Goal: Transaction & Acquisition: Purchase product/service

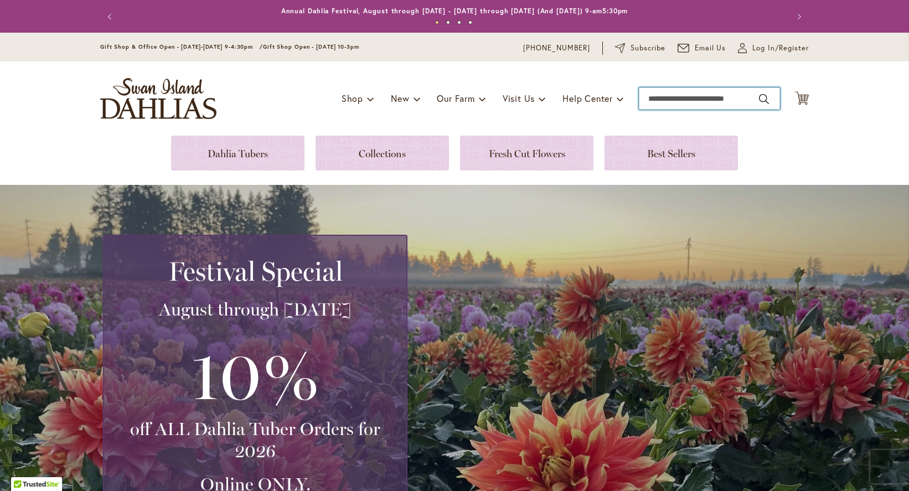
drag, startPoint x: 681, startPoint y: 97, endPoint x: 670, endPoint y: 89, distance: 13.8
click at [681, 97] on input "Search" at bounding box center [709, 98] width 141 height 22
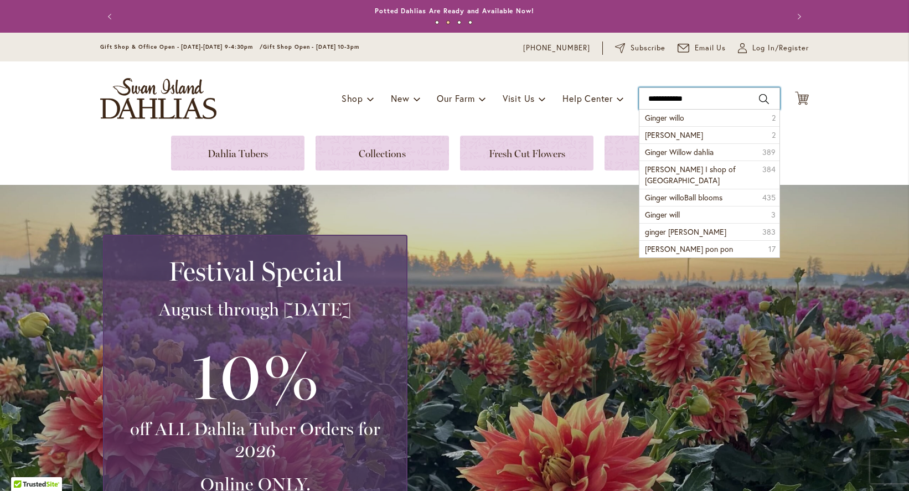
type input "**********"
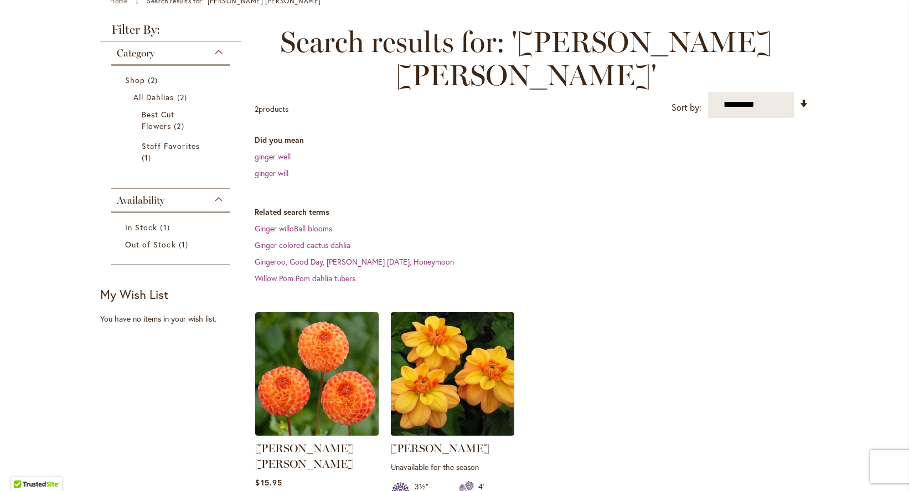
scroll to position [183, 0]
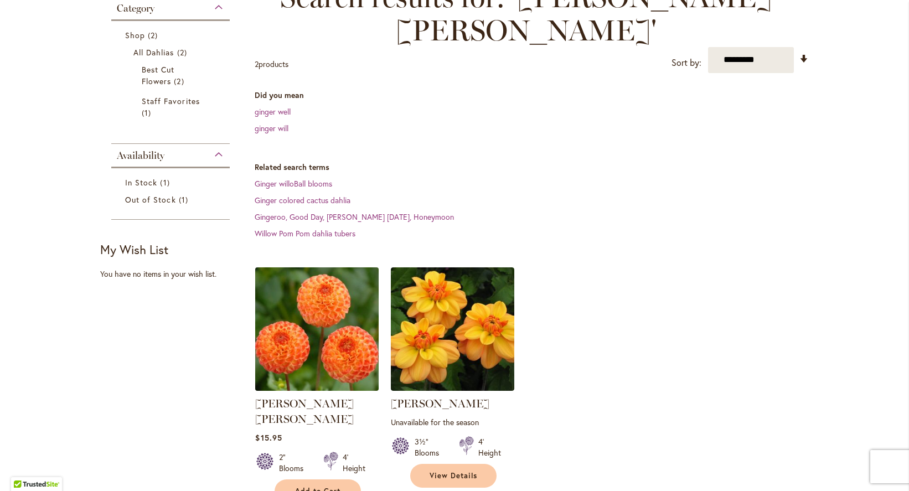
click at [321, 324] on img at bounding box center [316, 328] width 129 height 129
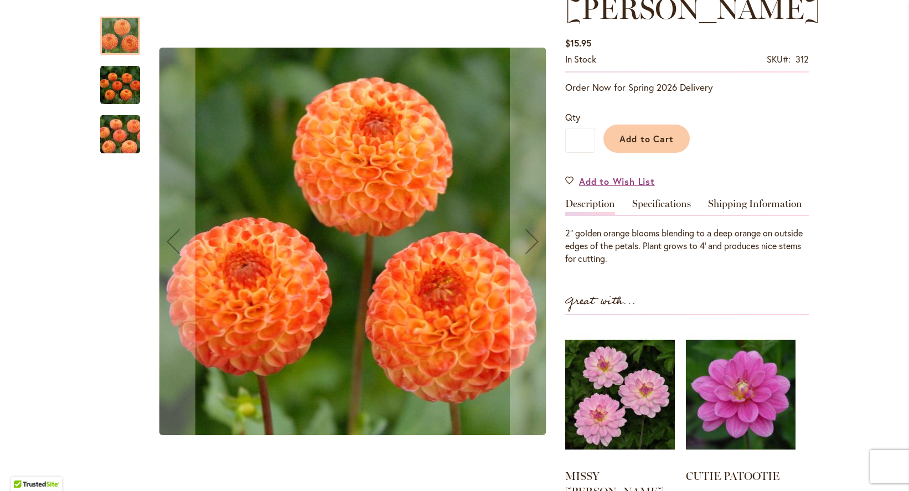
scroll to position [215, 0]
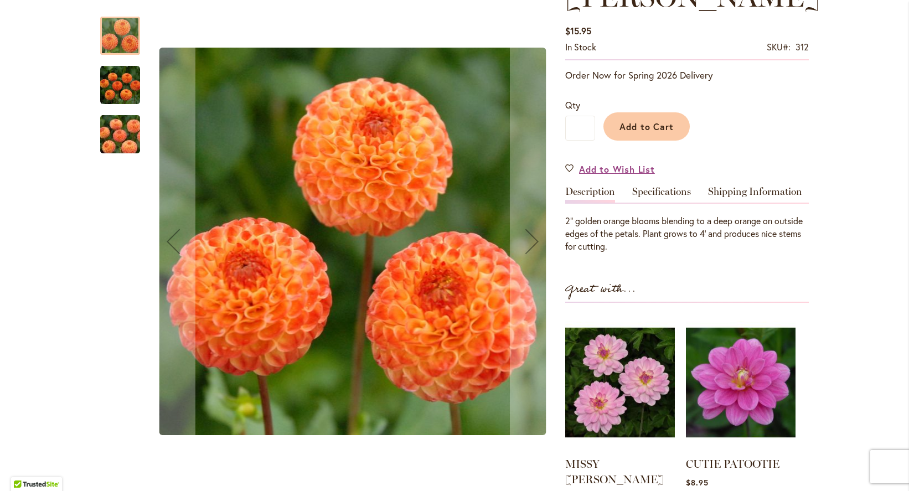
click at [112, 83] on img "GINGER WILLO" at bounding box center [120, 85] width 40 height 40
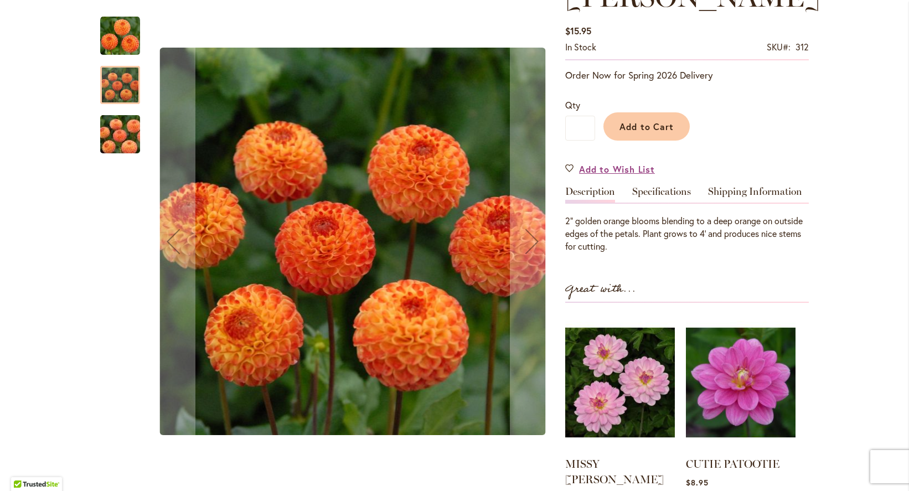
click at [105, 141] on img "GINGER WILLO" at bounding box center [120, 134] width 80 height 53
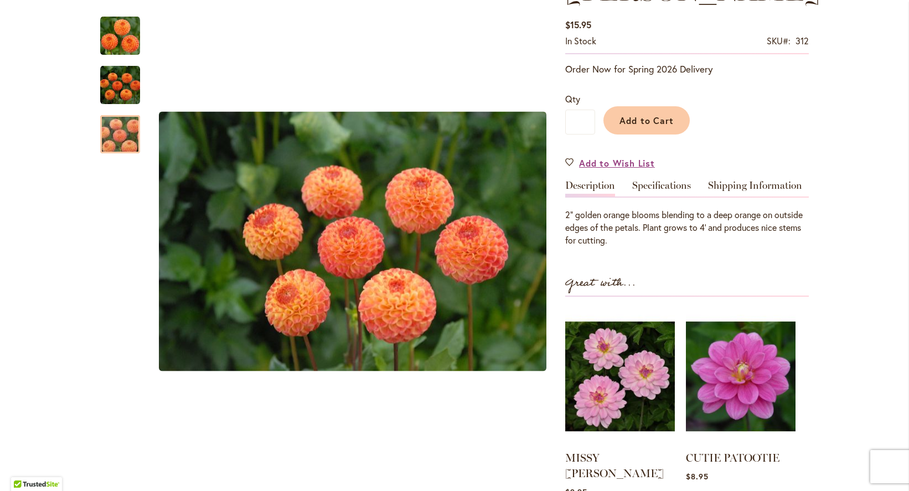
scroll to position [213, 0]
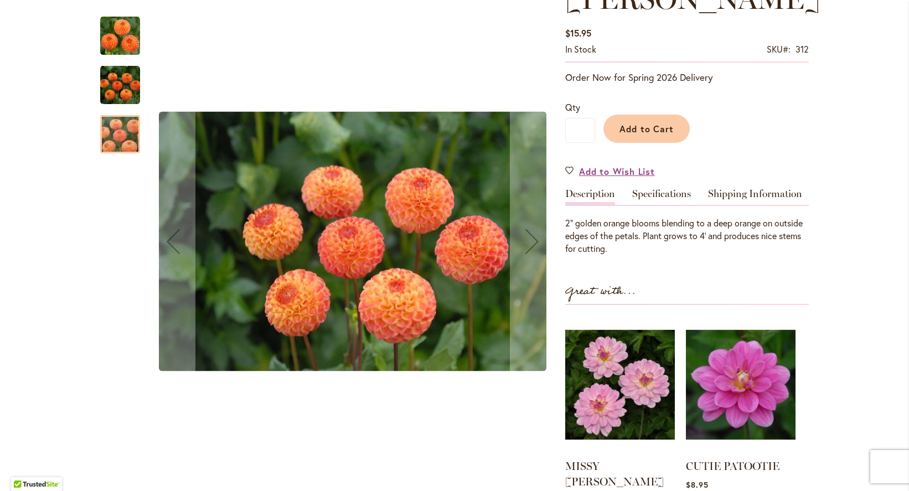
click at [108, 131] on div at bounding box center [120, 134] width 40 height 38
click at [112, 137] on div at bounding box center [120, 134] width 40 height 38
click at [116, 37] on img "GINGER WILLO" at bounding box center [120, 36] width 40 height 40
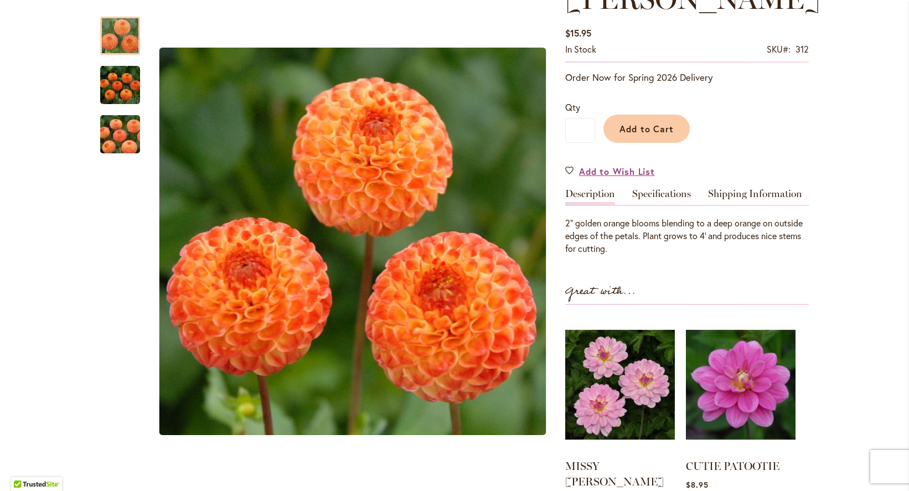
scroll to position [0, 0]
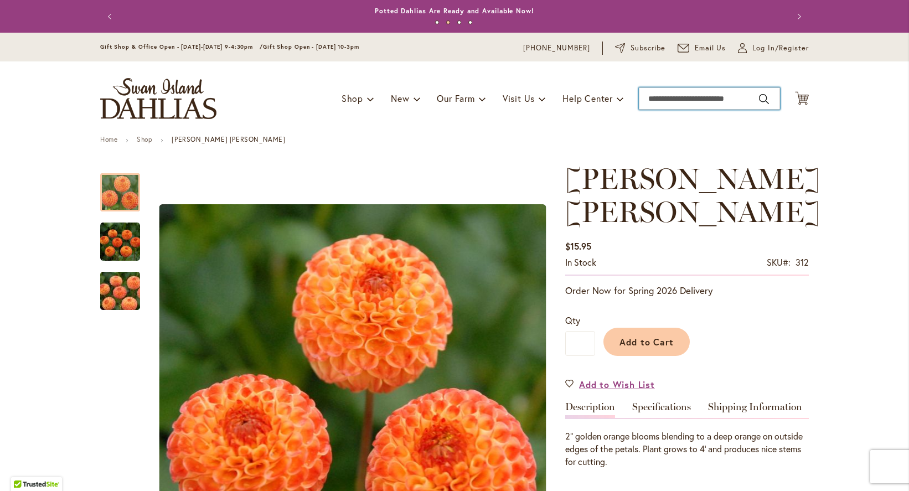
click at [669, 96] on input "Search" at bounding box center [709, 98] width 141 height 22
type input "*********"
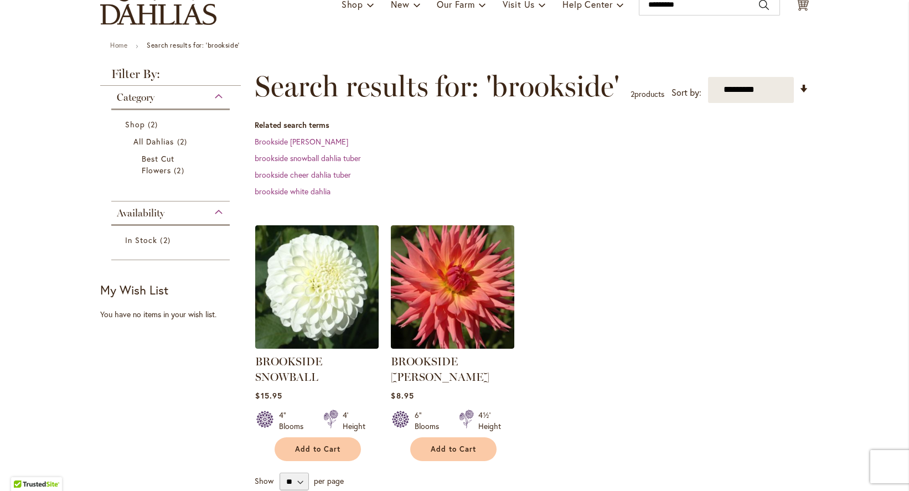
scroll to position [97, 0]
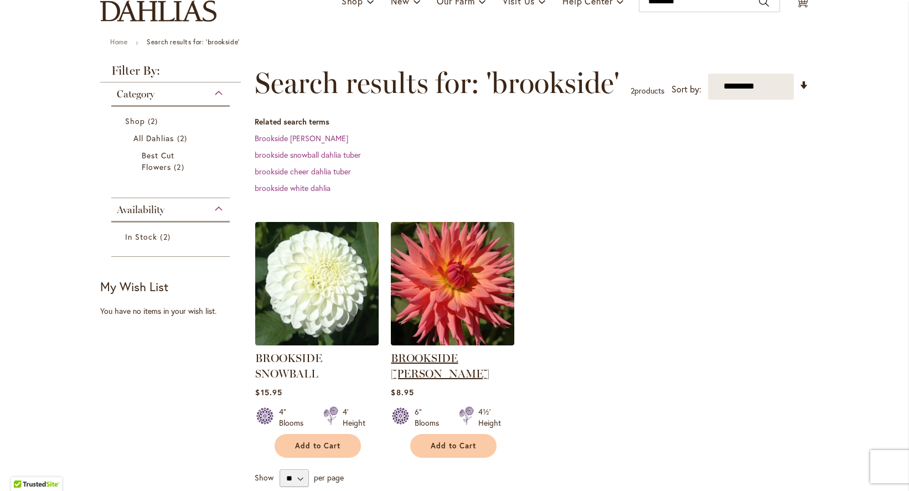
click at [442, 359] on link "BROOKSIDE [PERSON_NAME]" at bounding box center [440, 365] width 99 height 29
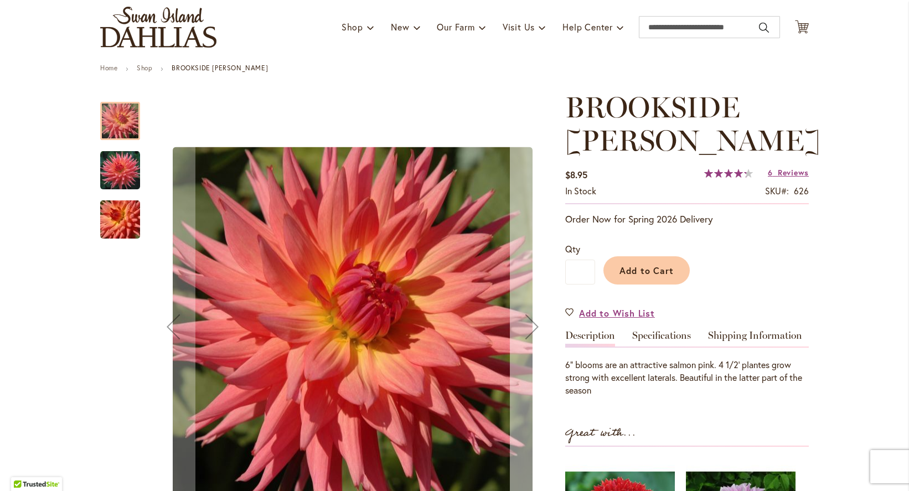
scroll to position [84, 0]
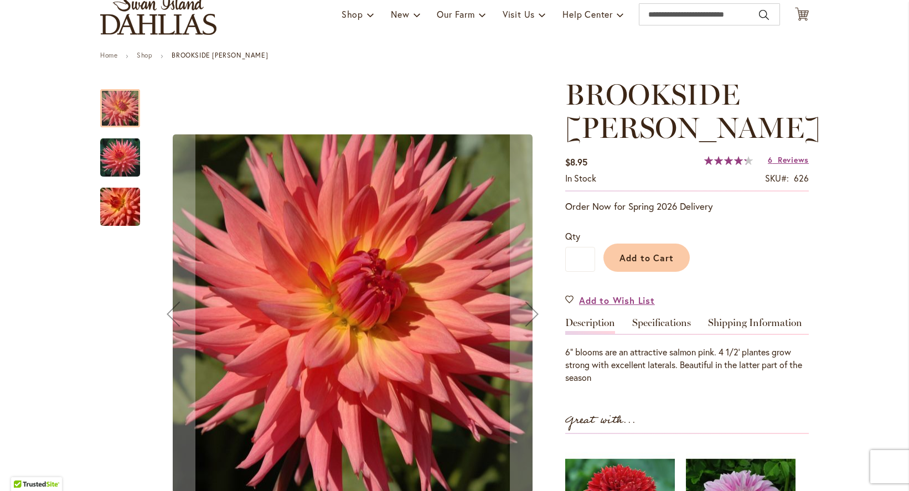
click at [111, 157] on img "BROOKSIDE CHERI" at bounding box center [120, 158] width 40 height 40
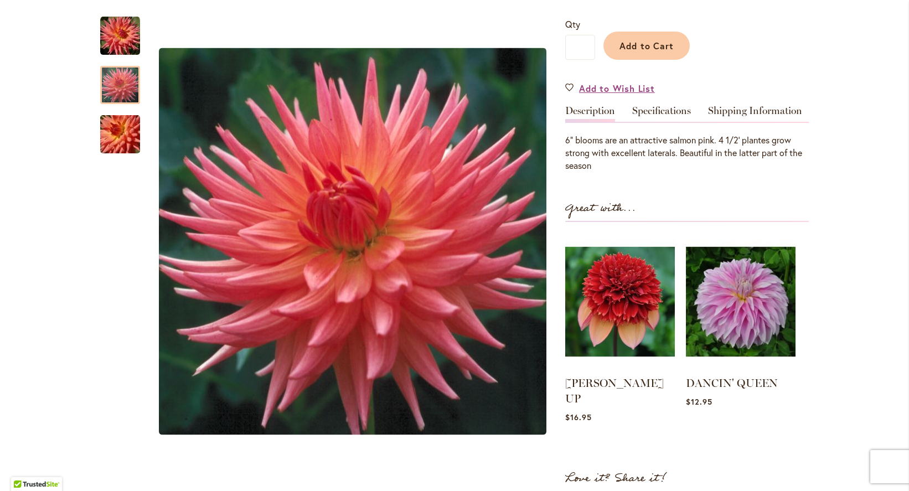
scroll to position [252, 0]
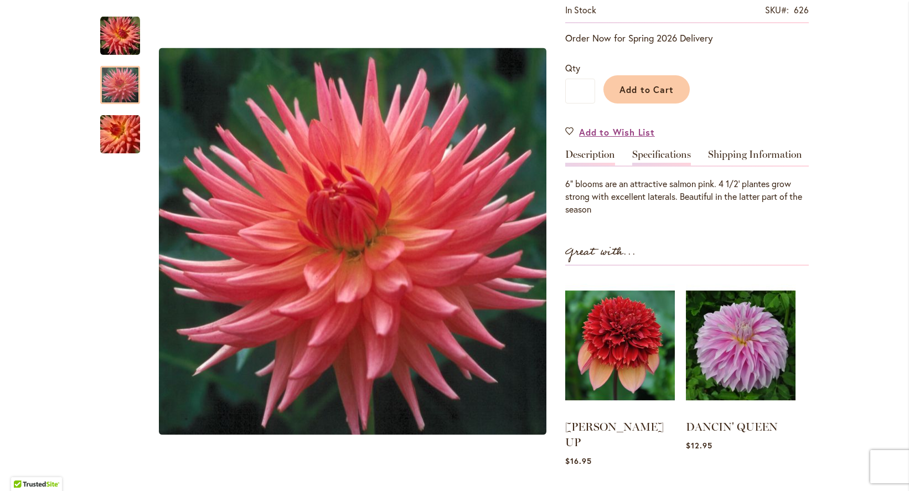
click at [658, 157] on link "Specifications" at bounding box center [661, 157] width 59 height 16
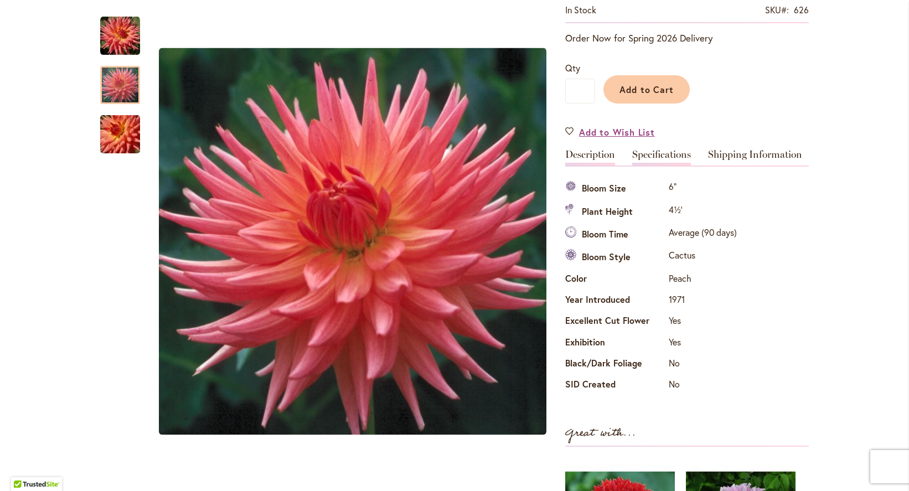
click at [593, 153] on link "Description" at bounding box center [590, 157] width 50 height 16
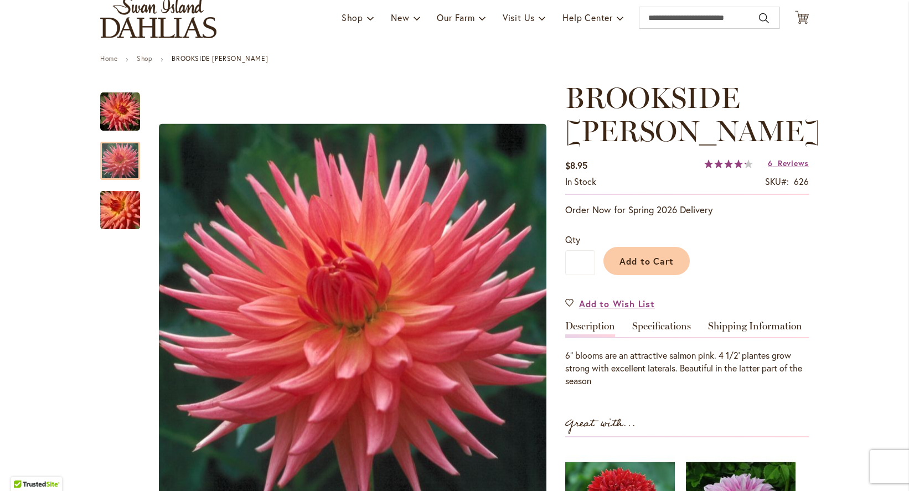
scroll to position [84, 0]
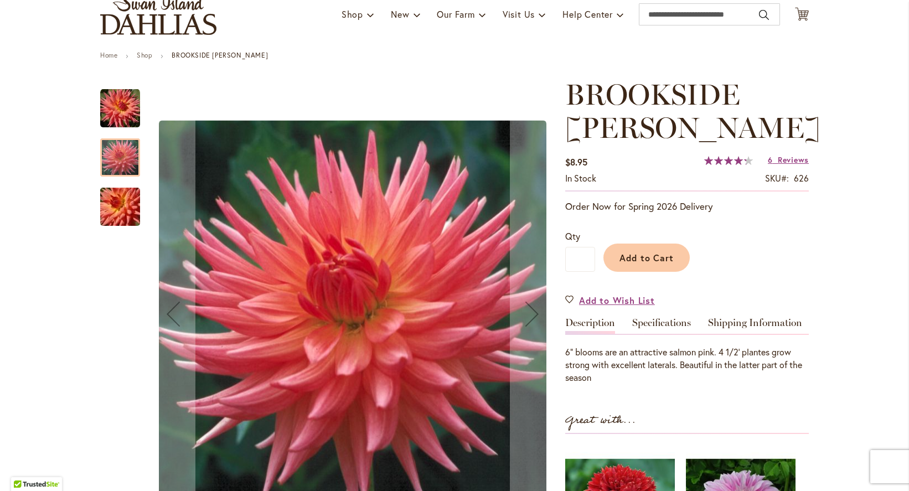
click at [114, 150] on div at bounding box center [120, 157] width 40 height 38
click at [111, 103] on img "BROOKSIDE CHERI" at bounding box center [120, 109] width 40 height 40
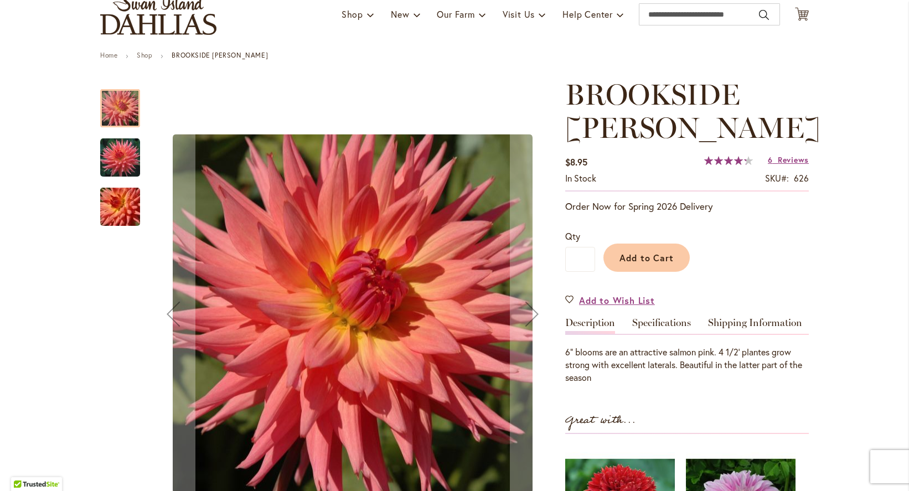
click at [117, 197] on img "BROOKSIDE CHERI" at bounding box center [120, 206] width 80 height 53
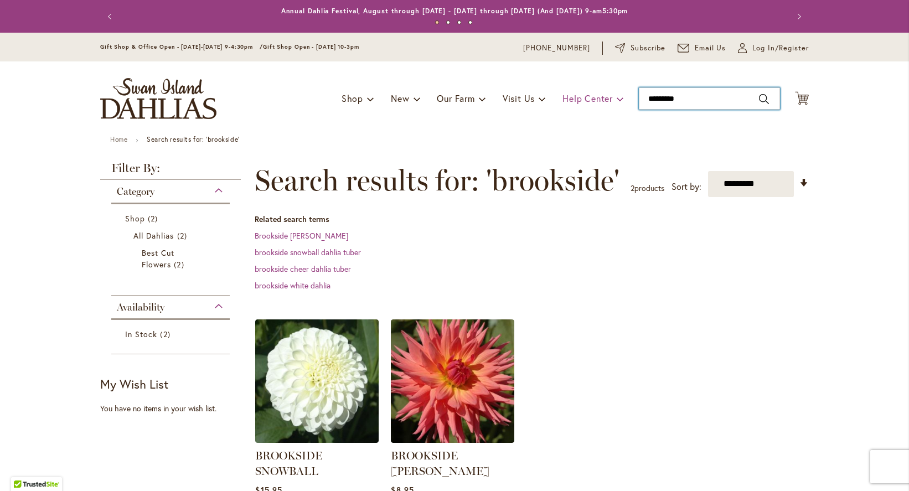
drag, startPoint x: 699, startPoint y: 96, endPoint x: 615, endPoint y: 95, distance: 83.6
click at [616, 95] on div "Toggle Nav Shop Dahlia Tubers Collections Fresh Cut Dahlias Gardening Supplies …" at bounding box center [454, 98] width 731 height 74
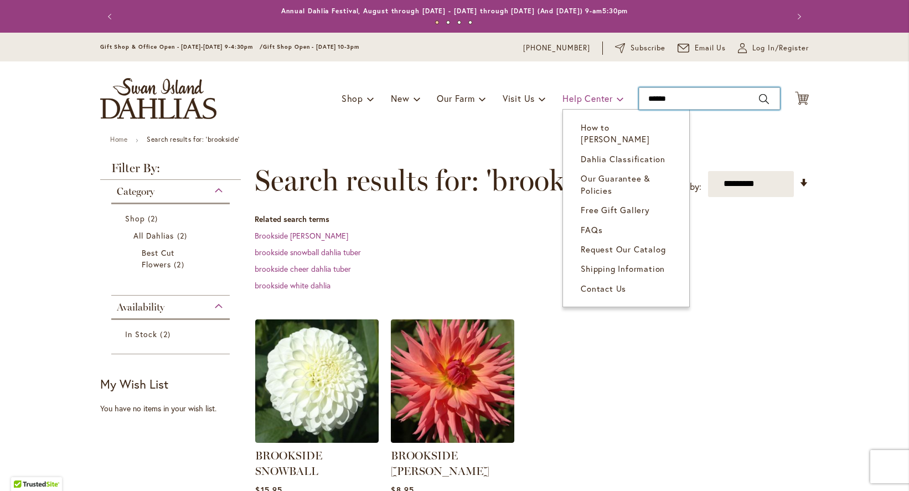
type input "*******"
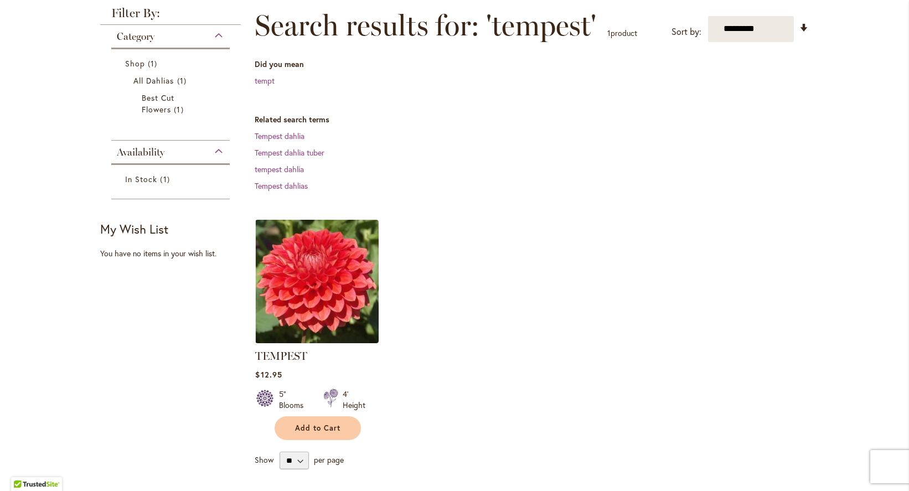
scroll to position [158, 0]
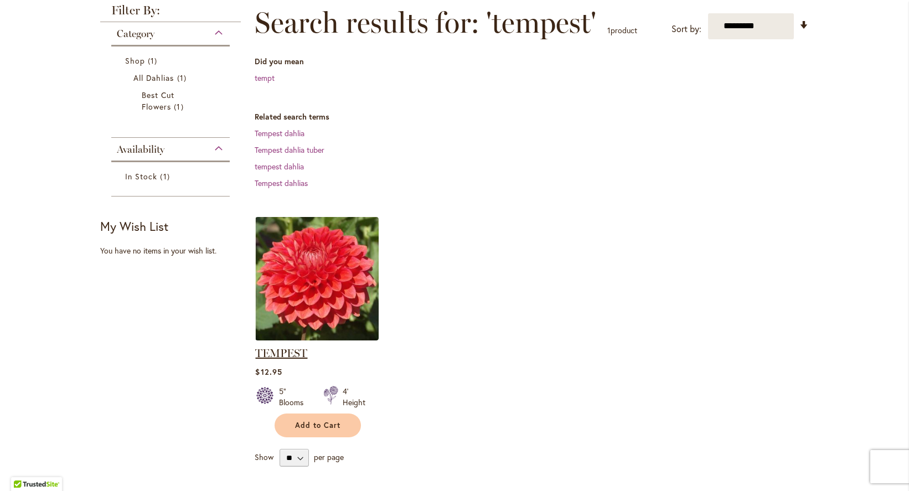
click at [283, 354] on link "TEMPEST" at bounding box center [281, 352] width 52 height 13
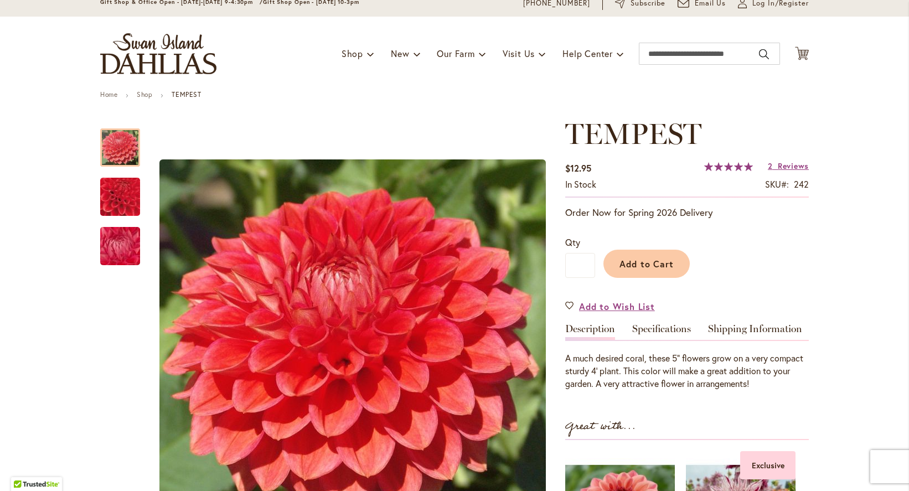
scroll to position [35, 0]
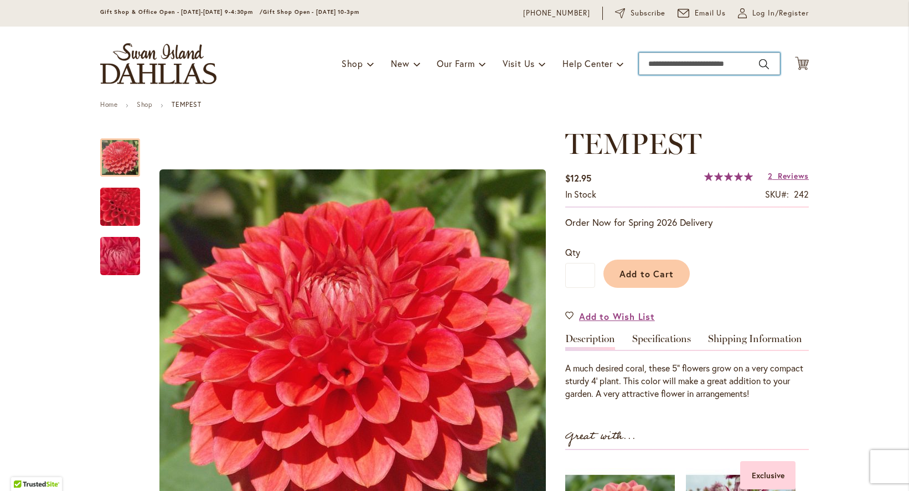
click at [652, 59] on input "Search" at bounding box center [709, 64] width 141 height 22
type input "******"
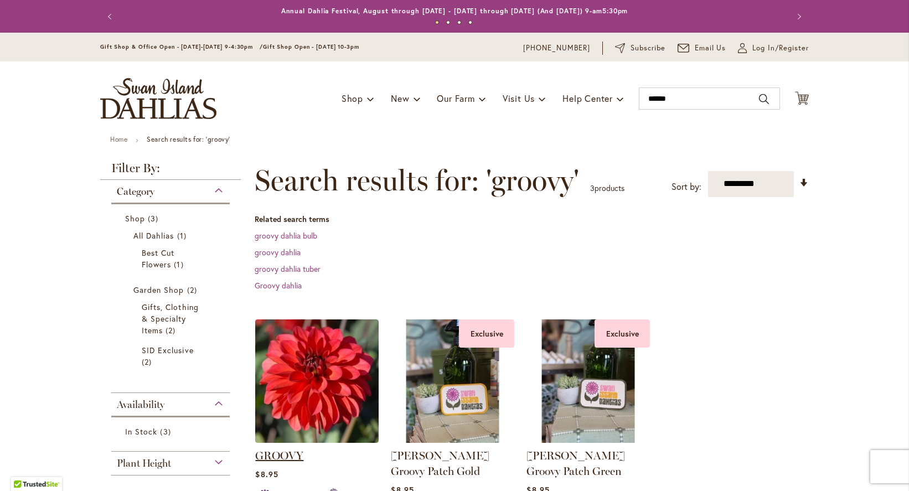
click at [286, 459] on link "GROOVY" at bounding box center [279, 455] width 48 height 13
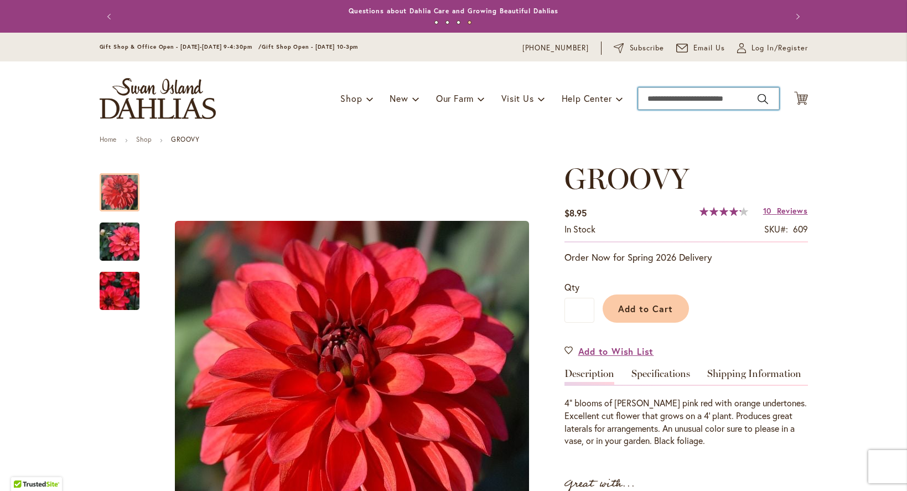
click at [649, 99] on input "Search" at bounding box center [708, 98] width 141 height 22
type input "******"
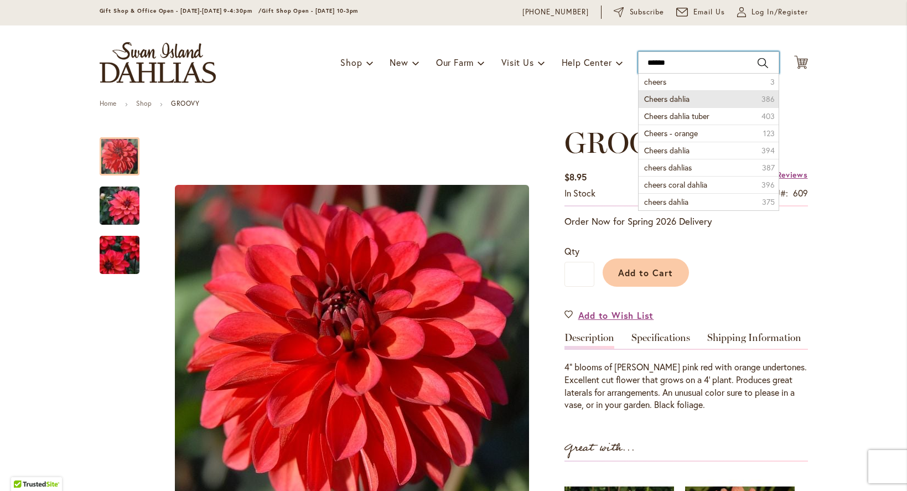
scroll to position [55, 0]
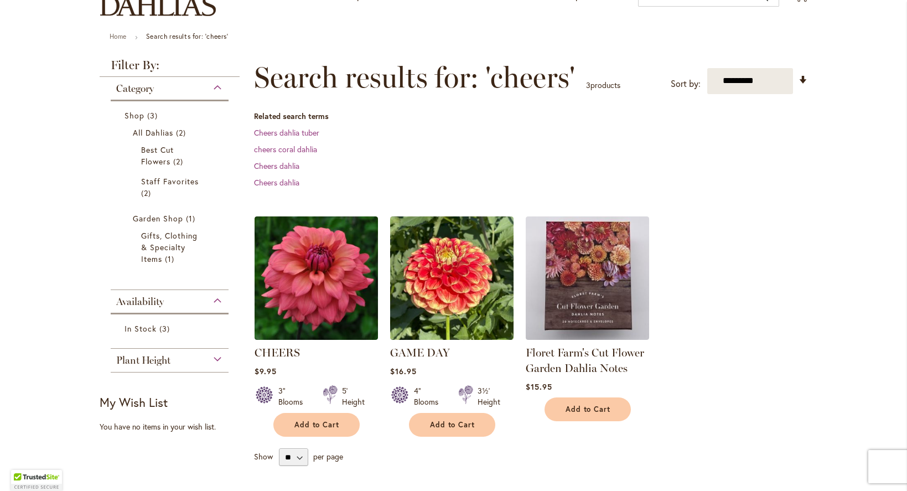
scroll to position [106, 0]
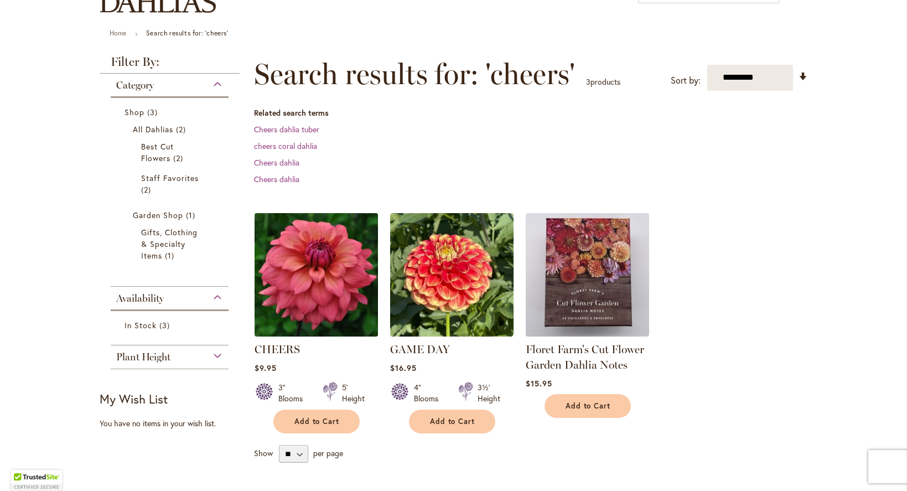
click at [308, 289] on img at bounding box center [315, 274] width 129 height 129
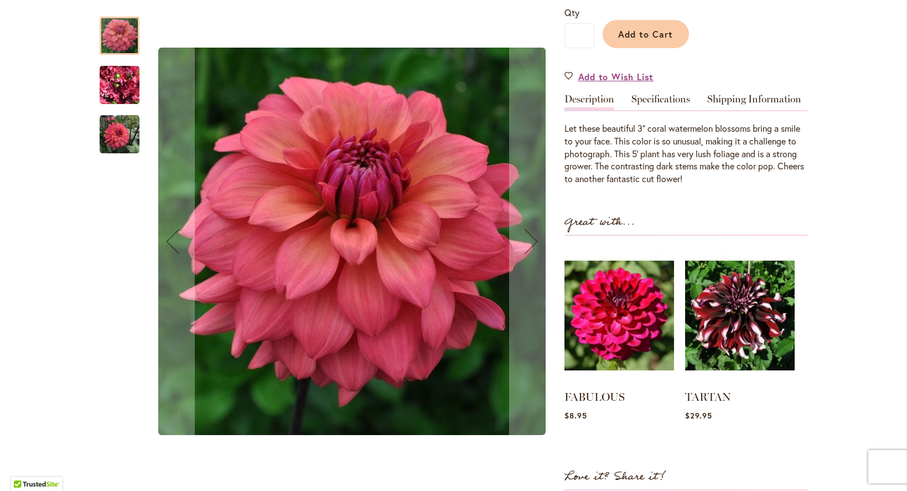
scroll to position [270, 0]
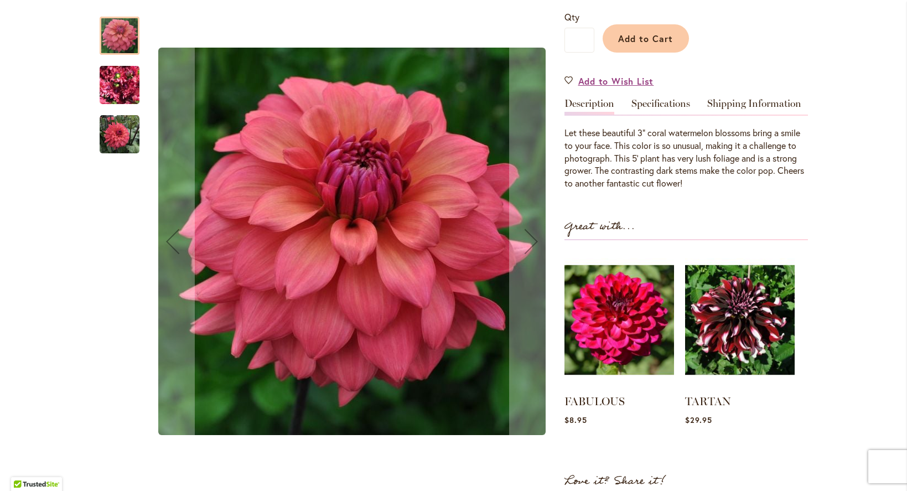
click at [117, 132] on img "CHEERS" at bounding box center [120, 135] width 40 height 40
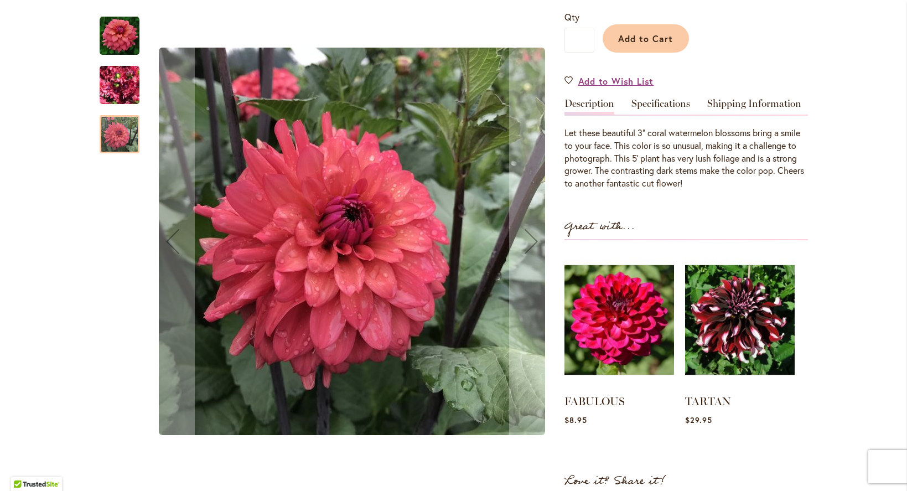
click at [111, 33] on img "CHEERS" at bounding box center [120, 36] width 40 height 40
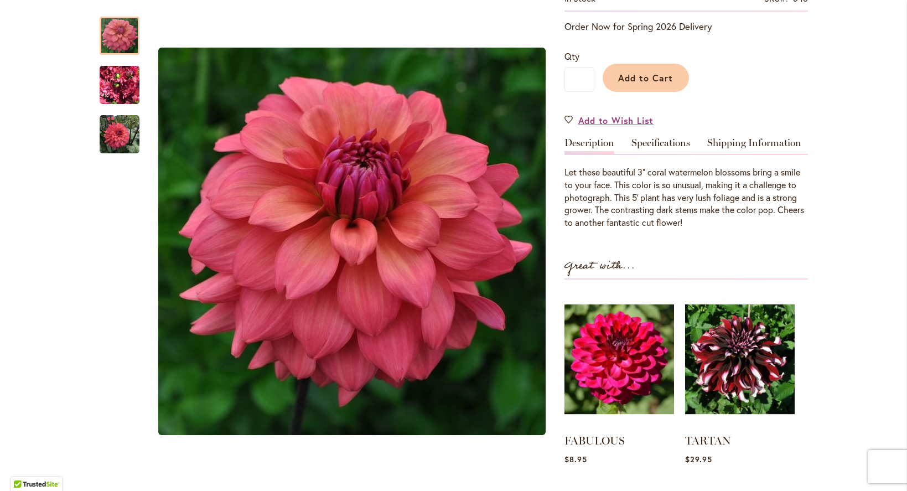
scroll to position [0, 0]
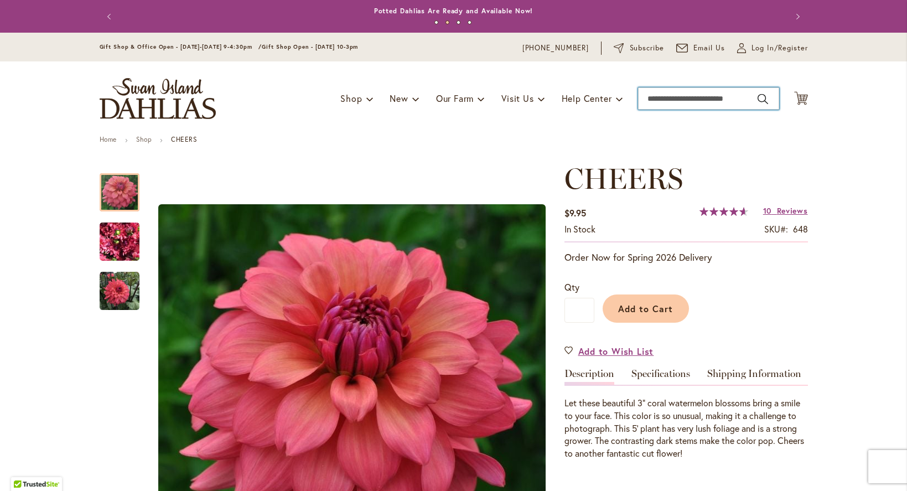
click at [691, 95] on input "Search" at bounding box center [708, 98] width 141 height 22
type input "**********"
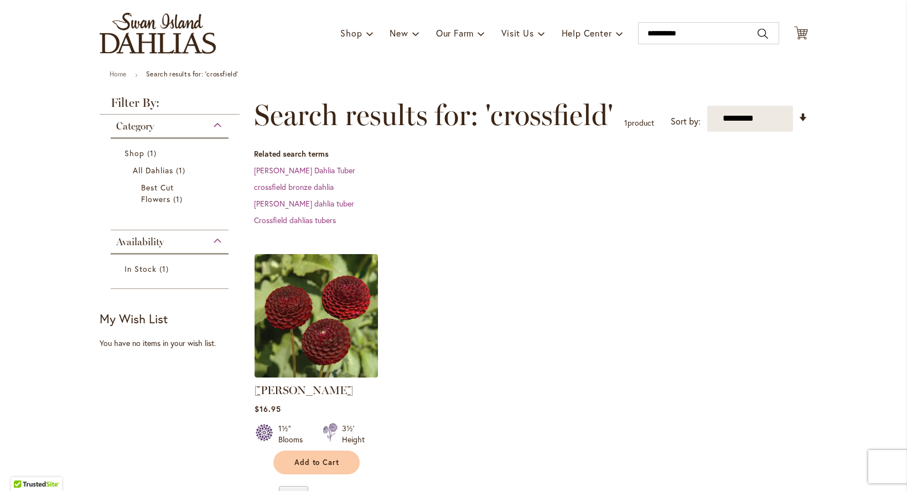
scroll to position [86, 0]
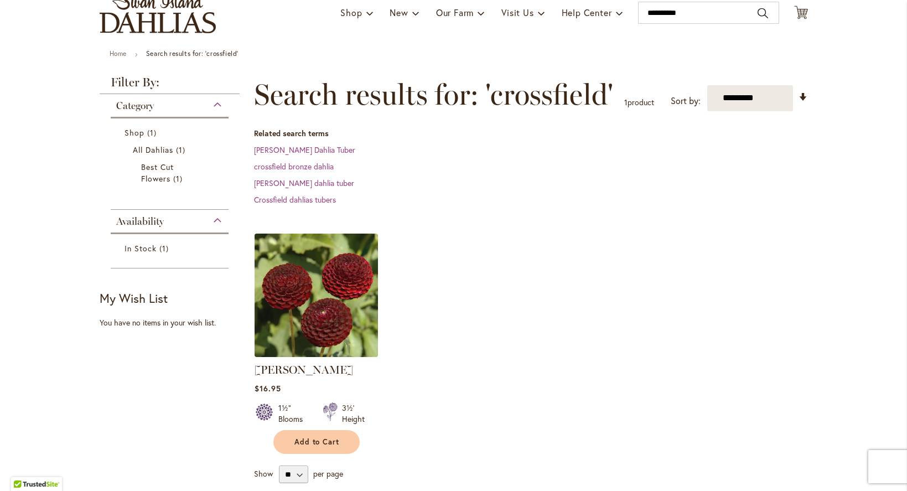
click at [310, 309] on img at bounding box center [315, 294] width 129 height 129
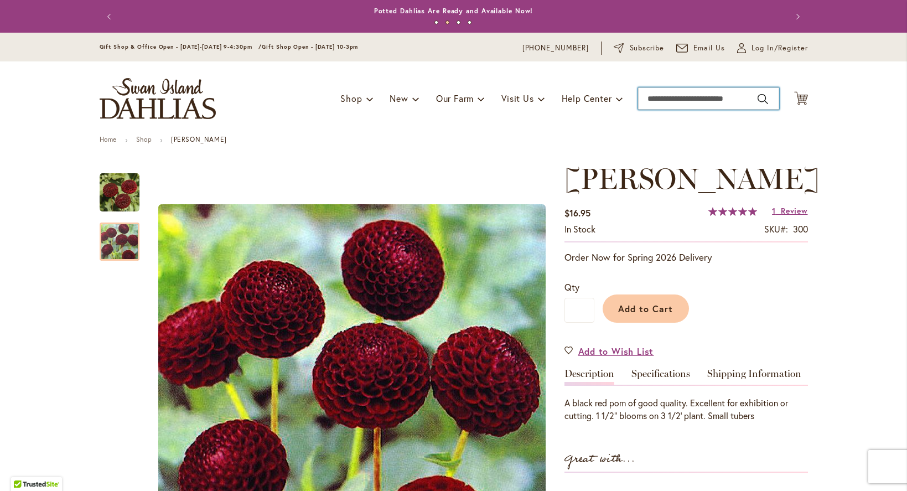
scroll to position [211, 0]
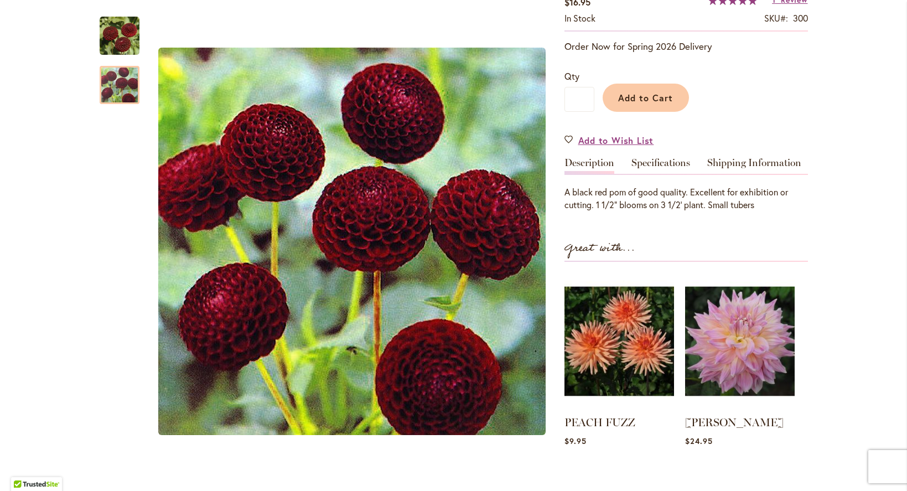
drag, startPoint x: 903, startPoint y: 165, endPoint x: 651, endPoint y: 95, distance: 261.6
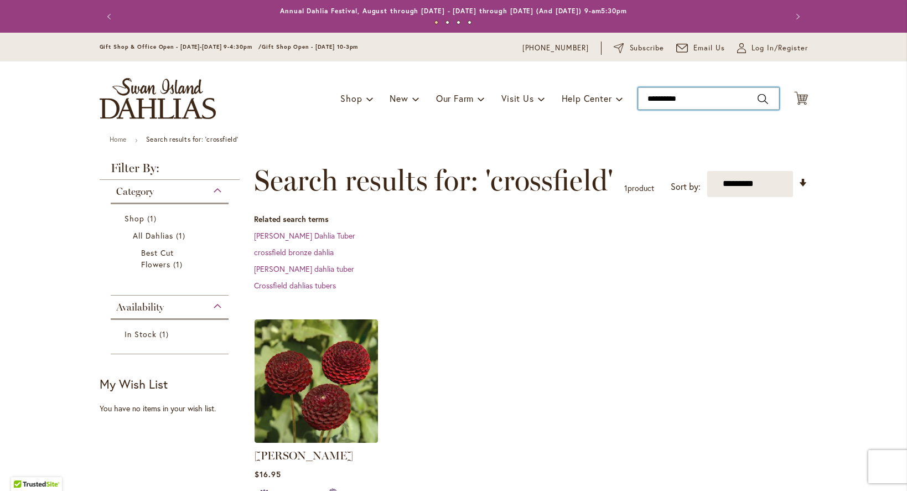
click at [648, 96] on input "**********" at bounding box center [708, 98] width 141 height 22
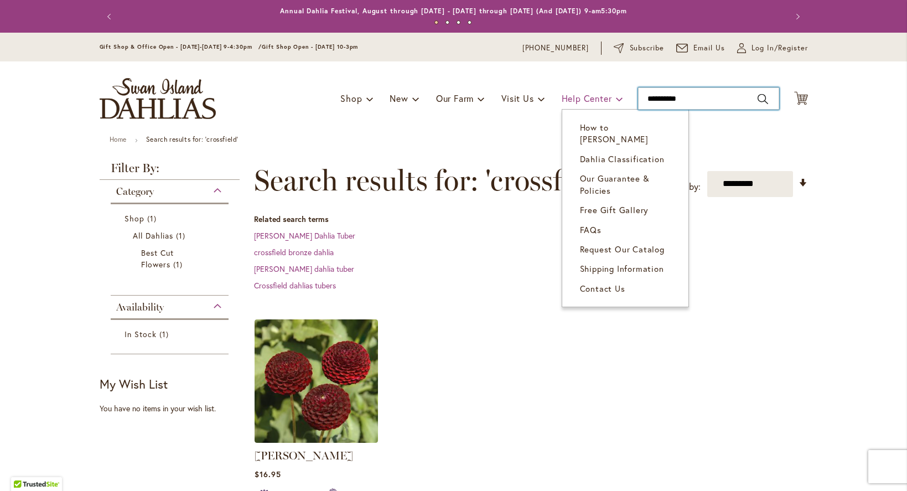
drag, startPoint x: 714, startPoint y: 100, endPoint x: 571, endPoint y: 91, distance: 144.2
click at [574, 95] on div "Toggle Nav Shop Dahlia Tubers Collections Fresh Cut Dahlias Gardening Supplies …" at bounding box center [454, 98] width 731 height 74
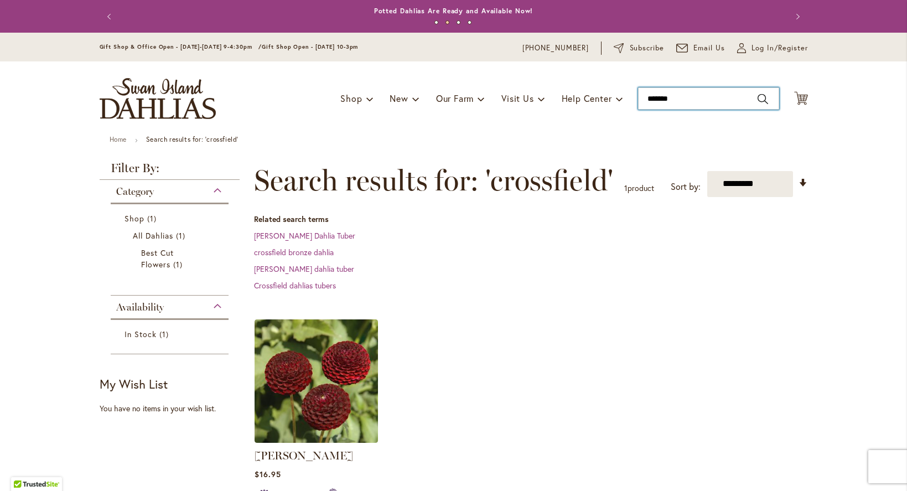
type input "********"
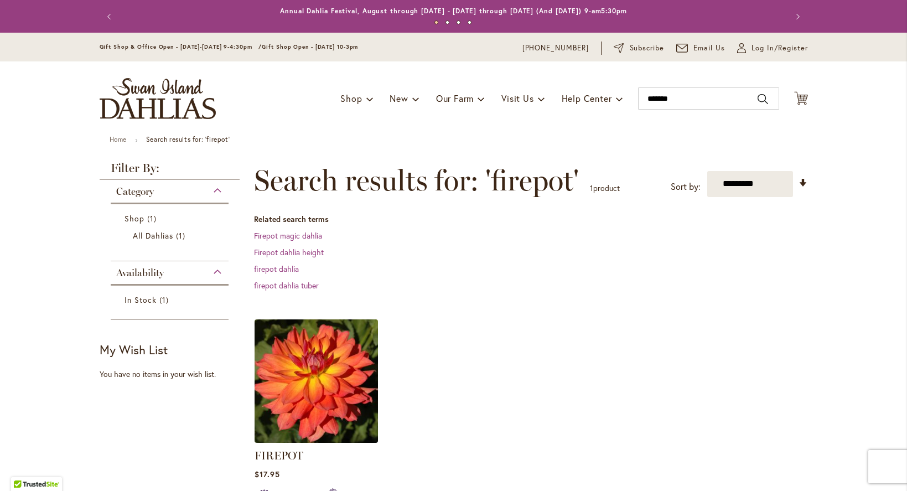
click at [349, 412] on img at bounding box center [315, 380] width 129 height 129
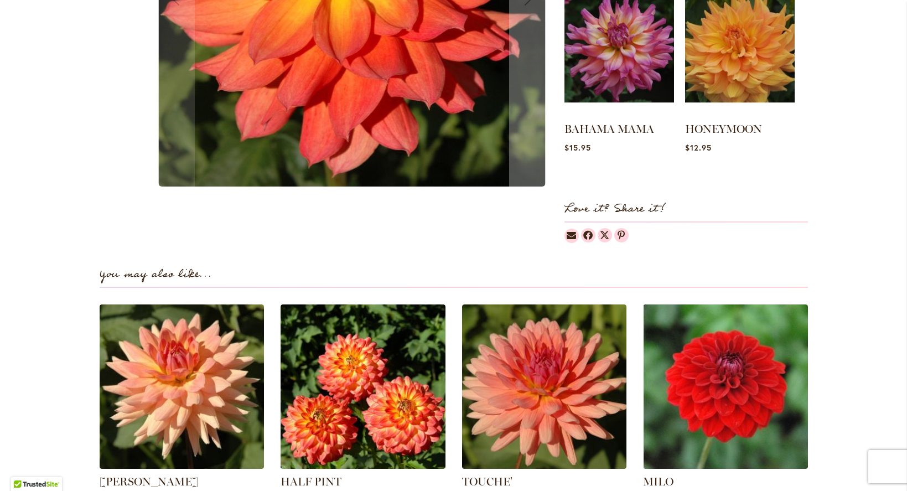
scroll to position [206, 0]
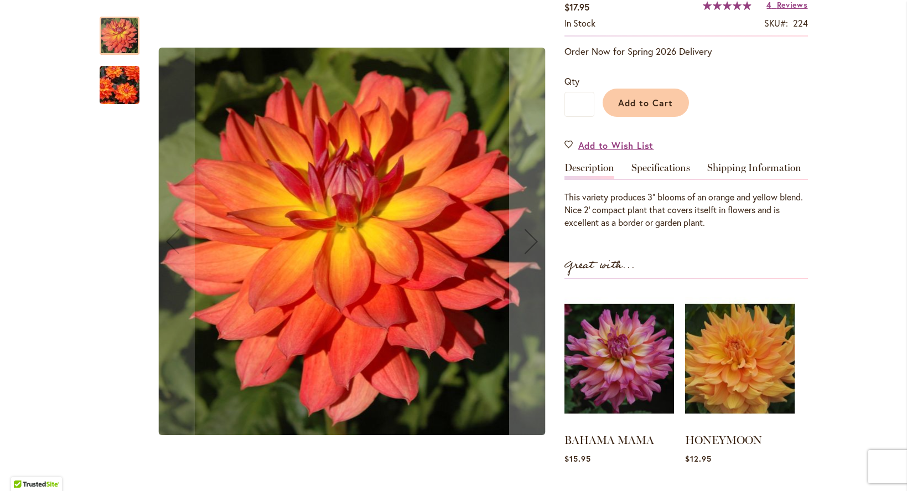
click at [123, 87] on img "FIREPOT" at bounding box center [120, 85] width 80 height 62
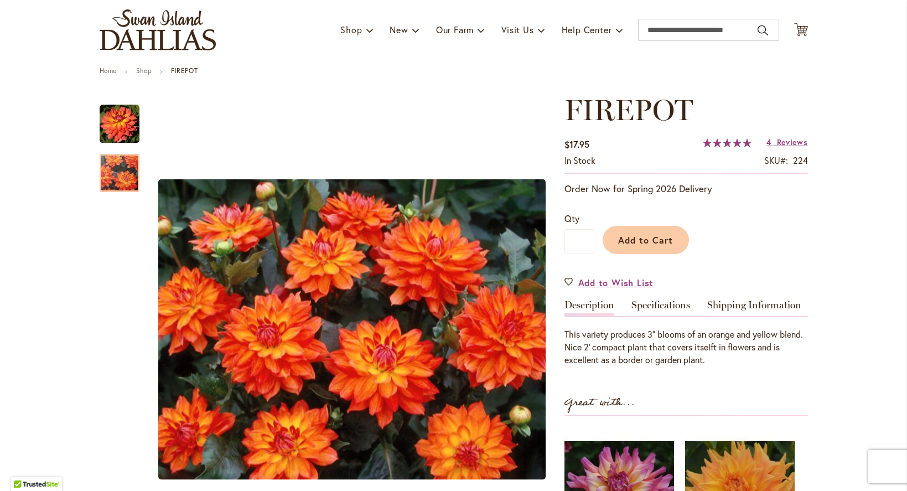
scroll to position [52, 0]
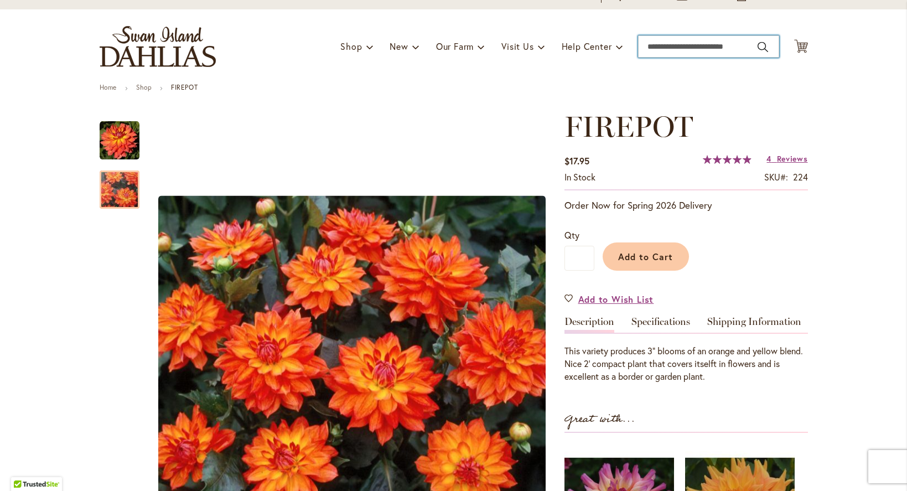
click at [675, 44] on input "Search" at bounding box center [708, 46] width 141 height 22
type input "*****"
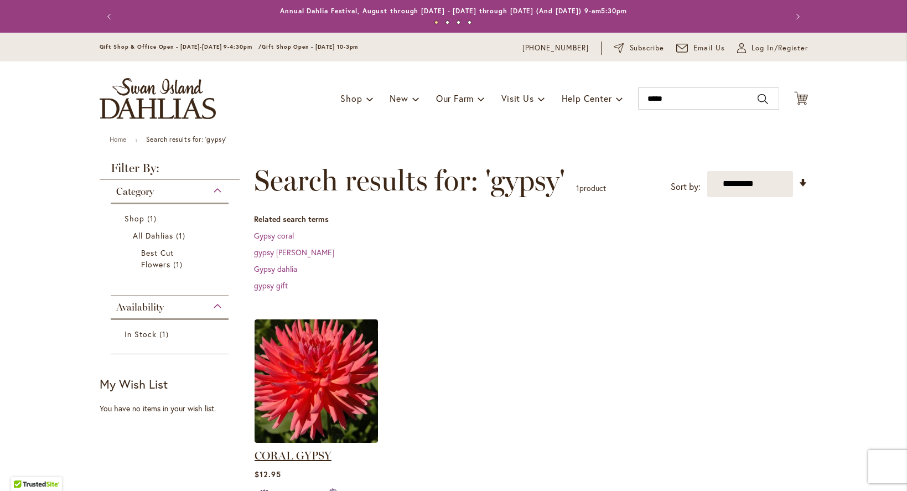
click at [307, 450] on link "CORAL GYPSY" at bounding box center [293, 455] width 77 height 13
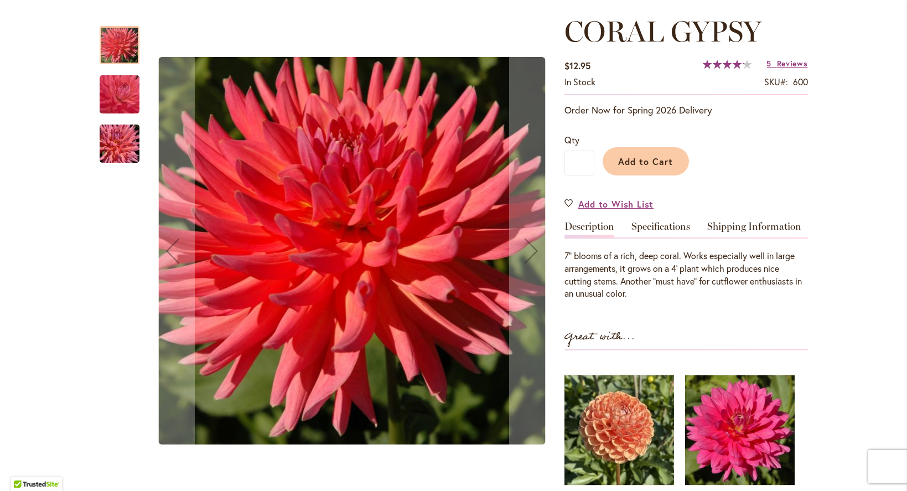
scroll to position [153, 0]
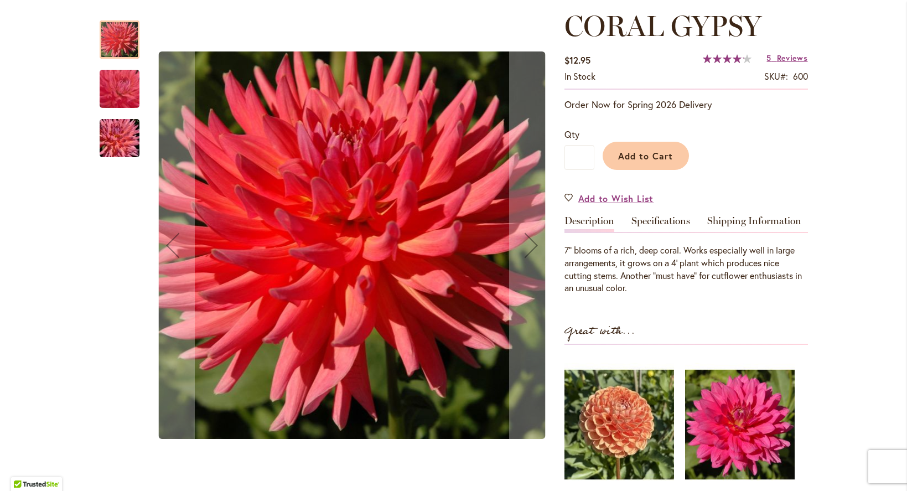
click at [120, 142] on img "CORAL GYPSY" at bounding box center [120, 138] width 80 height 53
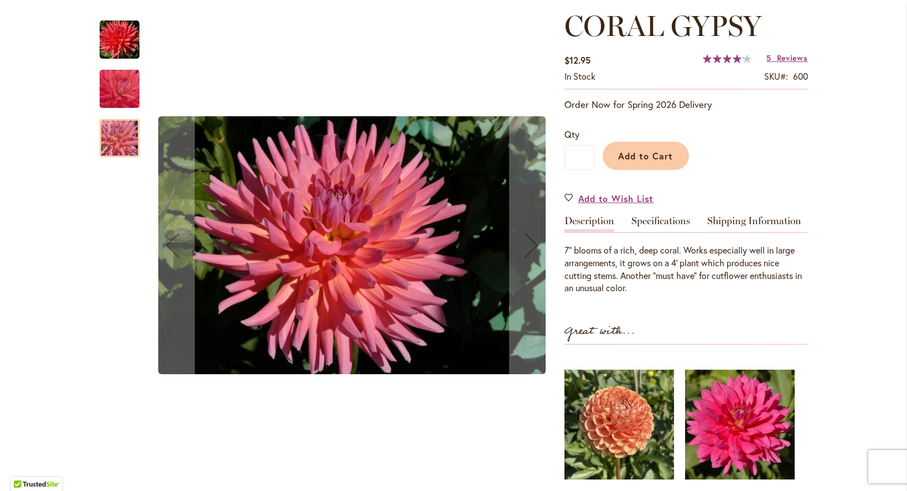
click at [121, 86] on img "CORAL GYPSY" at bounding box center [119, 89] width 79 height 76
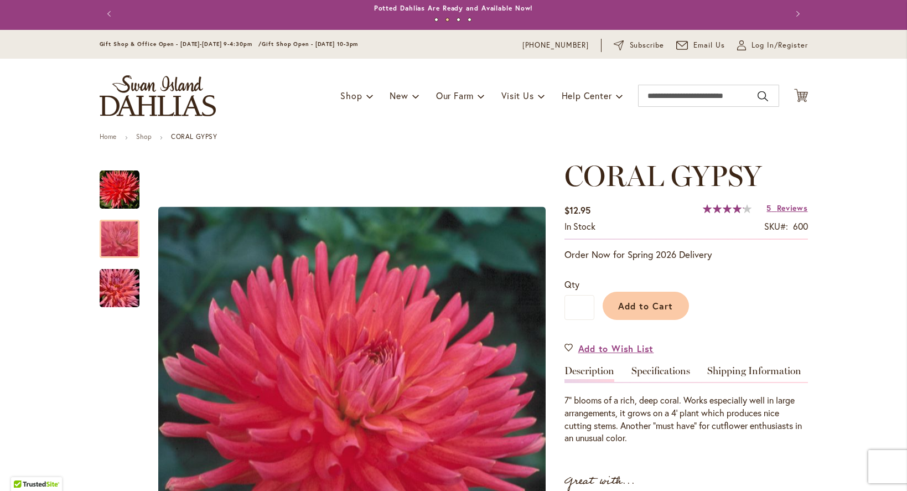
scroll to position [0, 0]
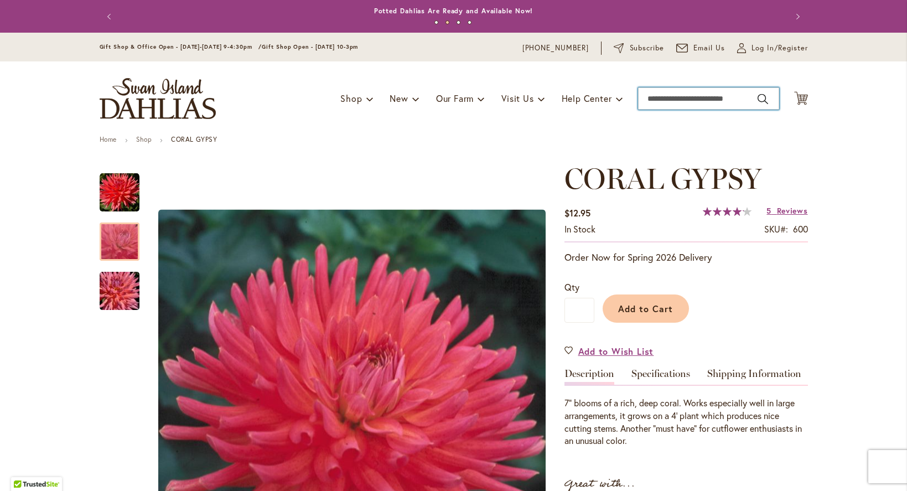
click at [662, 100] on input "Search" at bounding box center [708, 98] width 141 height 22
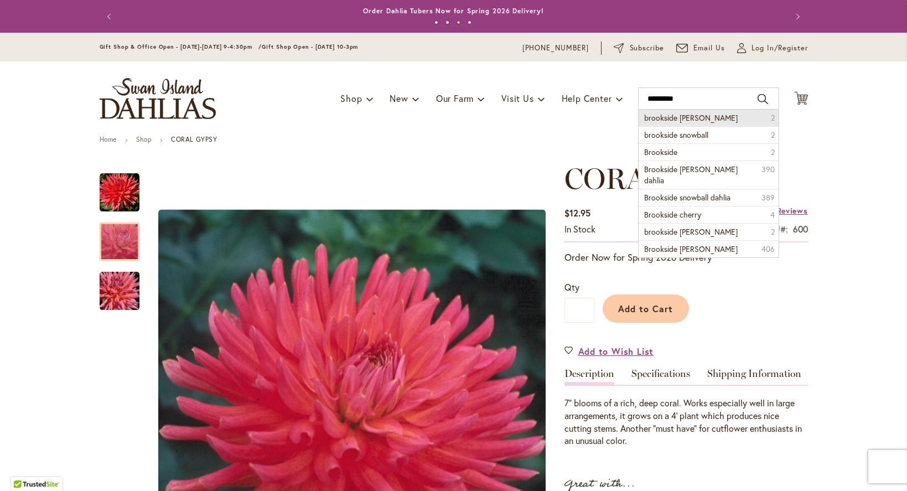
click at [654, 118] on span "brookside cheri" at bounding box center [691, 117] width 94 height 11
type input "**********"
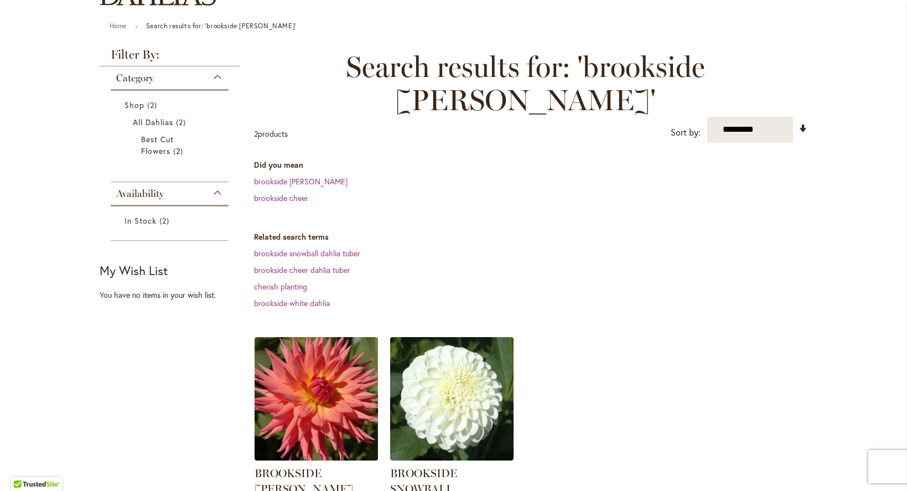
scroll to position [117, 0]
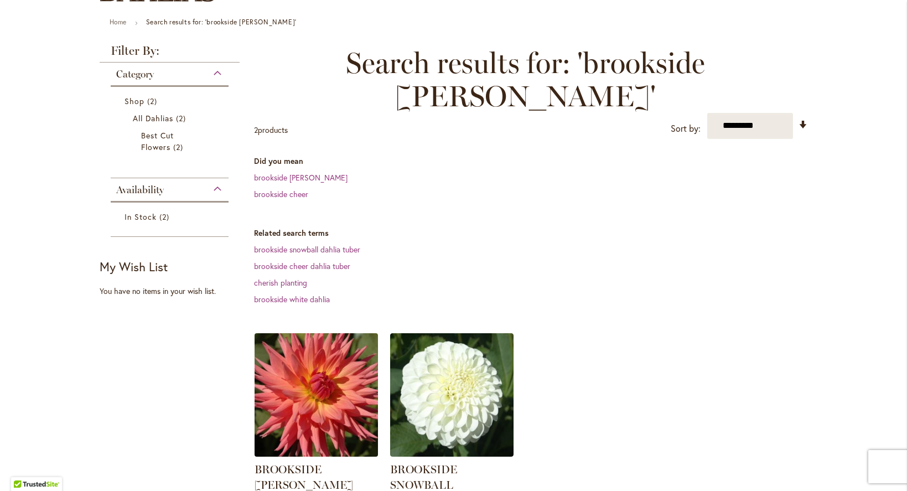
click at [296, 350] on img at bounding box center [315, 394] width 129 height 129
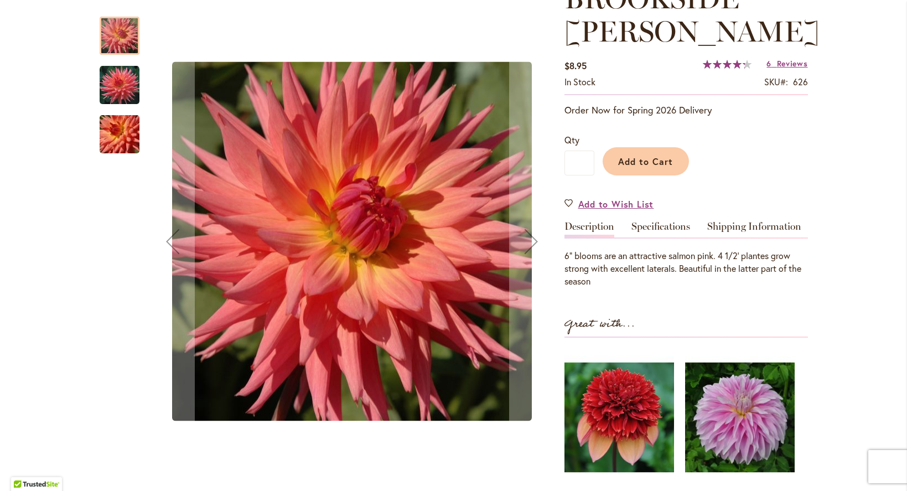
scroll to position [187, 0]
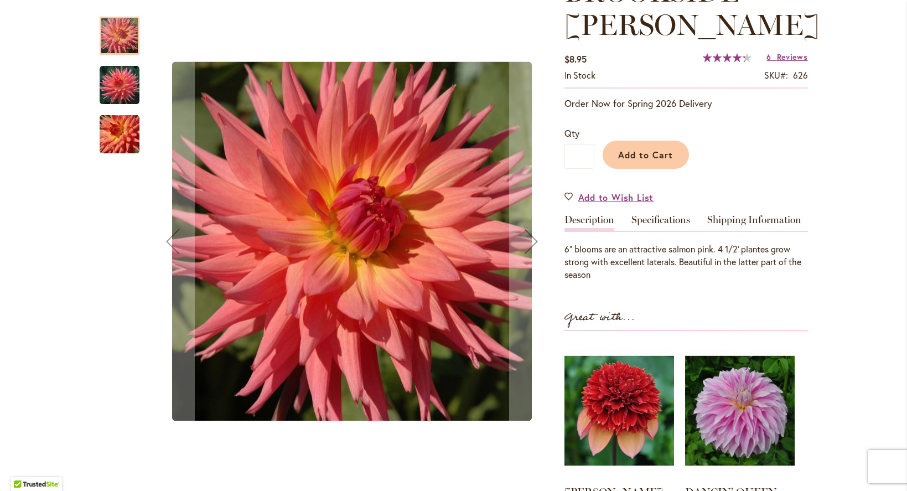
click at [107, 129] on img "BROOKSIDE CHERI" at bounding box center [120, 134] width 80 height 53
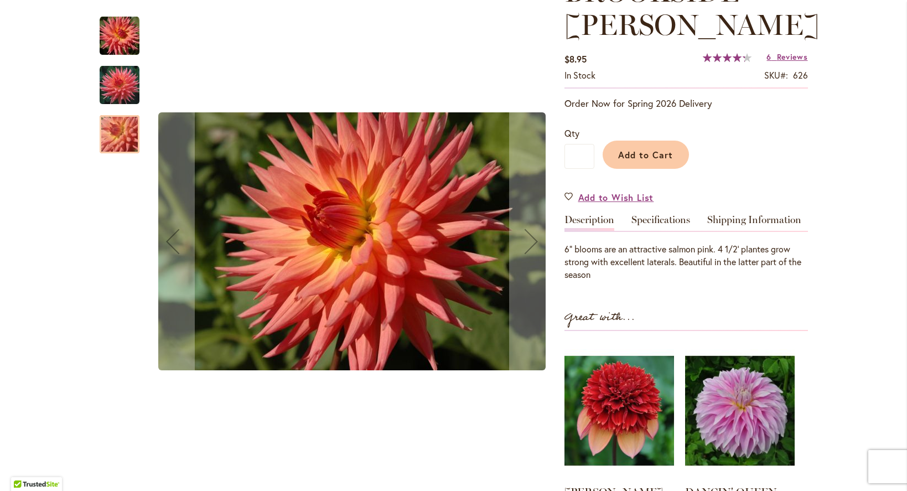
click at [126, 93] on img "BROOKSIDE CHERI" at bounding box center [120, 85] width 40 height 40
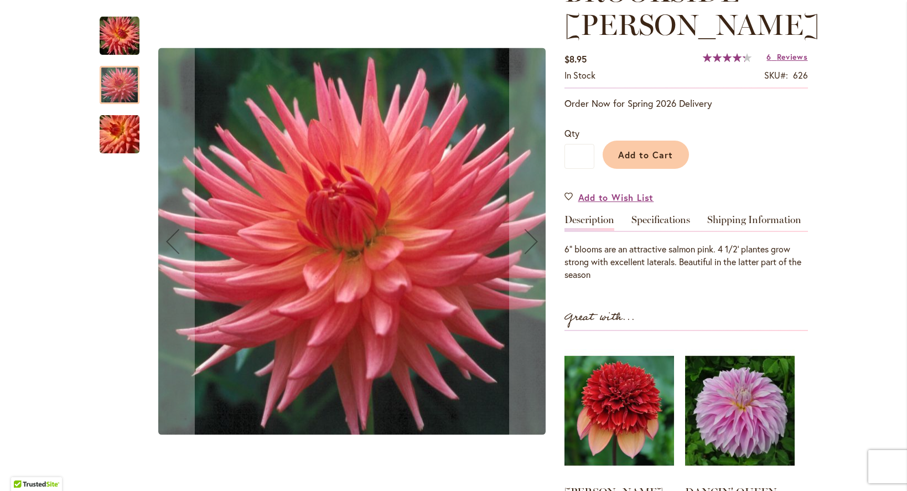
click at [105, 142] on img "BROOKSIDE CHERI" at bounding box center [120, 134] width 80 height 53
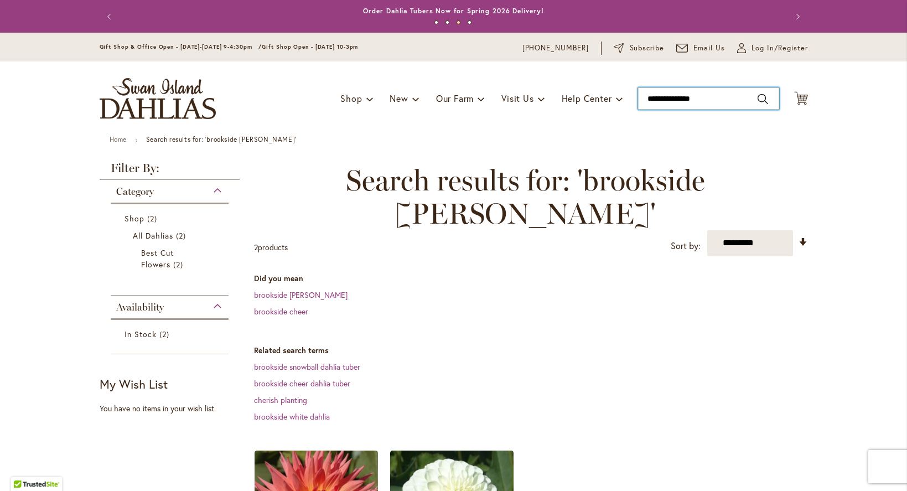
drag, startPoint x: 720, startPoint y: 100, endPoint x: 542, endPoint y: 93, distance: 178.3
click at [556, 97] on div "Toggle Nav Shop Dahlia Tubers Collections Fresh Cut Dahlias Gardening Supplies …" at bounding box center [454, 98] width 731 height 74
type input "*****"
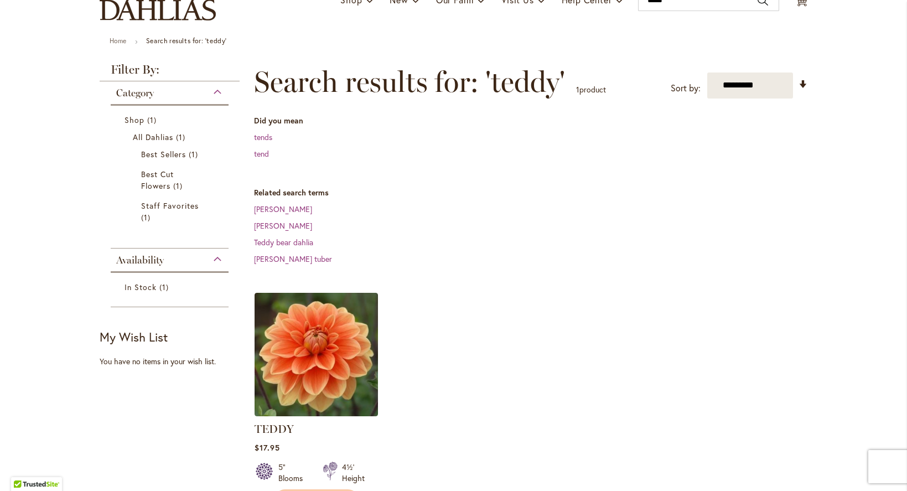
scroll to position [182, 0]
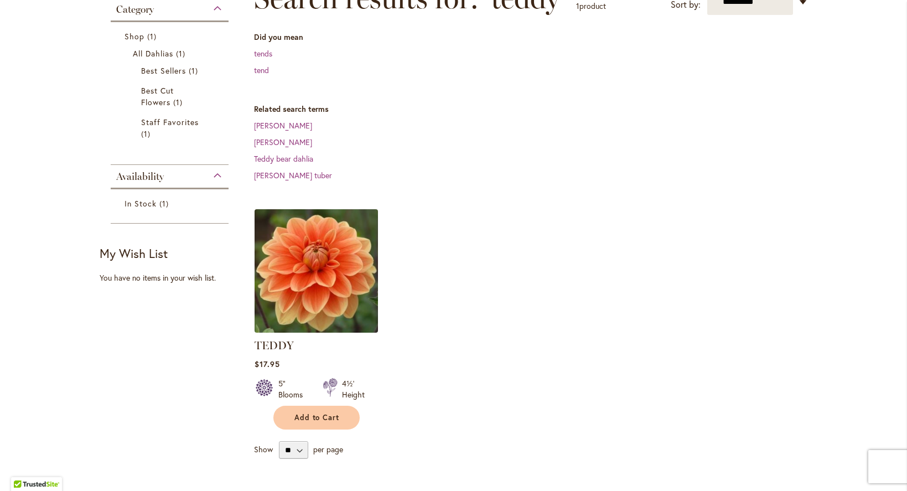
click at [318, 279] on img at bounding box center [315, 270] width 129 height 129
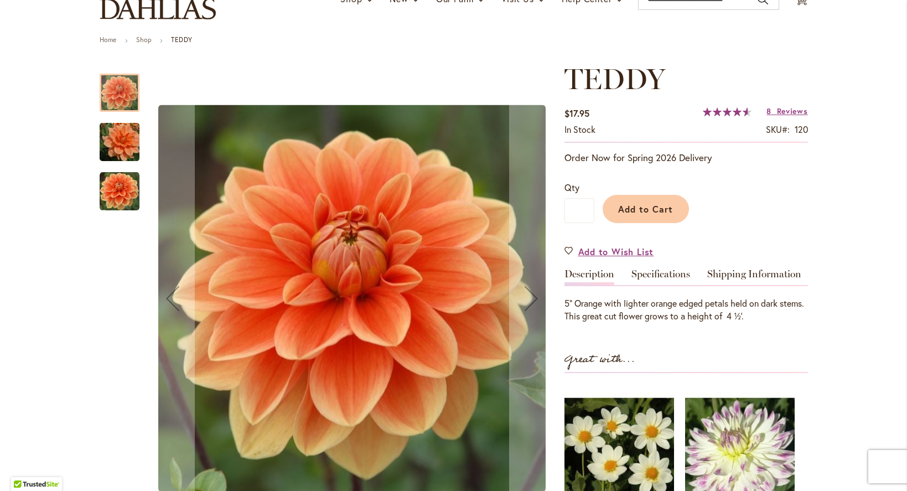
scroll to position [107, 0]
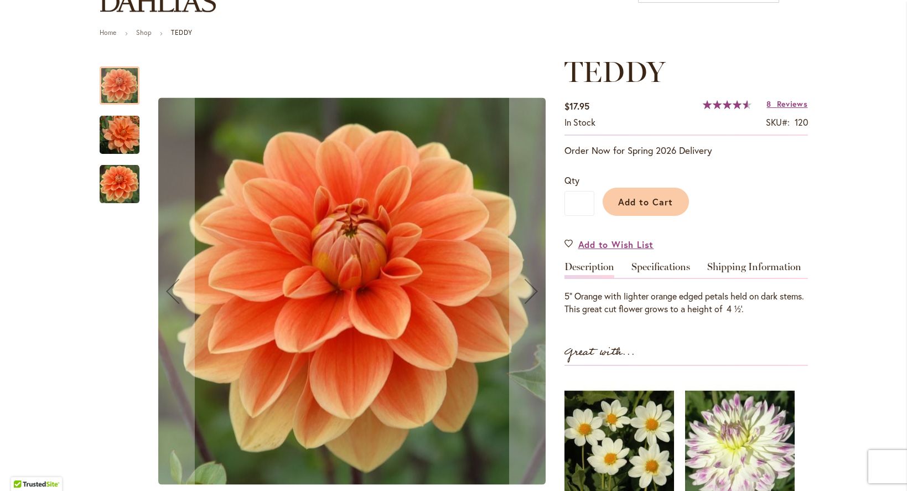
click at [103, 127] on img "Teddy" at bounding box center [120, 134] width 80 height 53
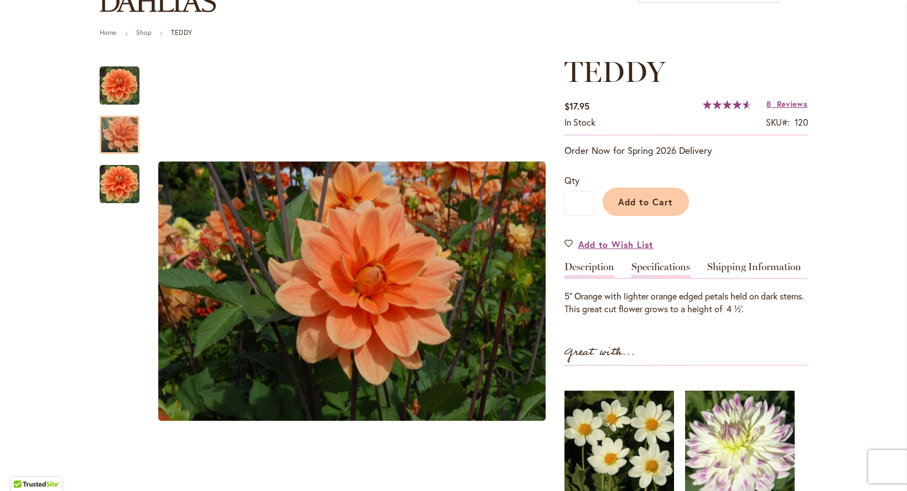
click at [659, 266] on link "Specifications" at bounding box center [660, 270] width 59 height 16
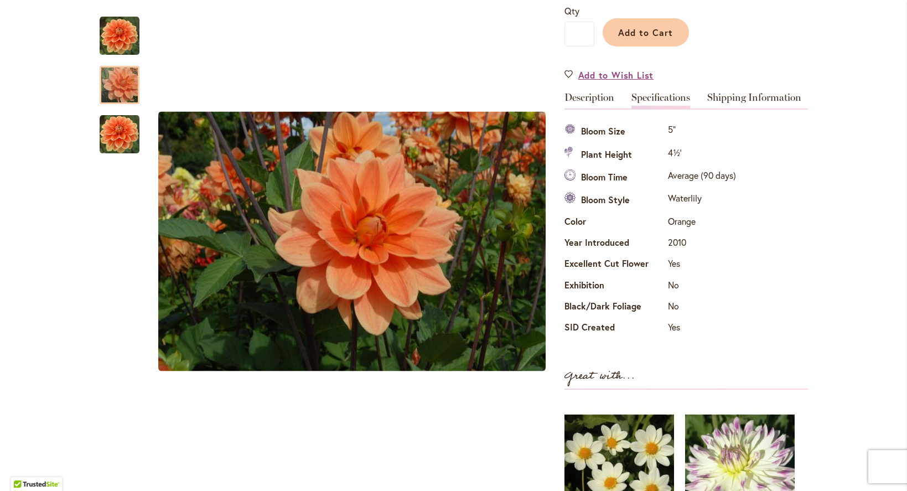
scroll to position [272, 0]
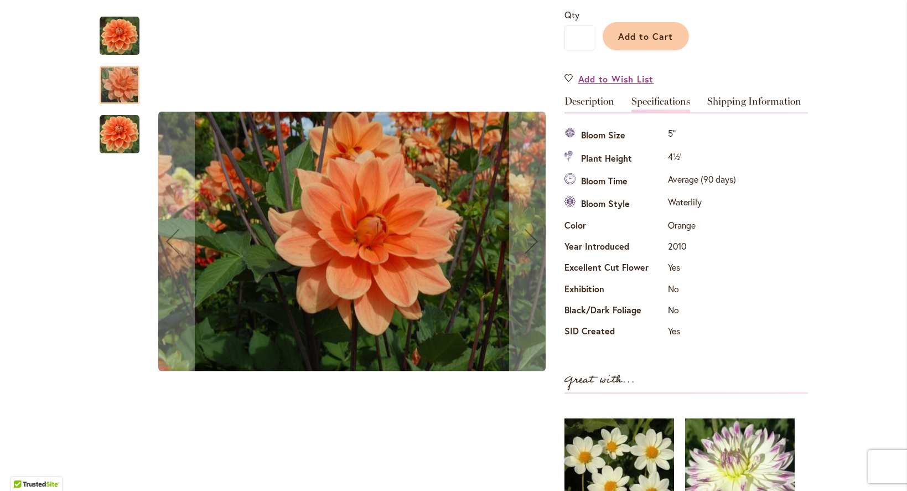
click at [103, 143] on img "Teddy" at bounding box center [120, 135] width 40 height 40
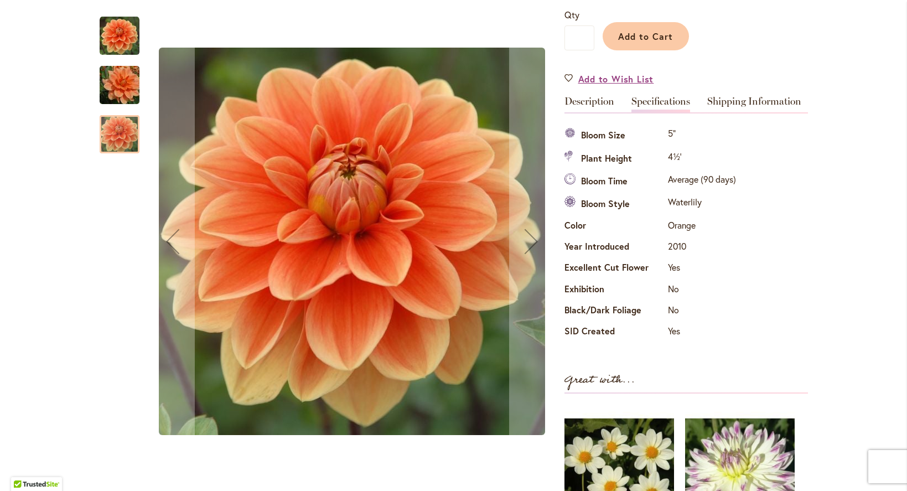
click at [102, 91] on img "Teddy" at bounding box center [120, 85] width 80 height 53
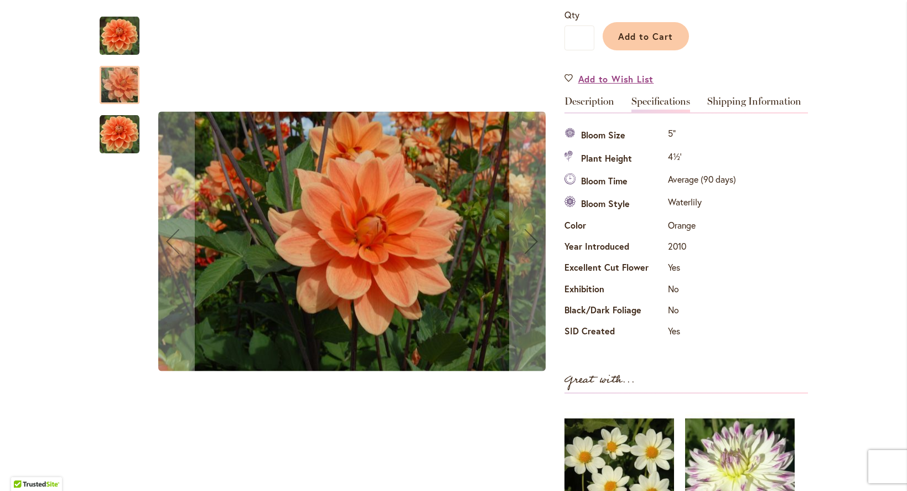
click at [125, 92] on div at bounding box center [120, 85] width 40 height 38
click at [116, 39] on img "Teddy" at bounding box center [120, 36] width 40 height 40
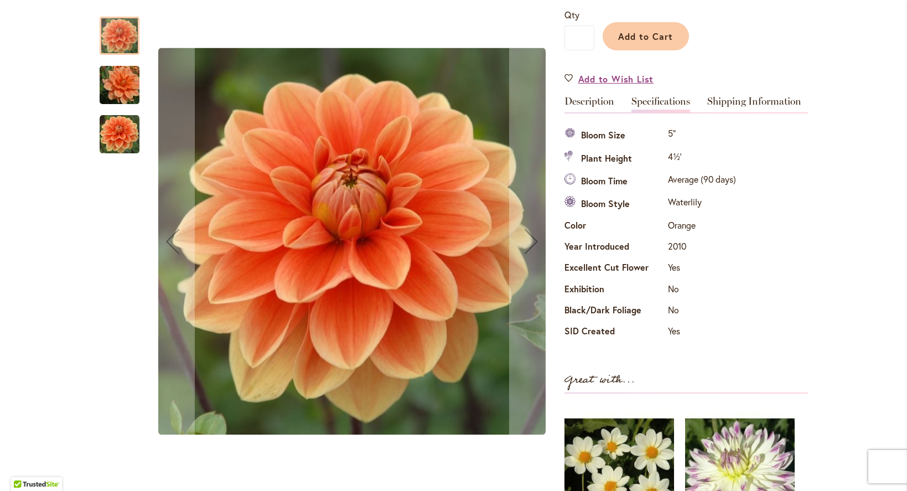
click at [116, 141] on img "Teddy" at bounding box center [120, 135] width 40 height 40
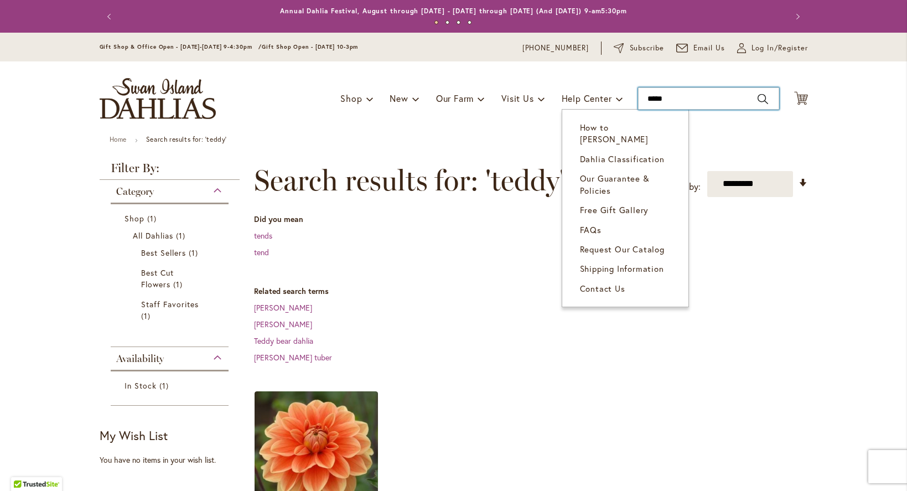
drag, startPoint x: 688, startPoint y: 101, endPoint x: 489, endPoint y: 64, distance: 203.2
click at [533, 84] on div "Toggle Nav Shop Dahlia Tubers Collections Fresh Cut Dahlias Gardening Supplies …" at bounding box center [454, 98] width 731 height 74
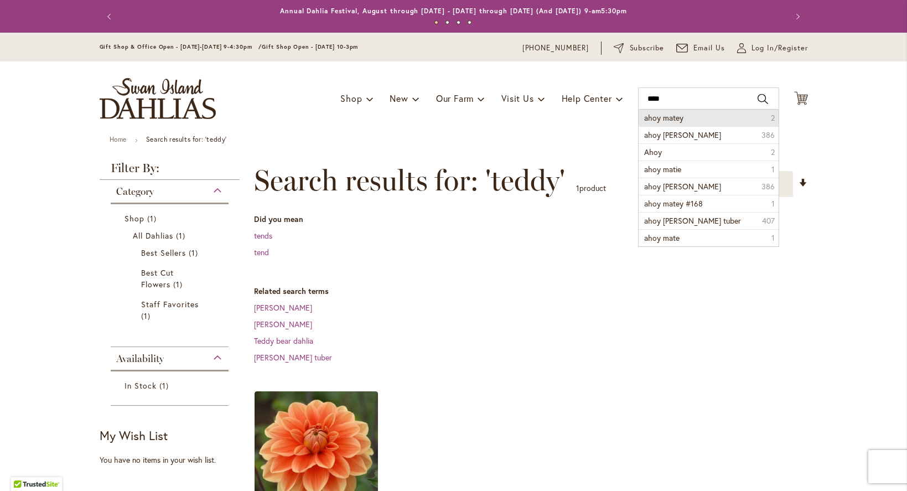
click at [680, 121] on li "ahoy matey 2" at bounding box center [709, 118] width 140 height 17
type input "**********"
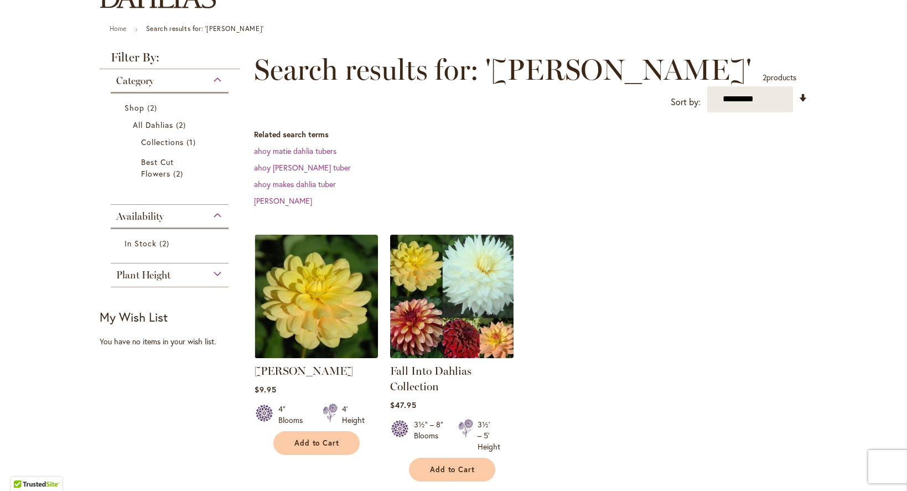
scroll to position [112, 0]
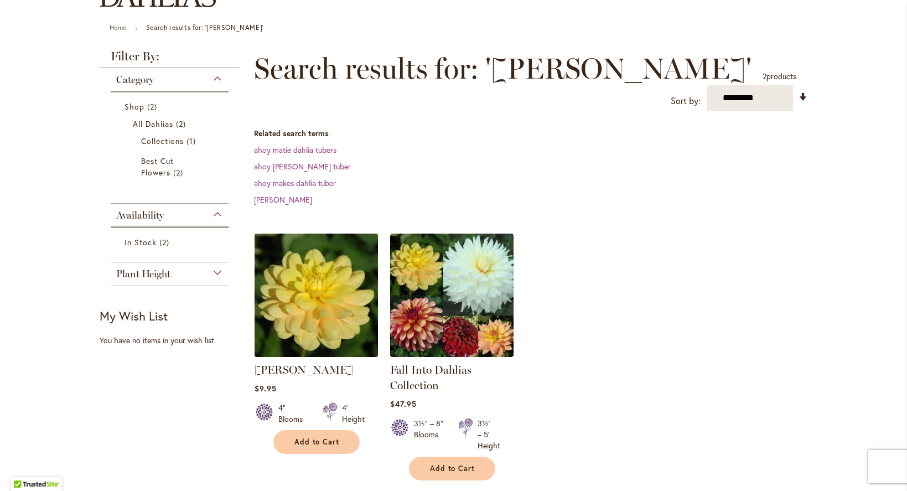
click at [322, 309] on img at bounding box center [315, 294] width 129 height 129
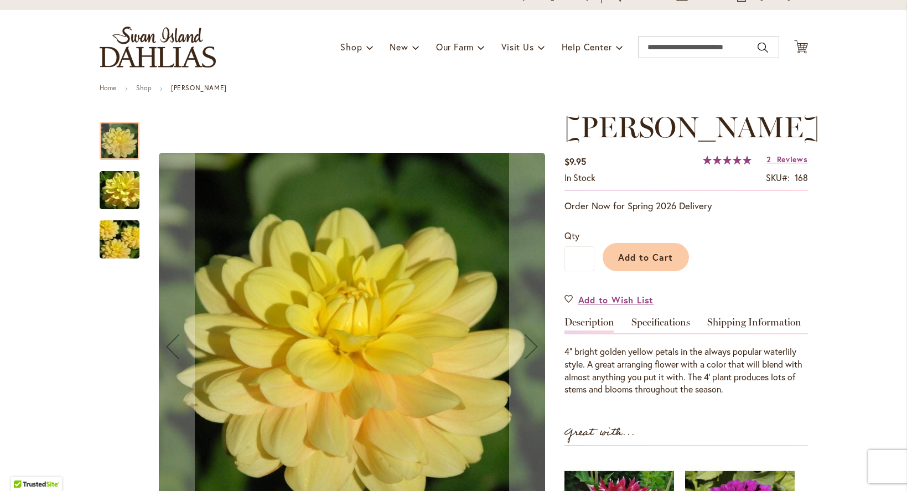
scroll to position [74, 0]
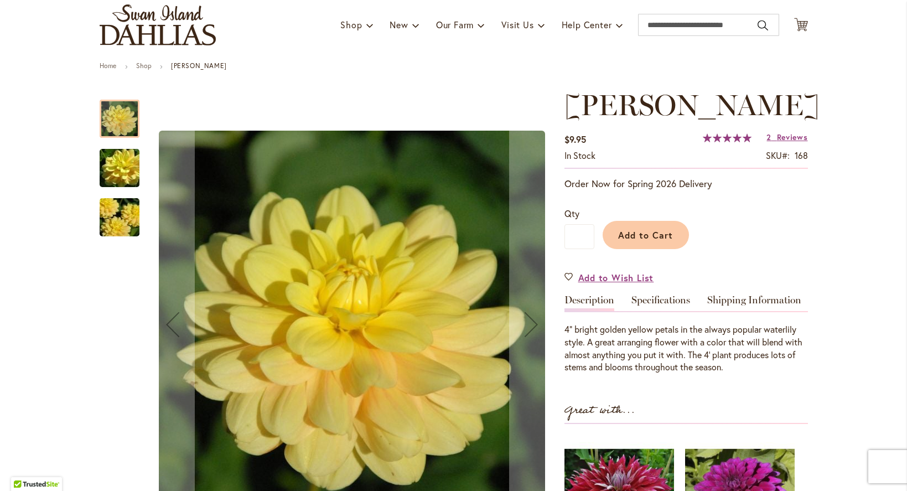
click at [107, 213] on img "AHOY MATEY" at bounding box center [120, 217] width 80 height 53
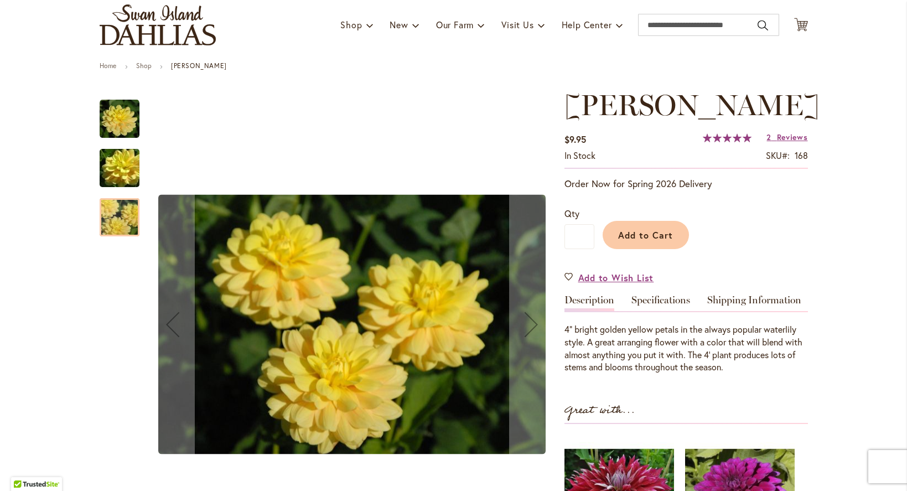
click at [110, 169] on img "AHOY MATEY" at bounding box center [120, 168] width 80 height 53
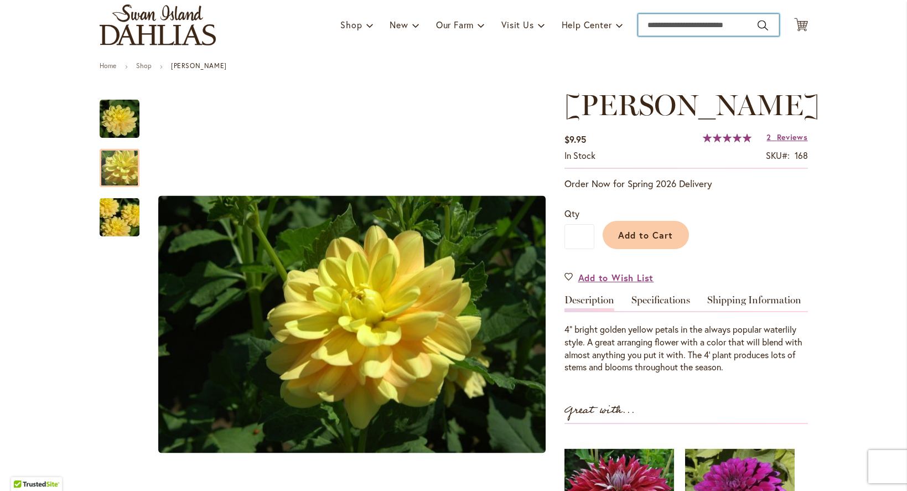
click at [648, 28] on input "Search" at bounding box center [708, 25] width 141 height 22
type input "********"
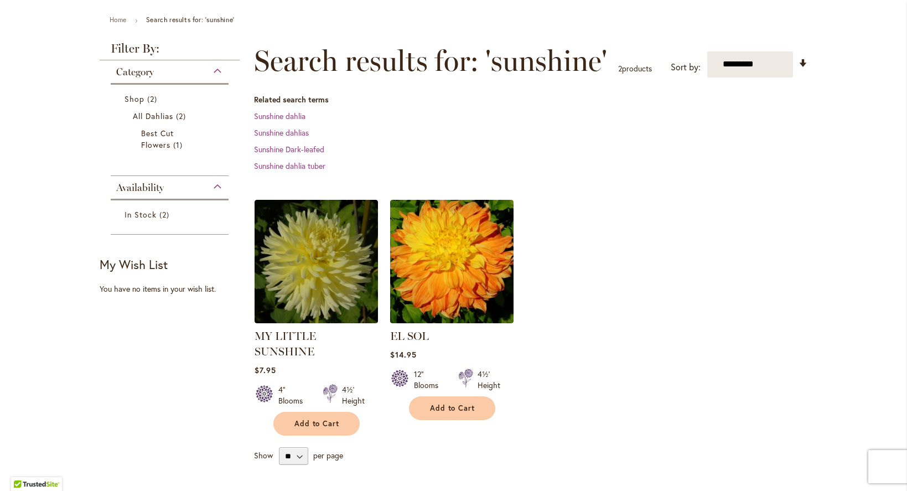
scroll to position [121, 0]
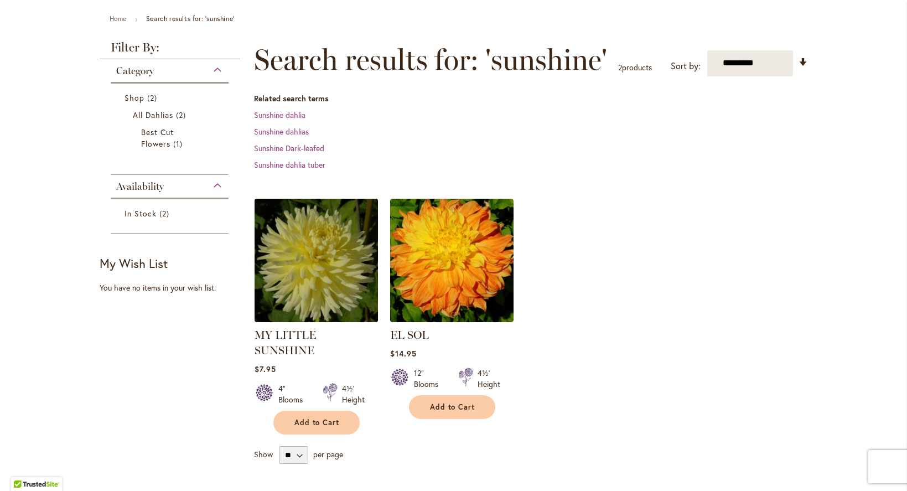
click at [322, 241] on img at bounding box center [315, 259] width 129 height 129
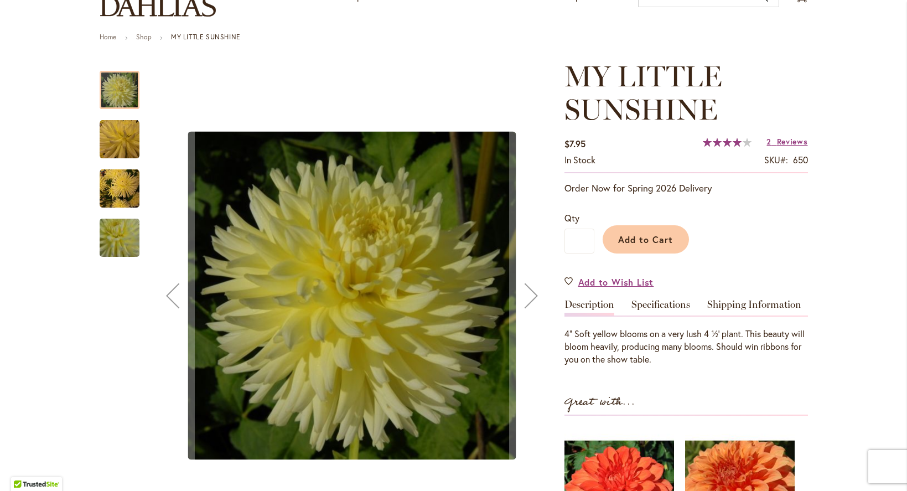
scroll to position [62, 0]
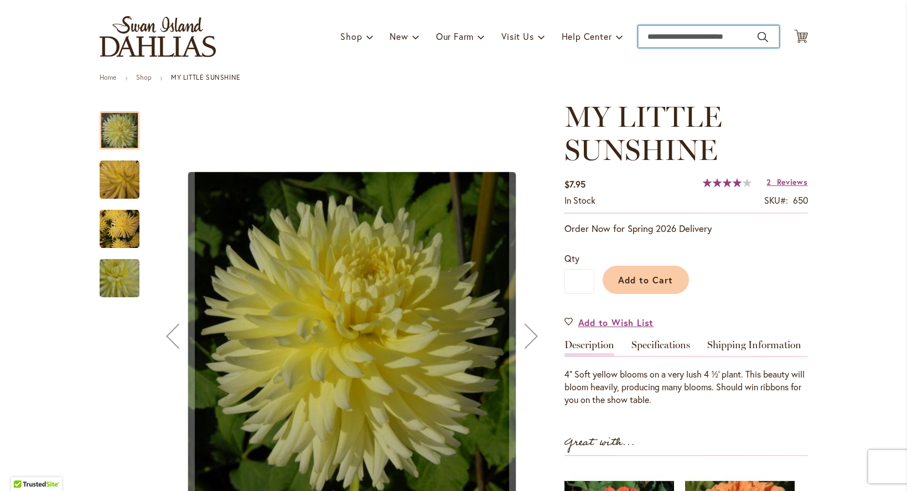
click at [695, 39] on input "Search" at bounding box center [708, 36] width 141 height 22
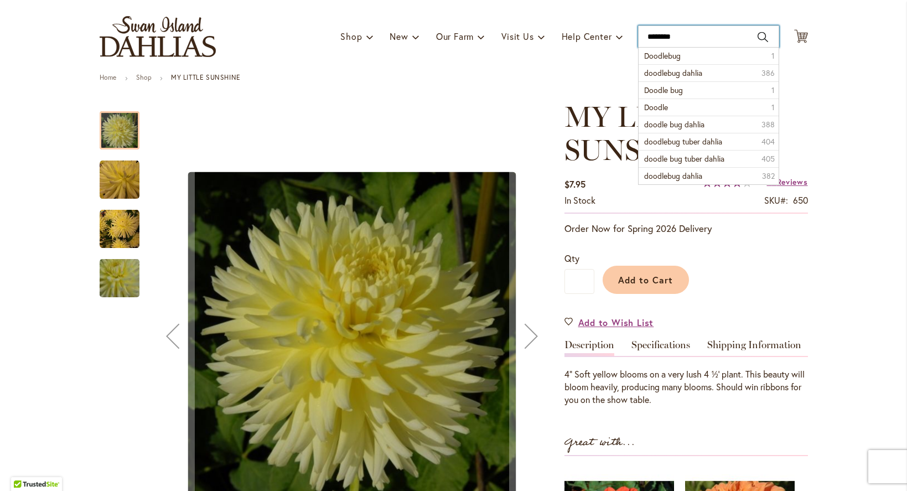
type input "*********"
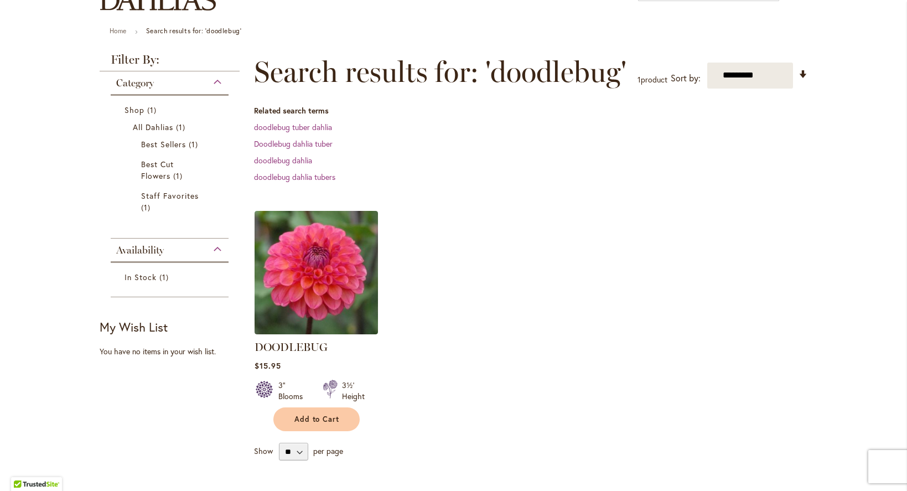
scroll to position [114, 0]
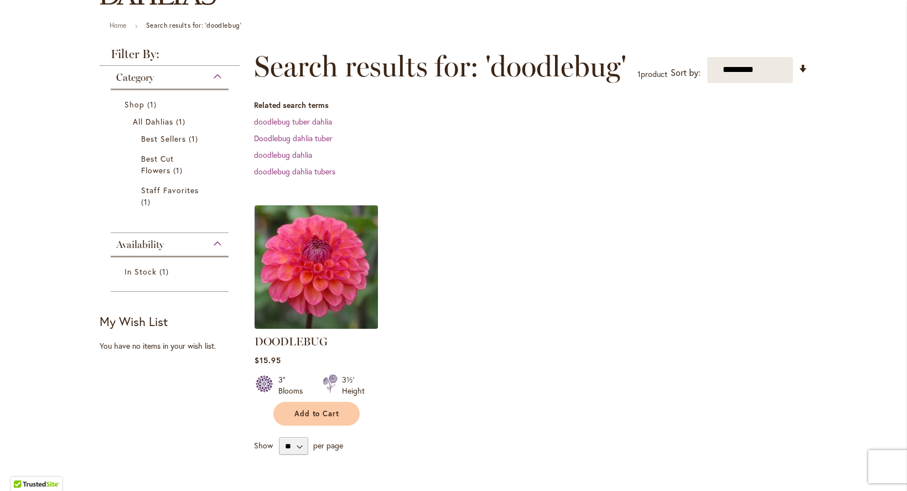
click at [307, 271] on img at bounding box center [315, 266] width 129 height 129
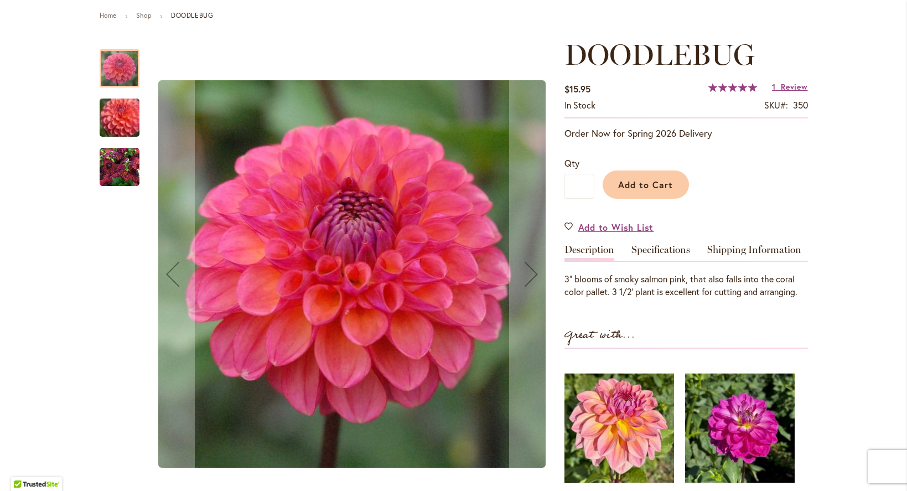
scroll to position [122, 0]
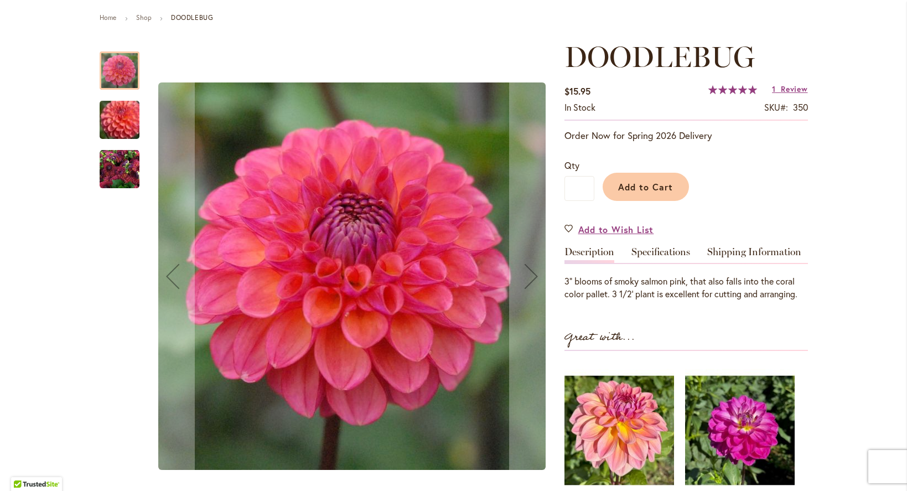
click at [111, 122] on img "DOODLEBUG" at bounding box center [120, 120] width 80 height 68
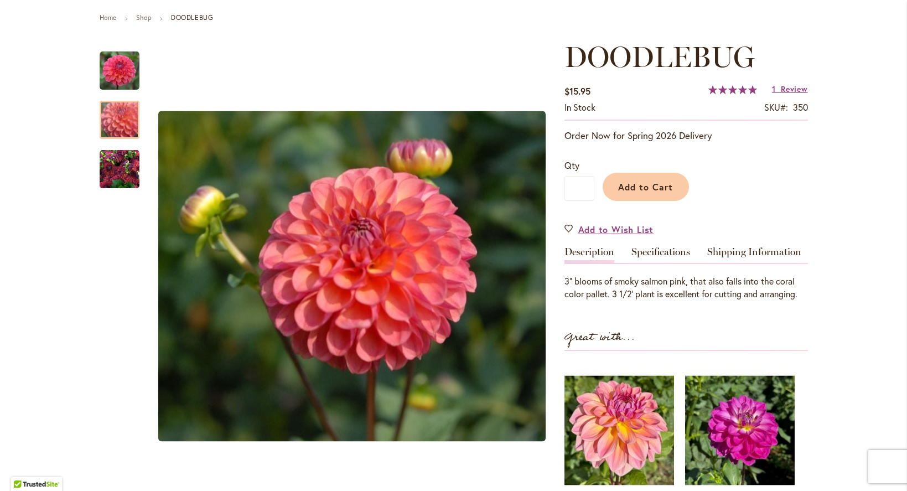
scroll to position [0, 0]
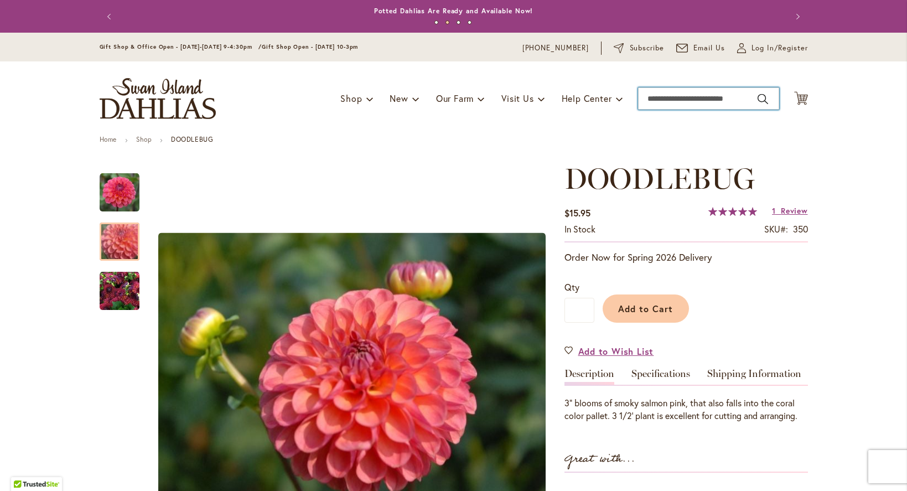
click at [660, 94] on input "Search" at bounding box center [708, 98] width 141 height 22
type input "*******"
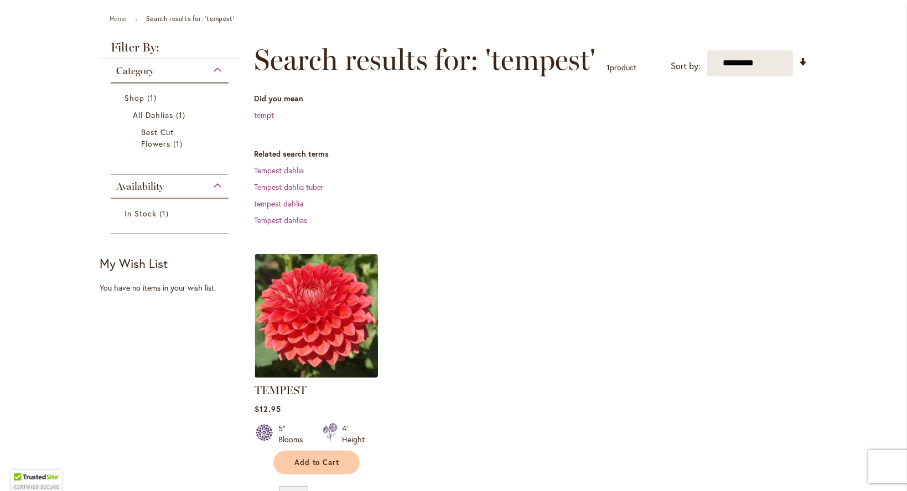
scroll to position [124, 0]
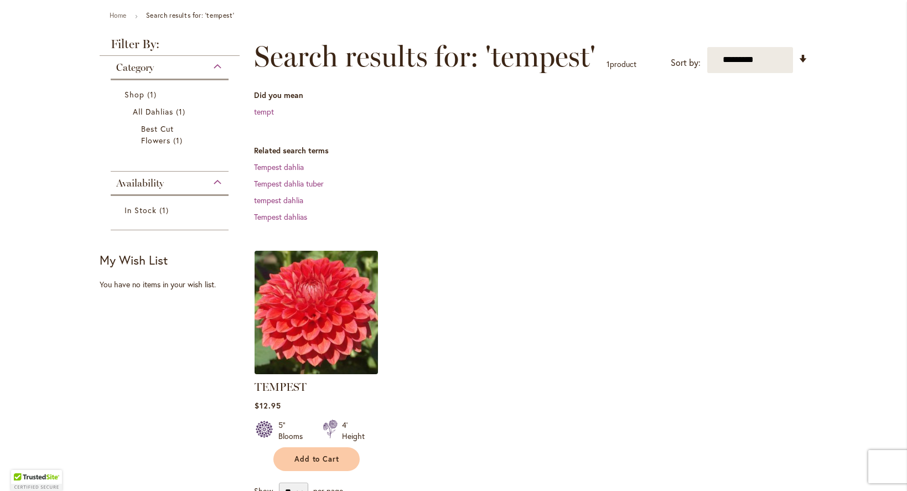
click at [308, 315] on img at bounding box center [315, 311] width 129 height 129
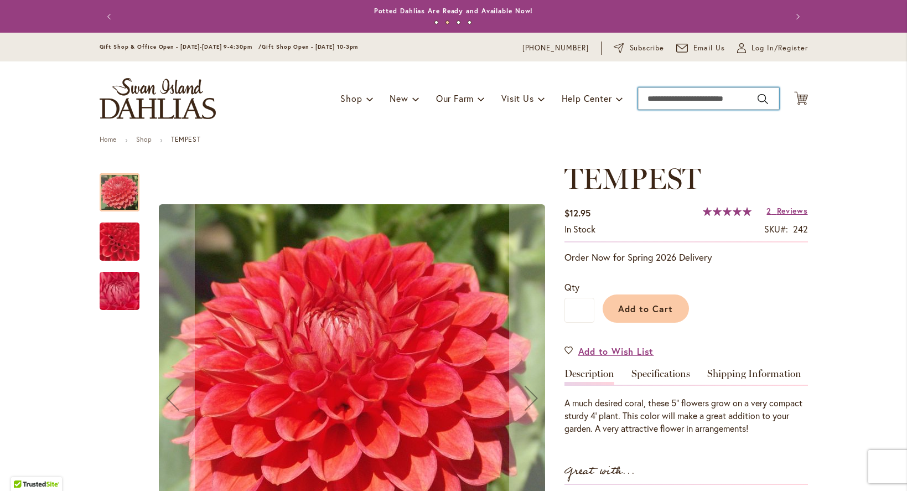
click at [690, 99] on input "Search" at bounding box center [708, 98] width 141 height 22
type input "*****"
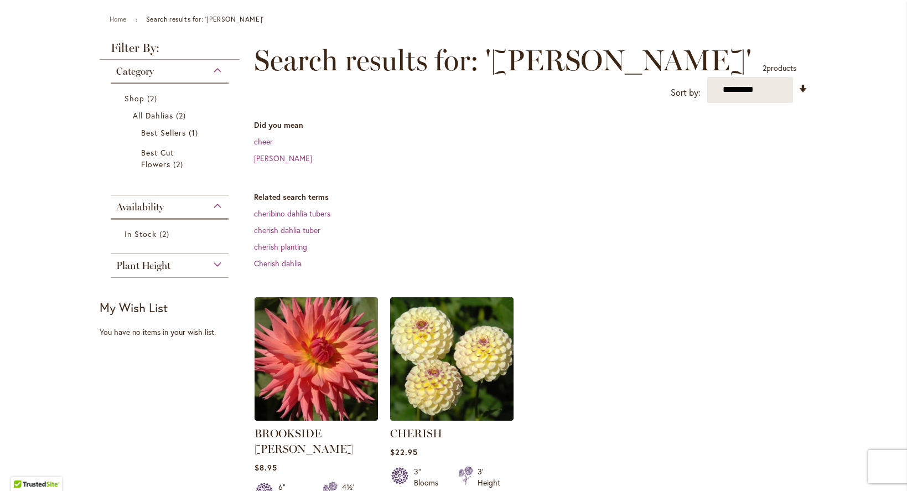
scroll to position [123, 0]
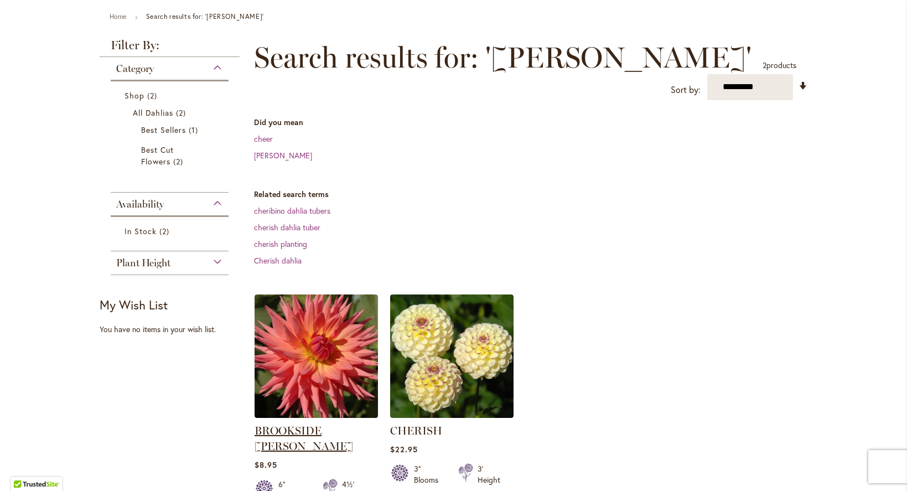
click at [342, 424] on link "BROOKSIDE [PERSON_NAME]" at bounding box center [304, 438] width 99 height 29
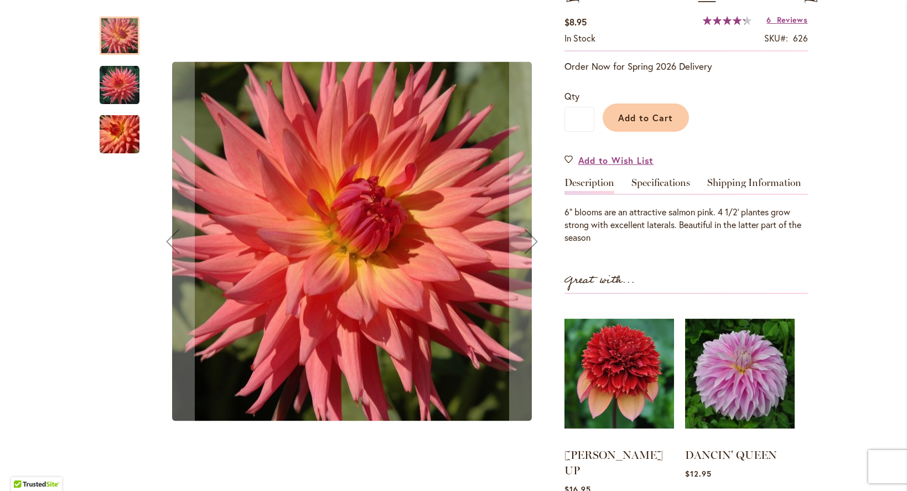
scroll to position [205, 0]
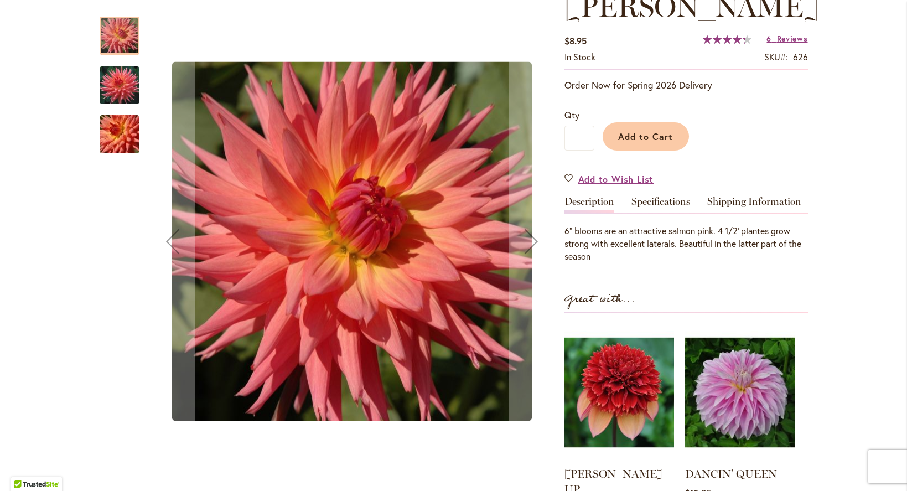
click at [113, 96] on img "BROOKSIDE CHERI" at bounding box center [120, 85] width 40 height 40
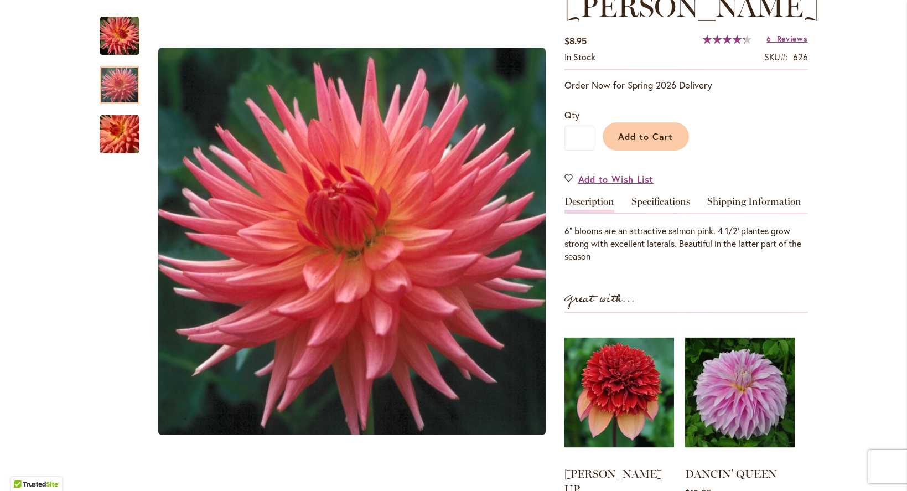
scroll to position [0, 0]
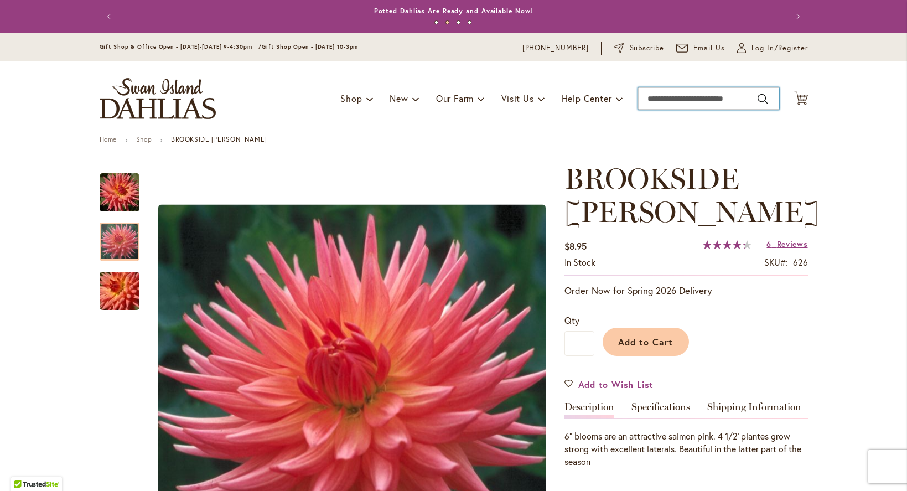
click at [660, 96] on input "Search" at bounding box center [708, 98] width 141 height 22
type input "*"
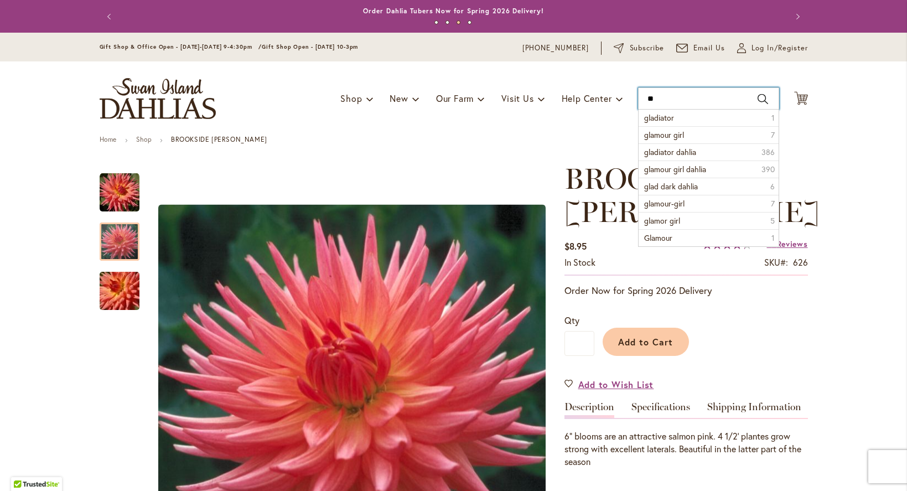
type input "*"
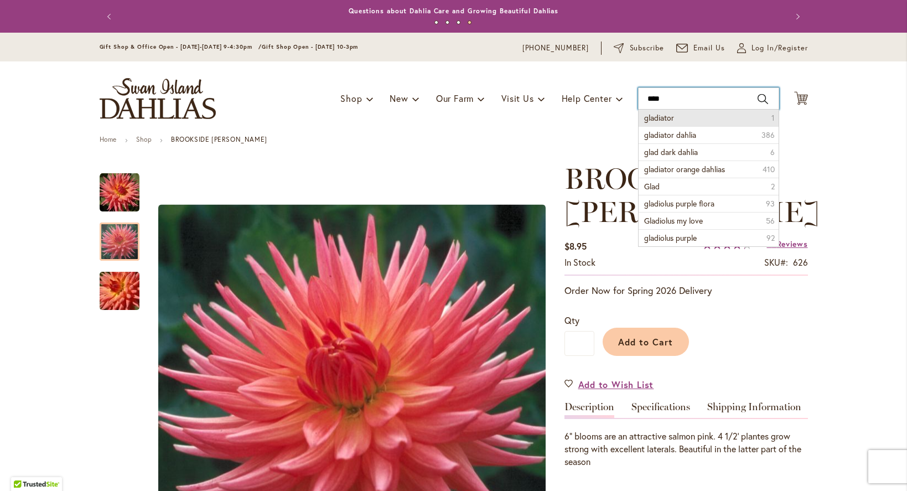
drag, startPoint x: 666, startPoint y: 95, endPoint x: 549, endPoint y: 86, distance: 117.7
click at [550, 88] on div "Toggle Nav Shop Dahlia Tubers Collections Fresh Cut Dahlias Gardening Supplies …" at bounding box center [454, 98] width 731 height 74
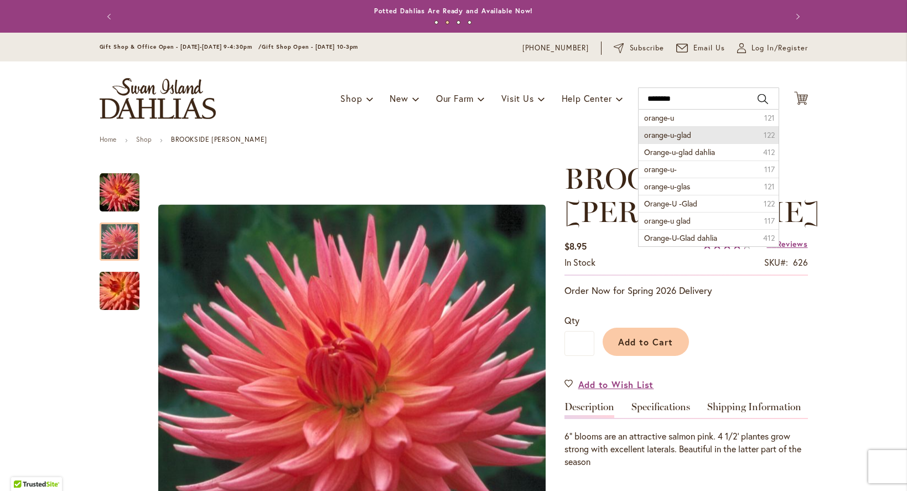
click at [672, 132] on span "orange-u-glad" at bounding box center [667, 134] width 47 height 11
type input "**********"
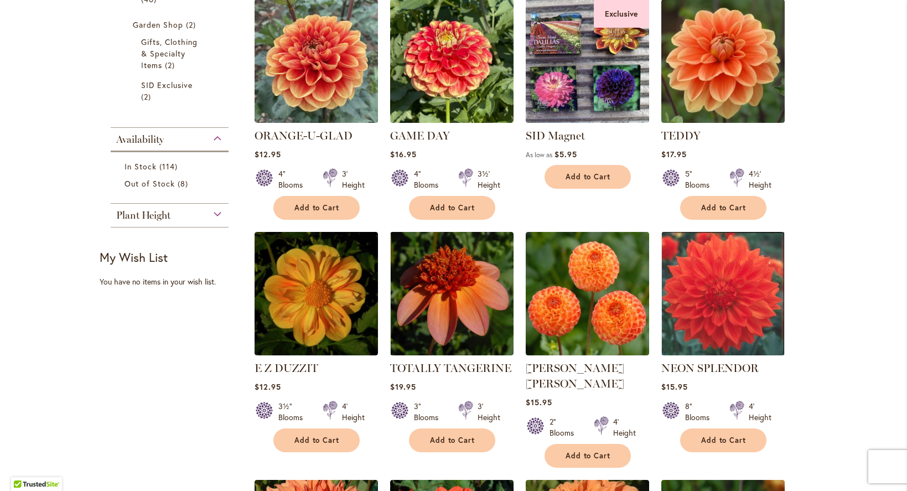
scroll to position [358, 0]
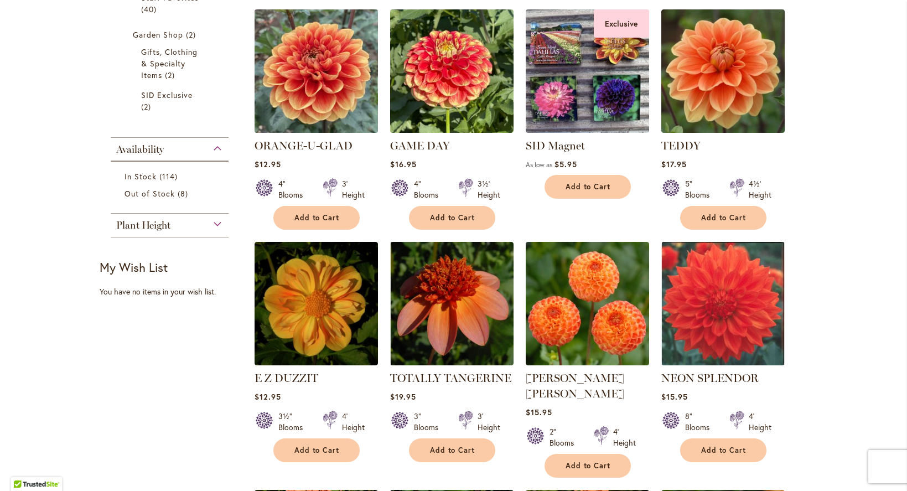
click at [320, 87] on img at bounding box center [315, 70] width 129 height 129
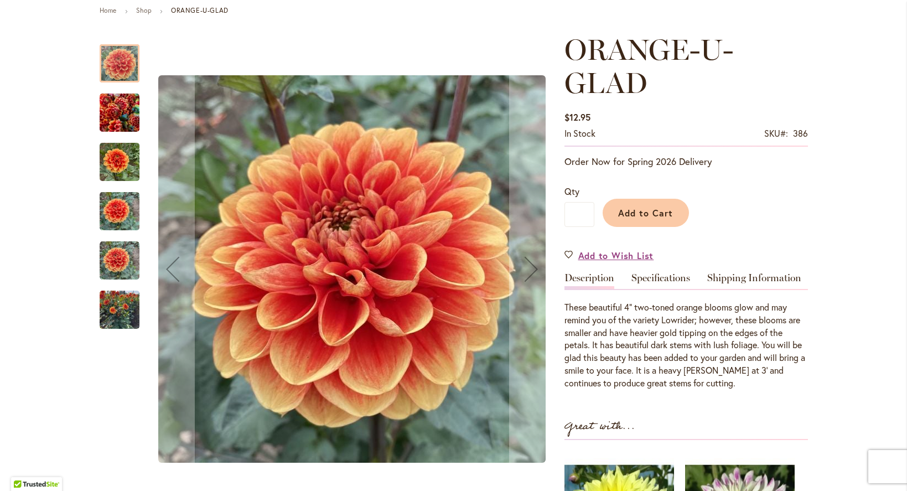
scroll to position [135, 0]
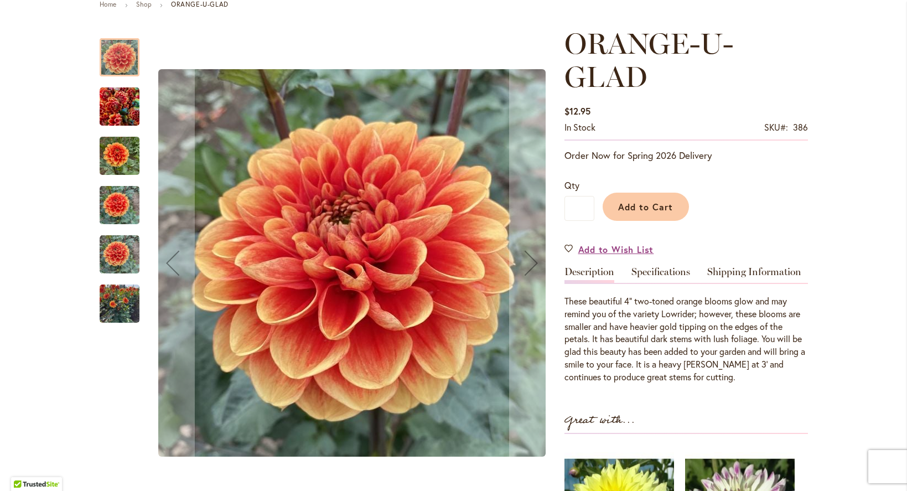
click at [121, 306] on img "Orange-U-Glad" at bounding box center [120, 303] width 40 height 53
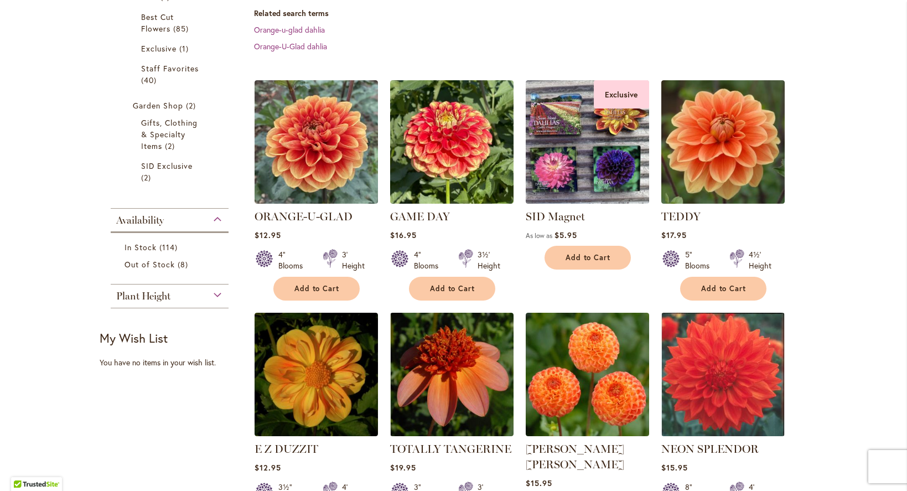
scroll to position [323, 0]
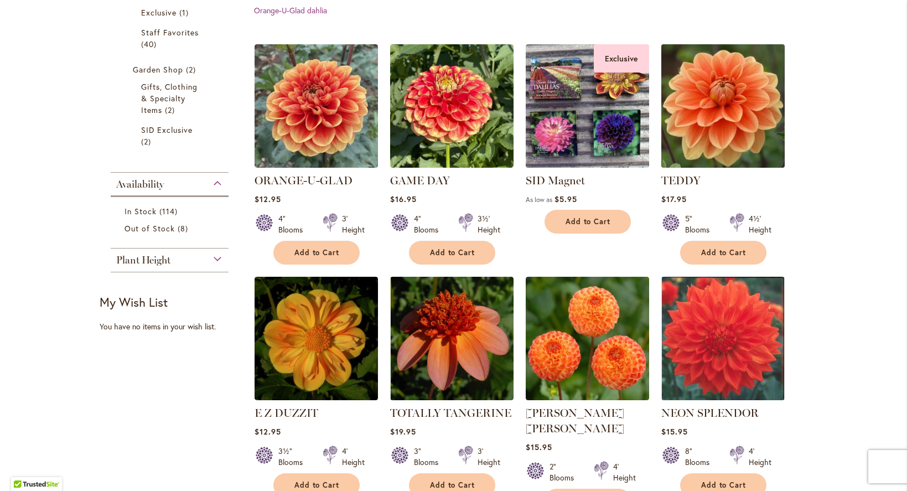
click at [716, 125] on img at bounding box center [722, 105] width 129 height 129
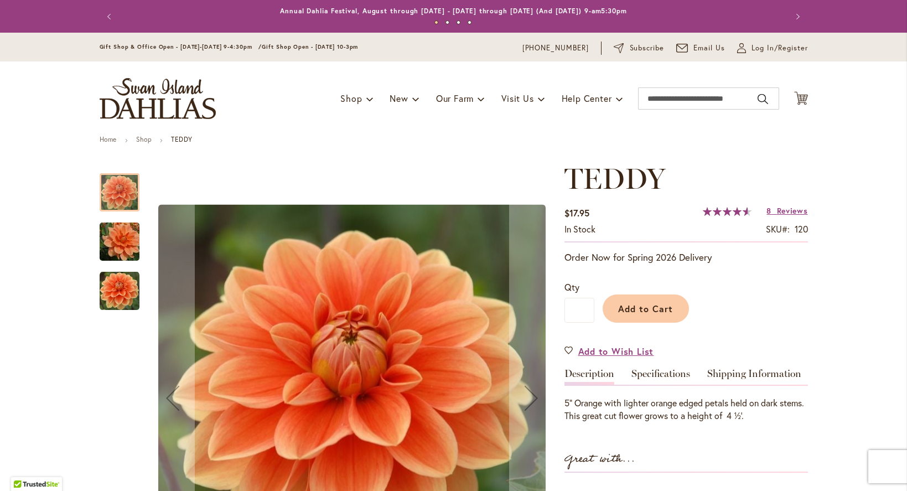
scroll to position [127, 0]
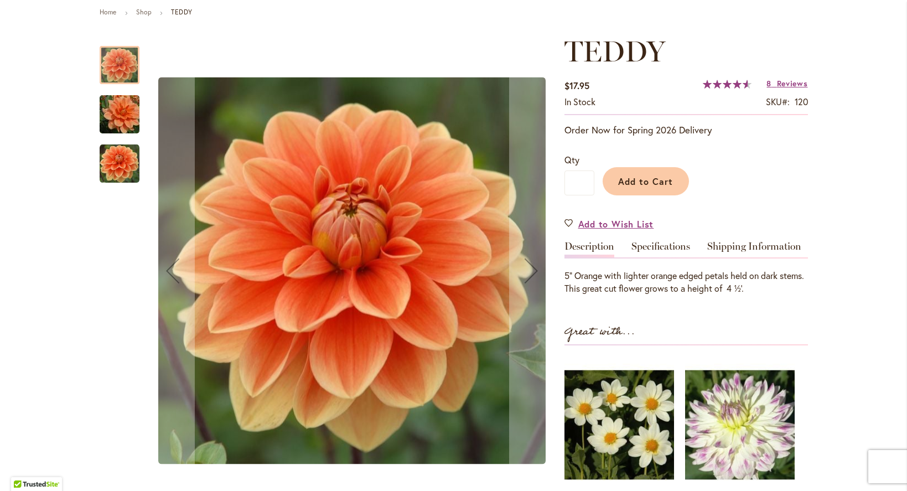
click at [125, 153] on img "Teddy" at bounding box center [120, 164] width 40 height 40
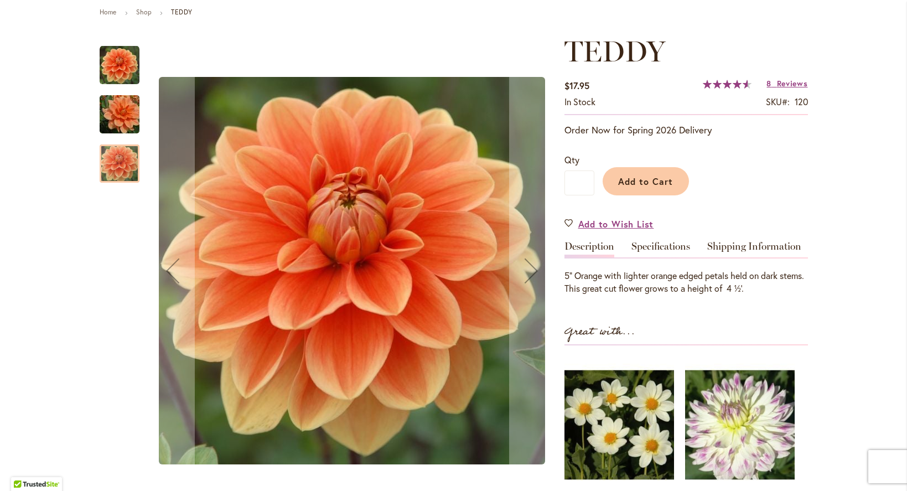
click at [112, 113] on img "Teddy" at bounding box center [120, 114] width 80 height 53
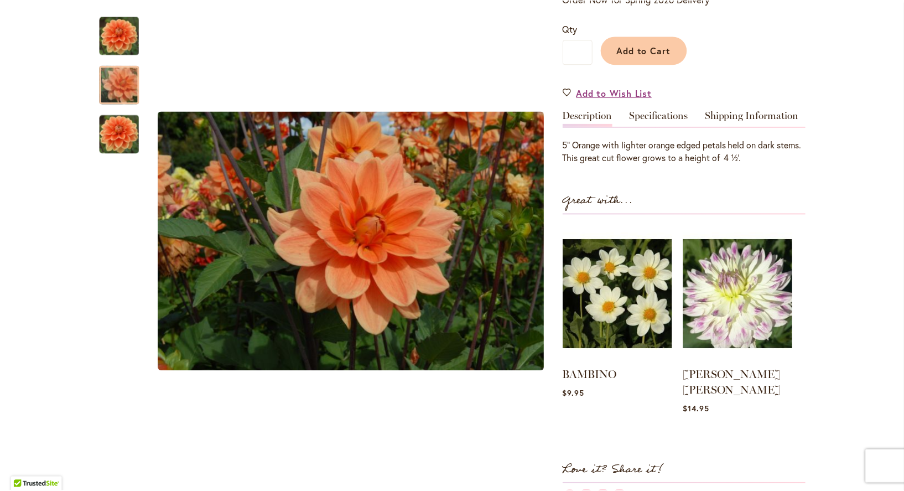
scroll to position [227, 0]
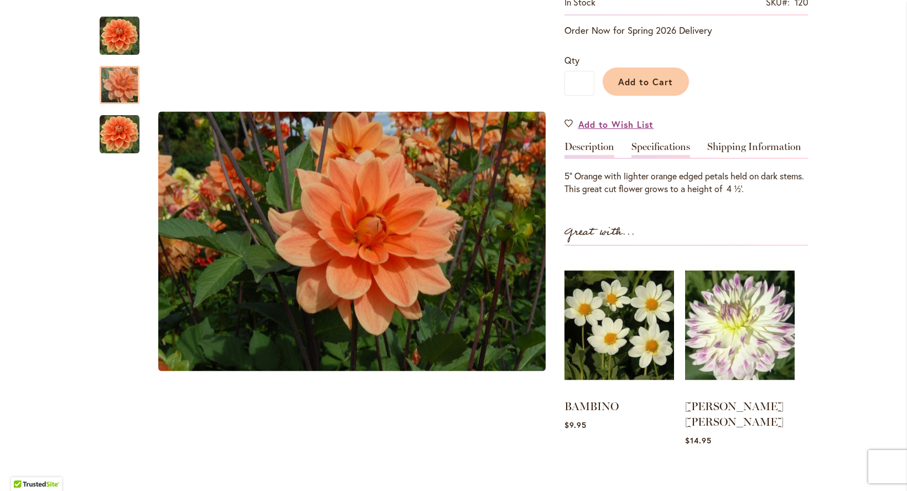
click at [656, 144] on link "Specifications" at bounding box center [660, 150] width 59 height 16
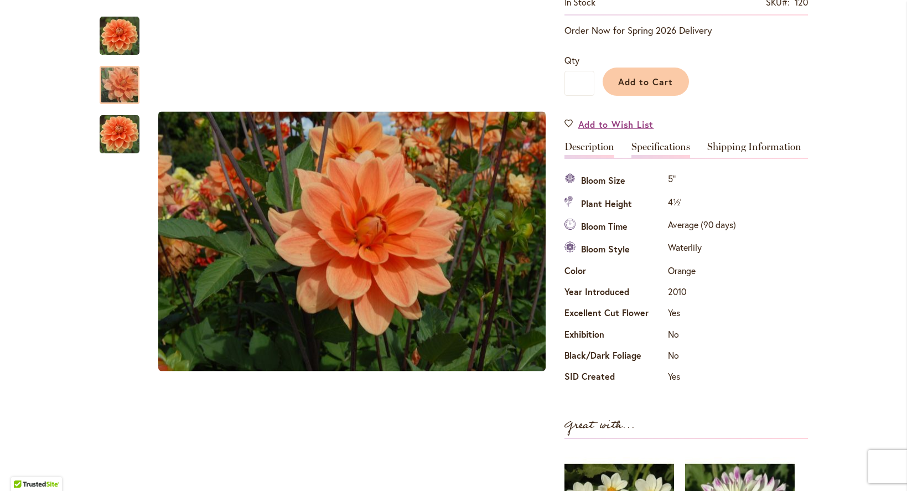
click at [594, 143] on link "Description" at bounding box center [589, 150] width 50 height 16
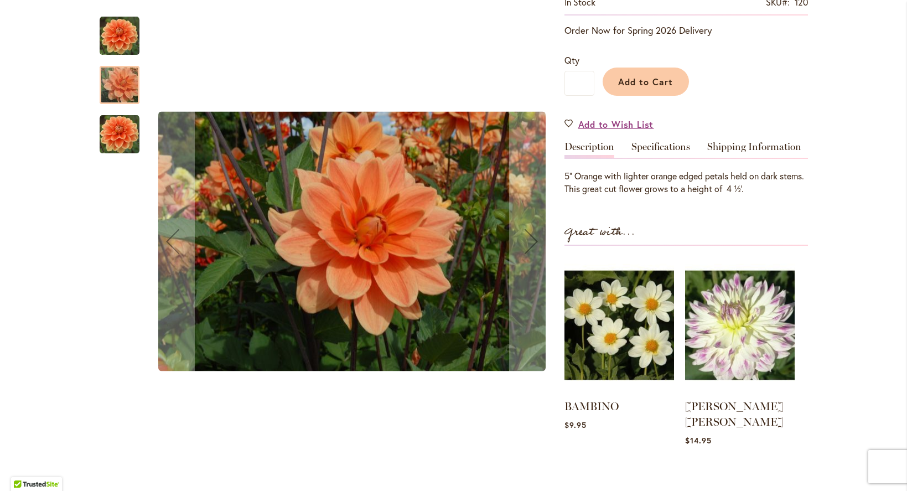
click at [103, 139] on img "Teddy" at bounding box center [120, 135] width 40 height 40
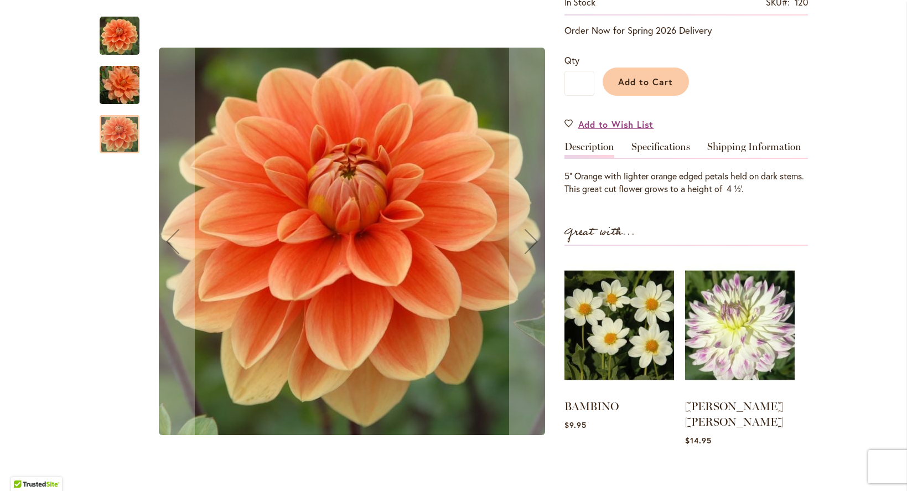
click at [116, 87] on img "Teddy" at bounding box center [120, 85] width 80 height 53
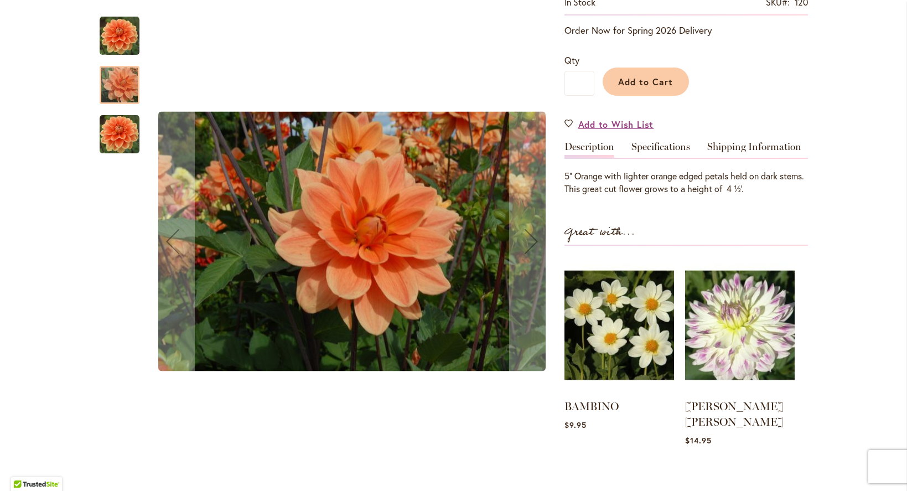
click at [121, 37] on img "Teddy" at bounding box center [120, 36] width 40 height 40
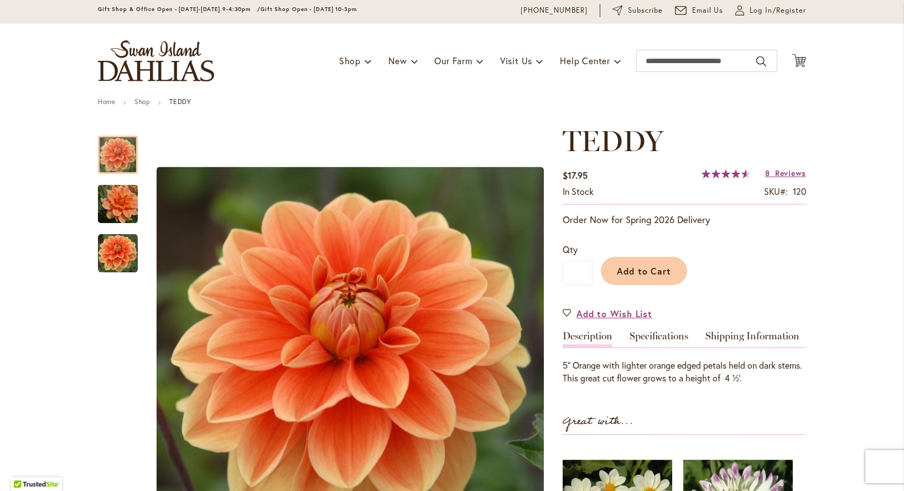
scroll to position [24, 0]
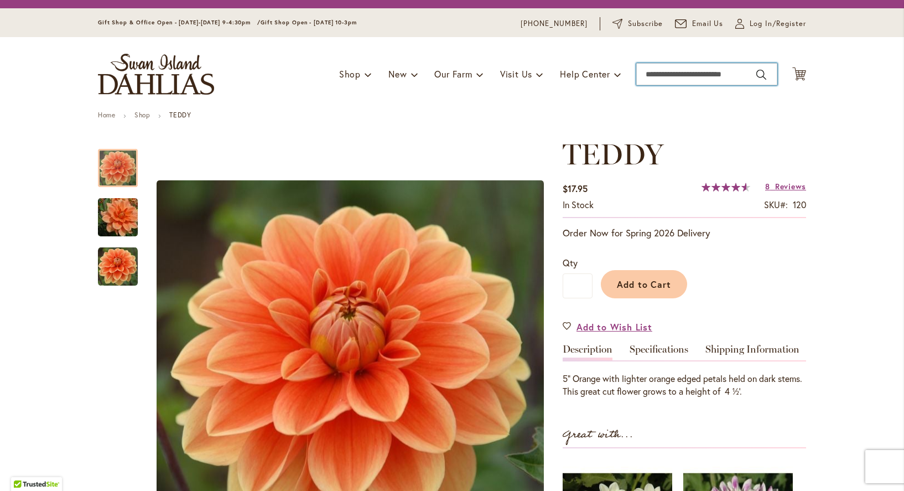
click at [690, 73] on input "Search" at bounding box center [706, 74] width 141 height 22
type input "****"
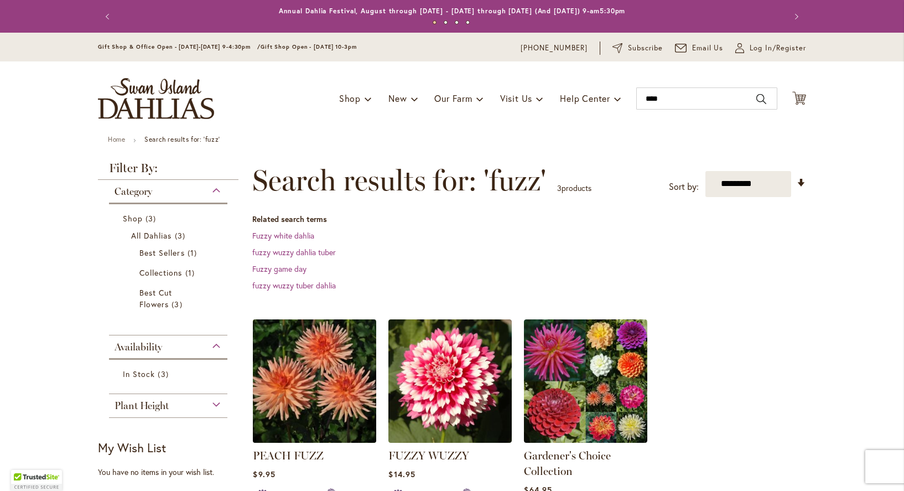
click at [330, 363] on img at bounding box center [314, 380] width 129 height 129
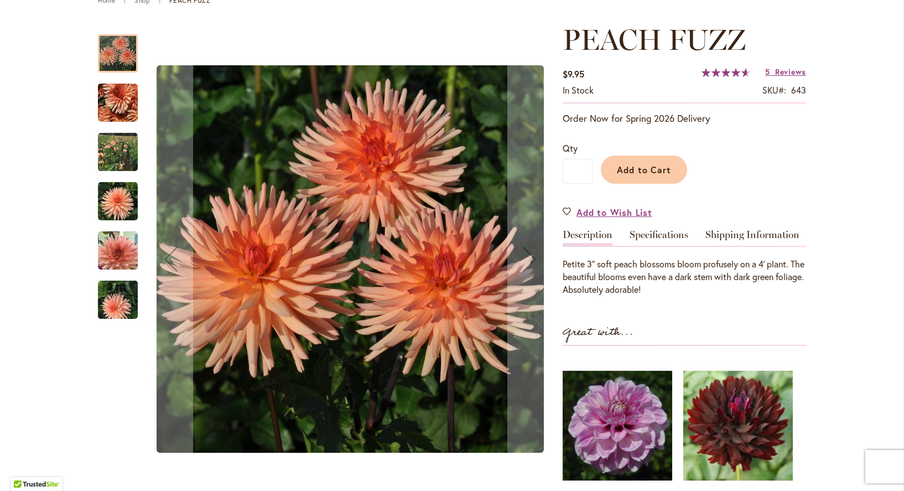
scroll to position [157, 0]
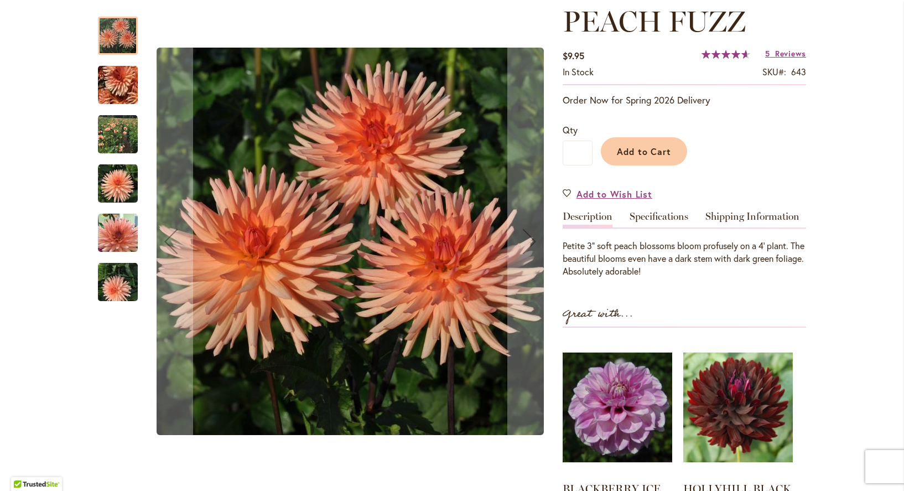
click at [110, 137] on img "PEACH FUZZ" at bounding box center [118, 135] width 40 height 40
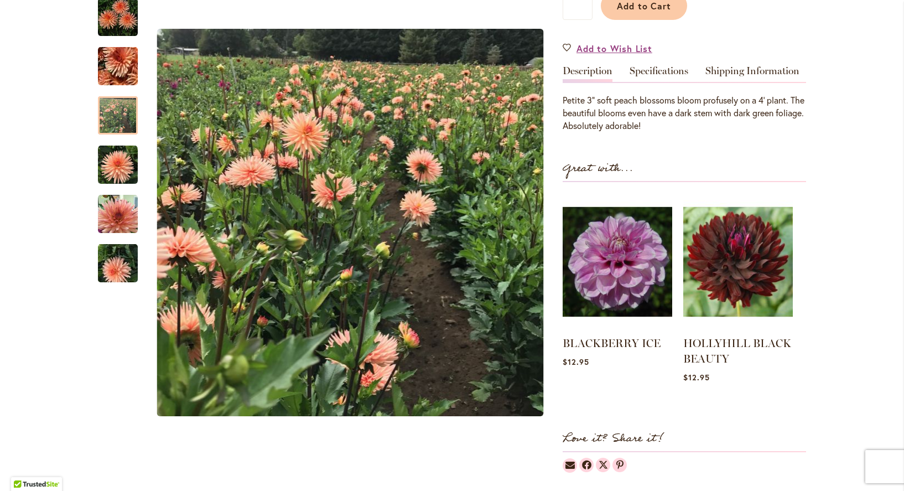
scroll to position [297, 0]
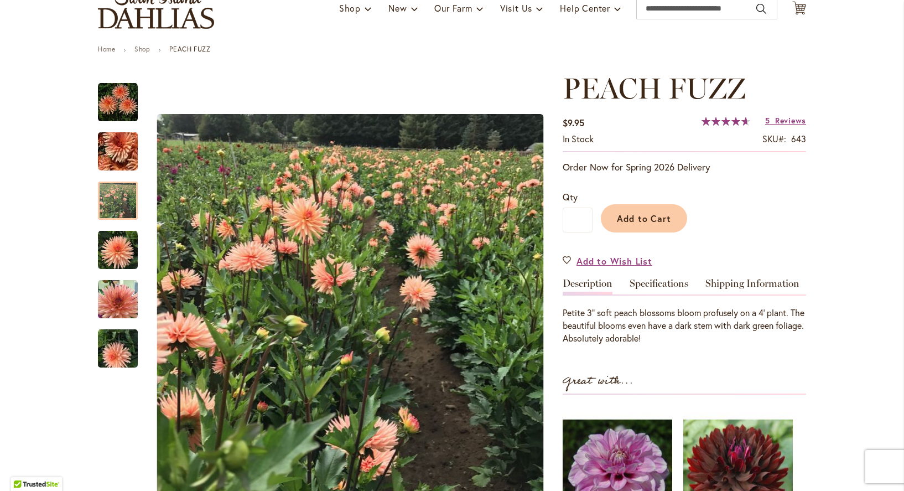
scroll to position [75, 0]
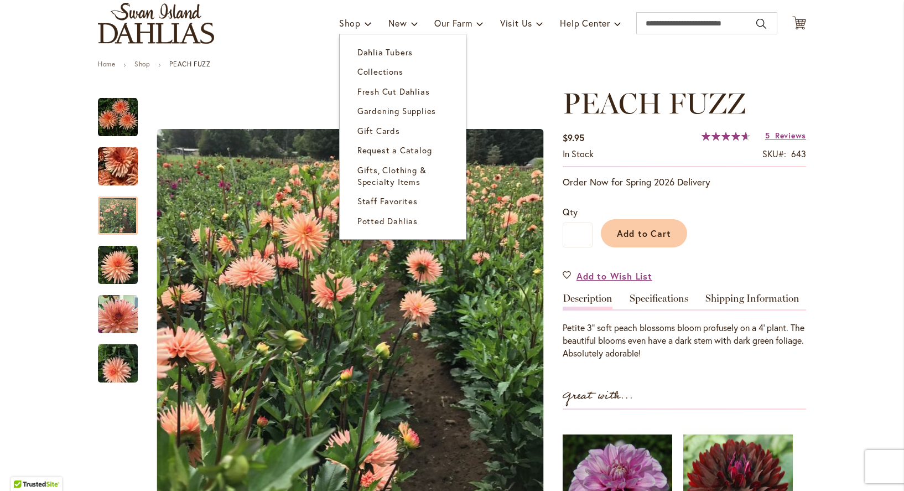
click at [362, 40] on div "Toggle Nav Shop Dahlia Tubers Collections Fresh Cut Dahlias Gardening Supplies …" at bounding box center [452, 23] width 731 height 74
click at [367, 51] on span "Dahlia Tubers" at bounding box center [385, 51] width 55 height 11
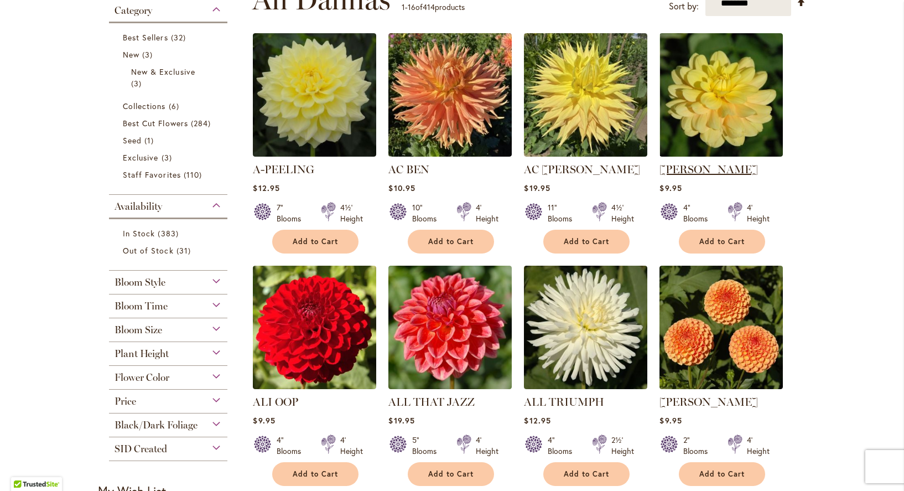
scroll to position [249, 0]
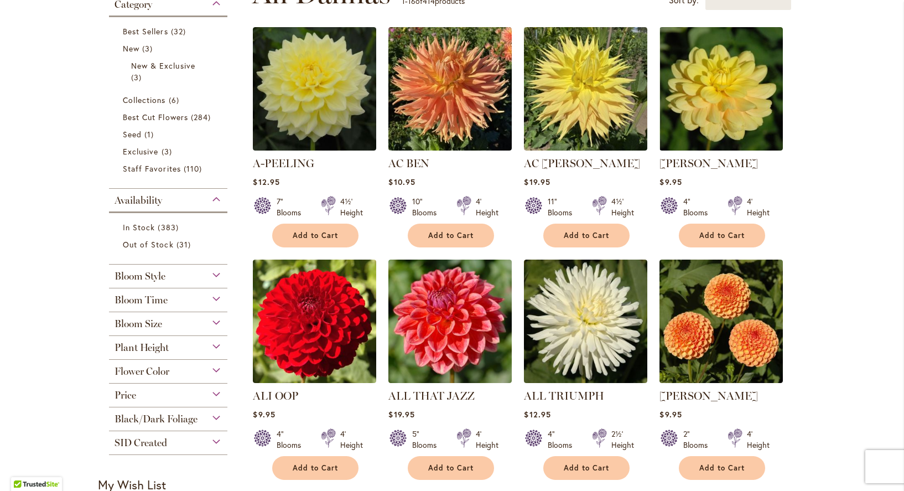
click at [210, 299] on div "Bloom Time" at bounding box center [168, 297] width 118 height 18
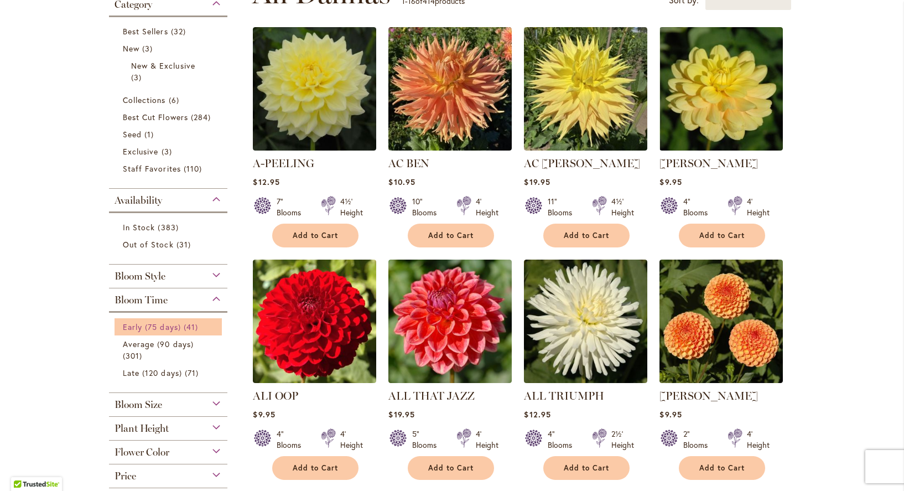
click at [144, 324] on span "Early (75 days)" at bounding box center [152, 327] width 58 height 11
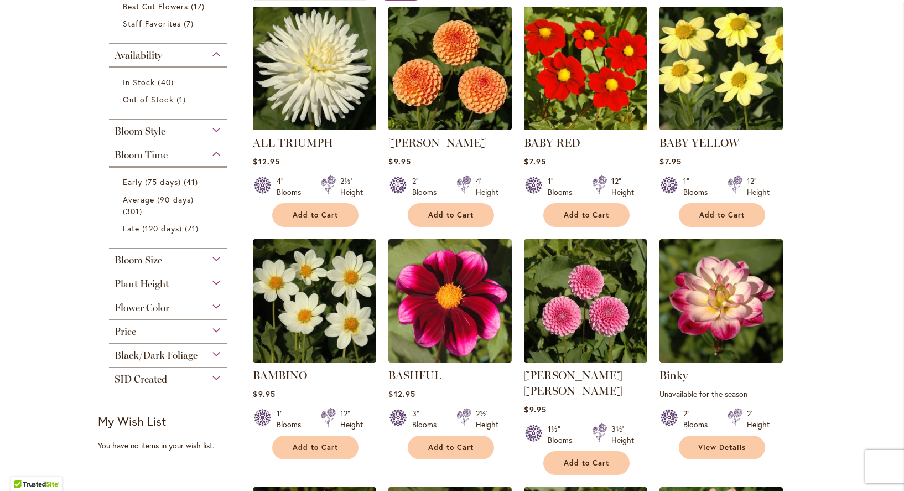
scroll to position [201, 0]
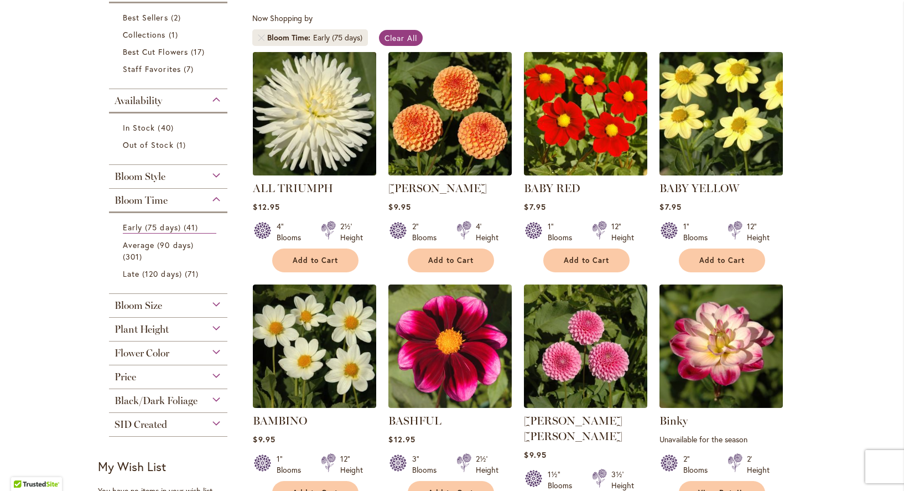
click at [303, 107] on img at bounding box center [314, 113] width 129 height 129
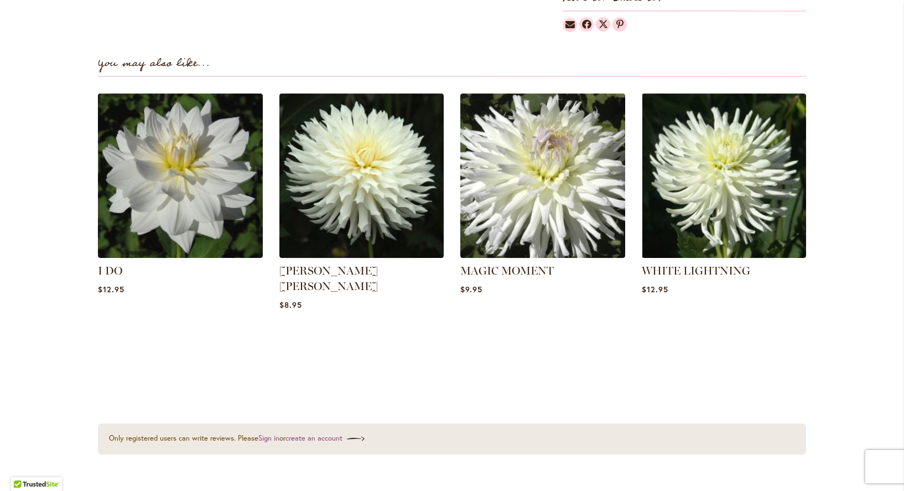
scroll to position [507, 0]
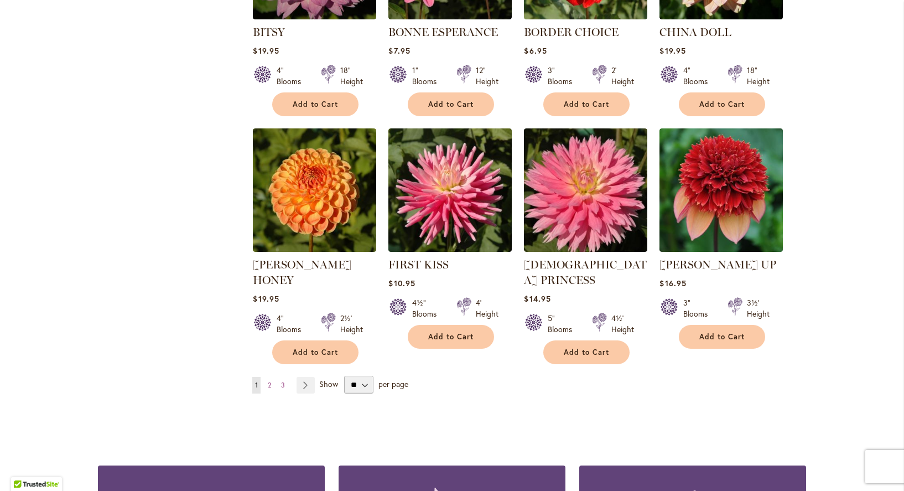
scroll to position [846, 0]
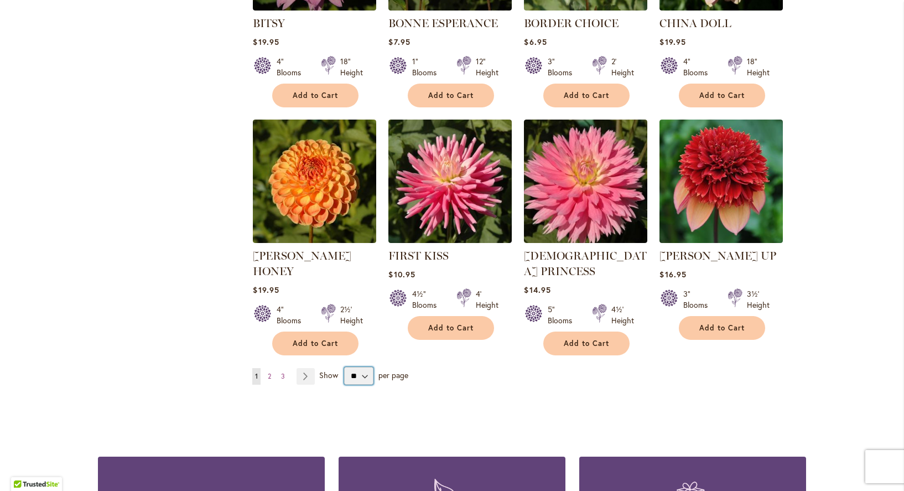
click at [358, 367] on select "** ** ** **" at bounding box center [358, 376] width 29 height 18
select select "**"
click at [344, 367] on select "** ** ** **" at bounding box center [358, 376] width 29 height 18
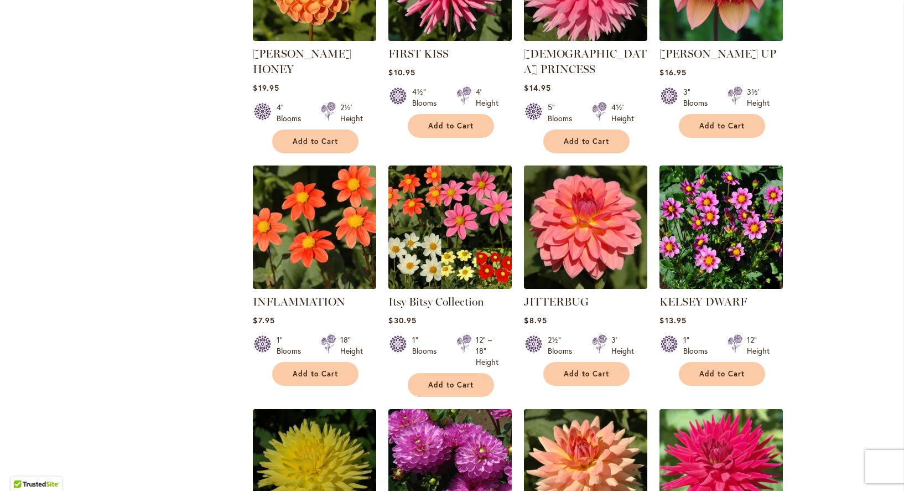
scroll to position [1044, 0]
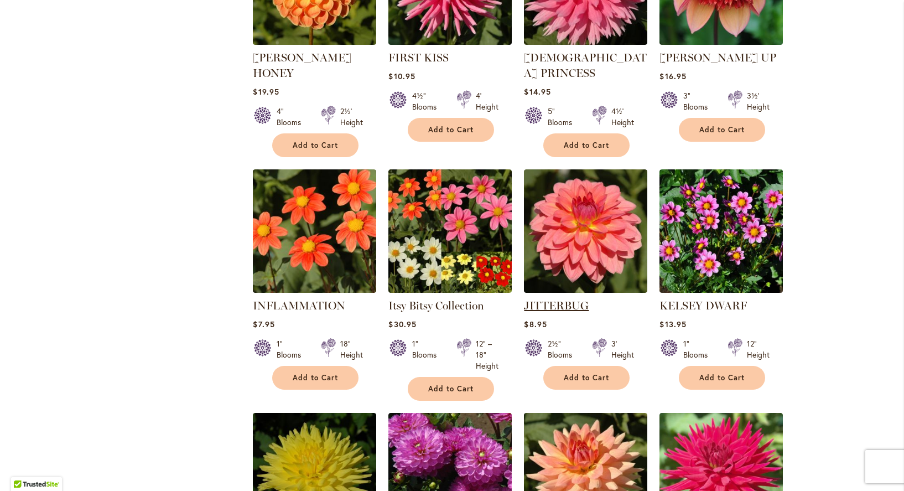
click at [569, 299] on link "JITTERBUG" at bounding box center [556, 305] width 65 height 13
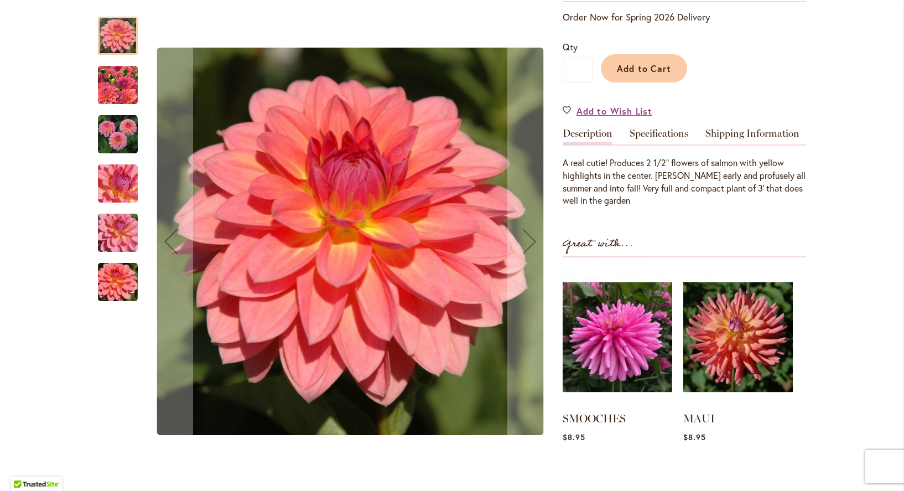
scroll to position [252, 0]
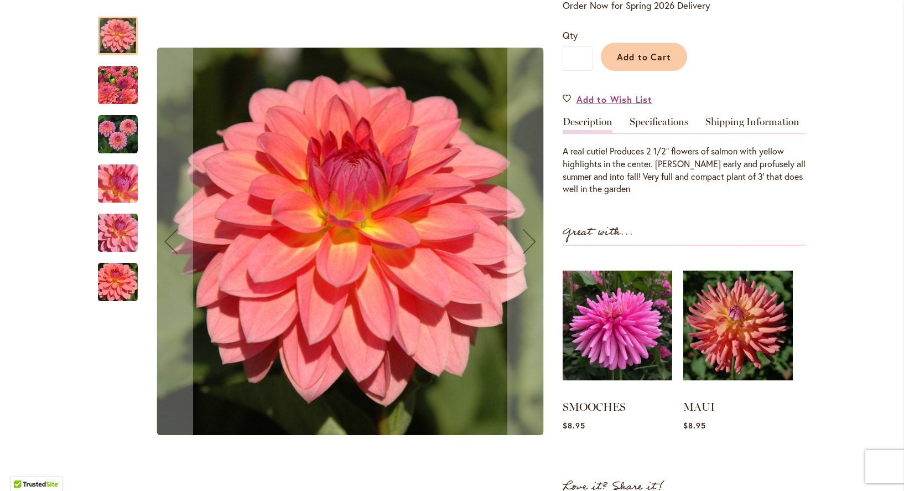
click at [115, 89] on img "JITTERBUG" at bounding box center [118, 85] width 80 height 60
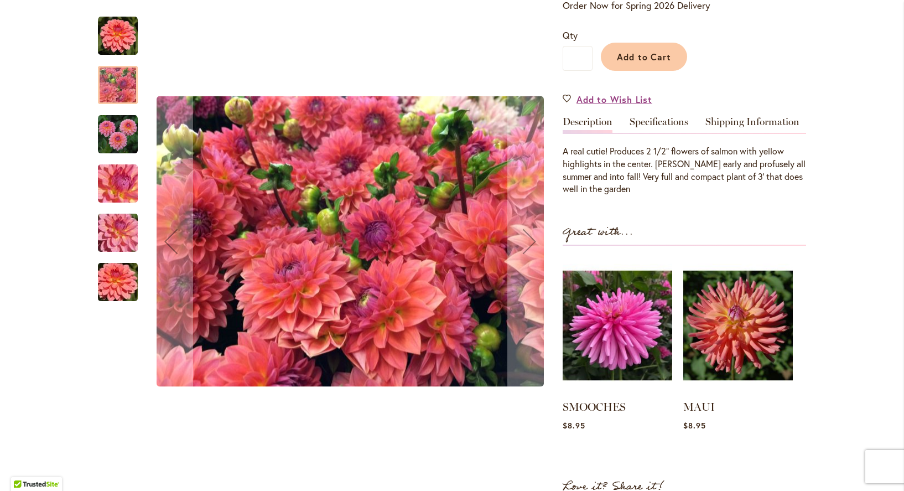
click at [118, 230] on img "JITTERBUG" at bounding box center [118, 233] width 80 height 60
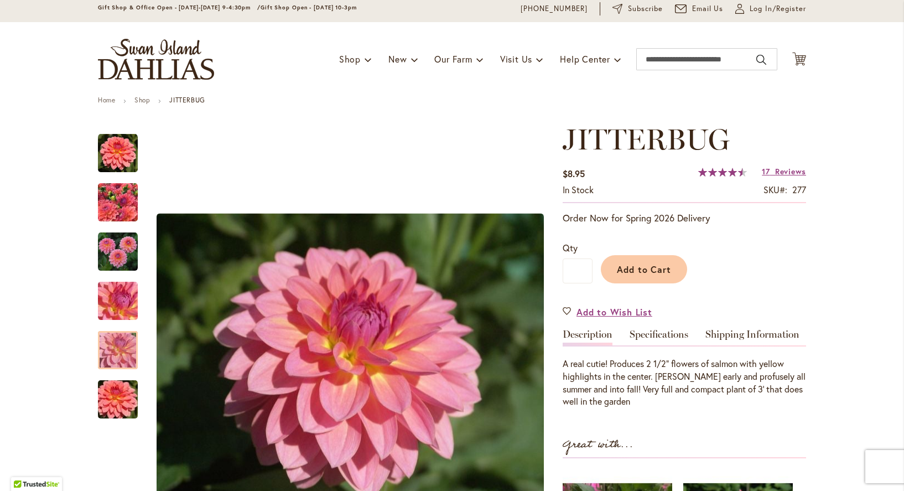
scroll to position [0, 0]
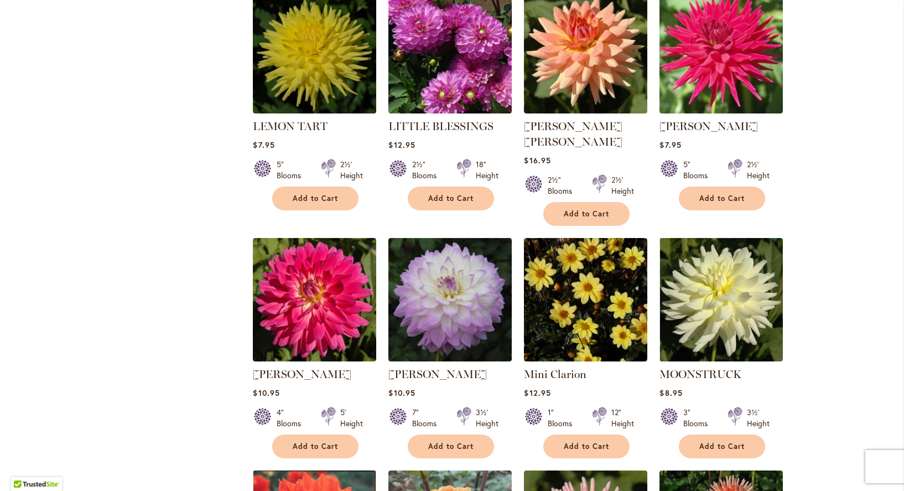
scroll to position [1463, 0]
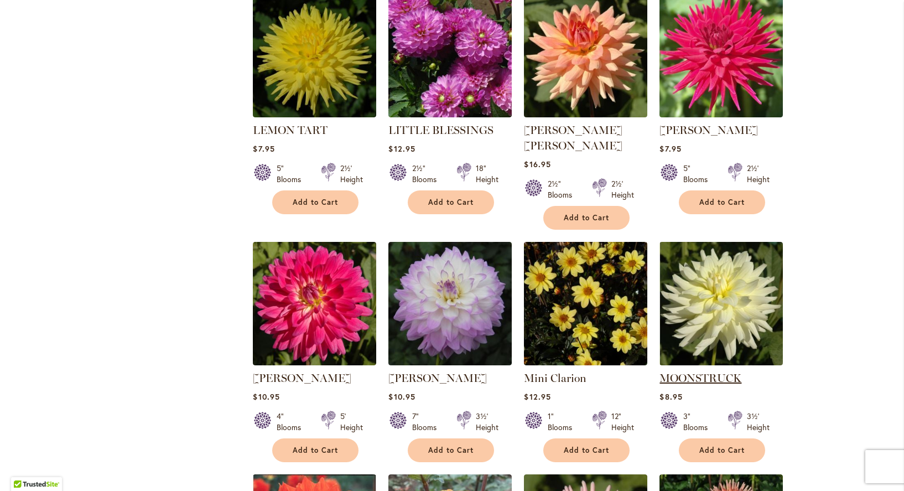
click at [704, 371] on link "MOONSTRUCK" at bounding box center [701, 377] width 82 height 13
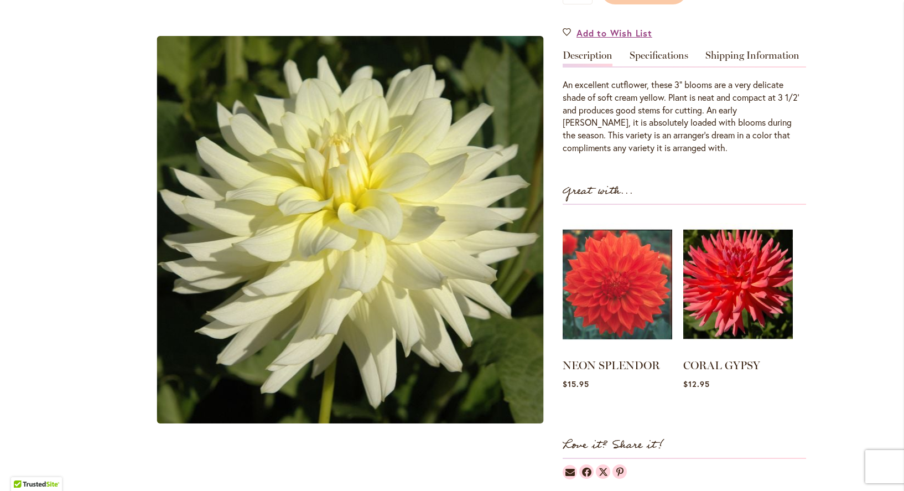
scroll to position [313, 0]
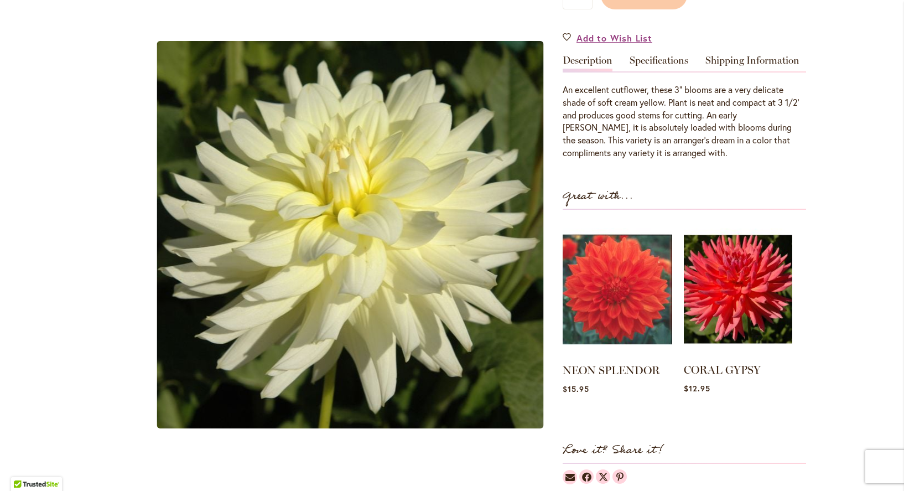
click at [754, 297] on img at bounding box center [738, 289] width 108 height 136
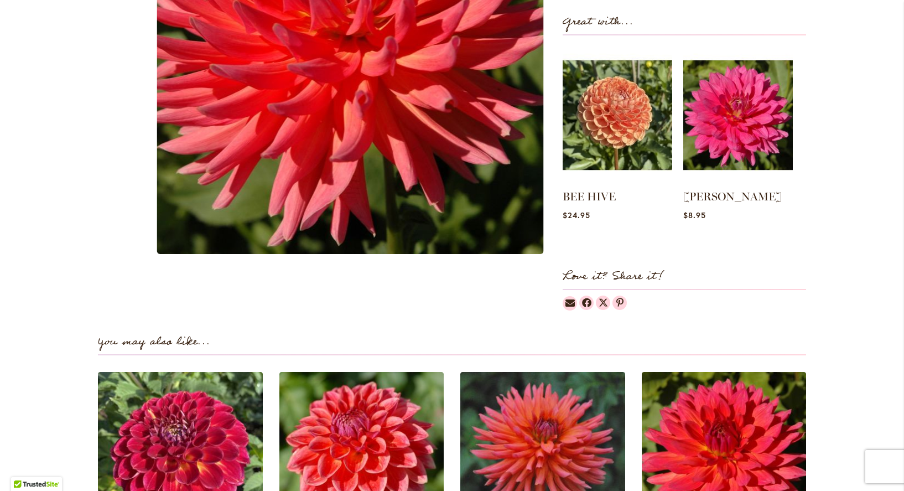
scroll to position [216, 0]
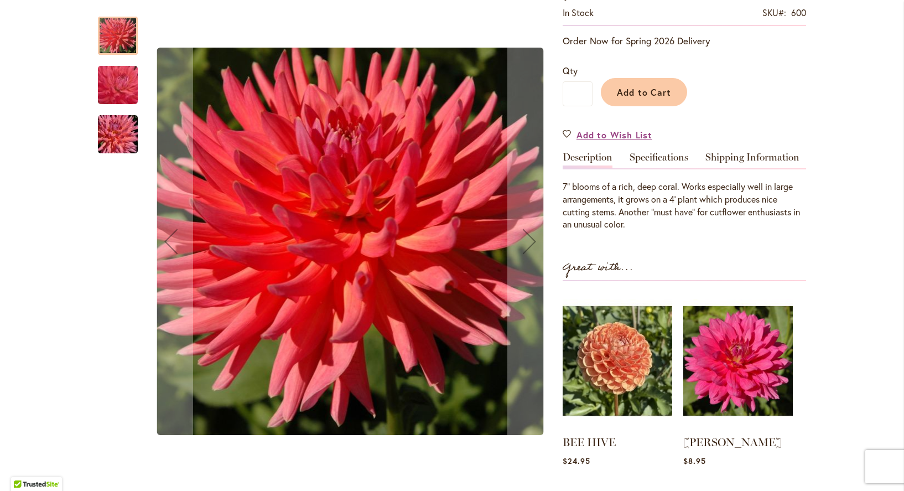
click at [121, 98] on img "CORAL GYPSY" at bounding box center [118, 85] width 79 height 76
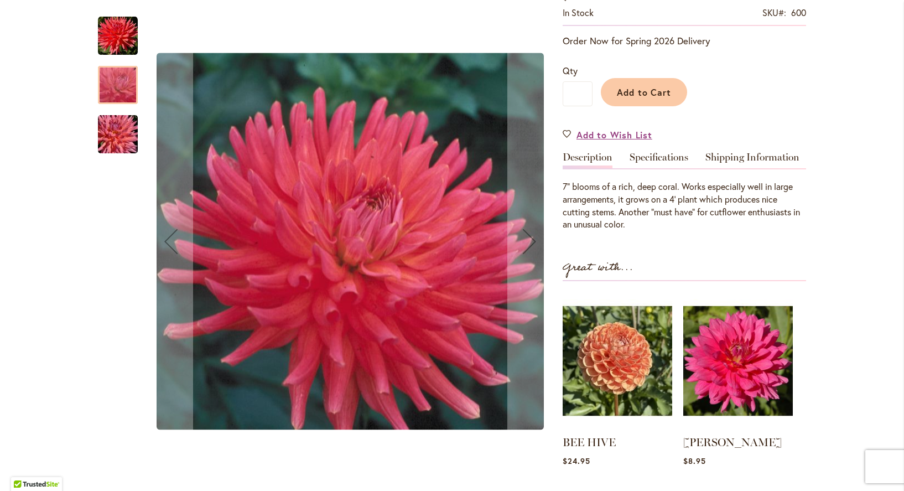
click at [117, 144] on img "CORAL GYPSY" at bounding box center [118, 134] width 80 height 53
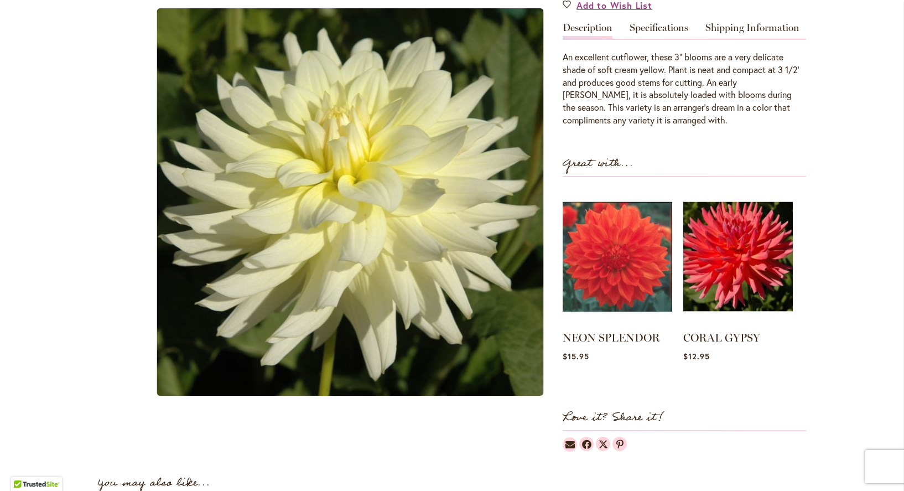
scroll to position [344, 0]
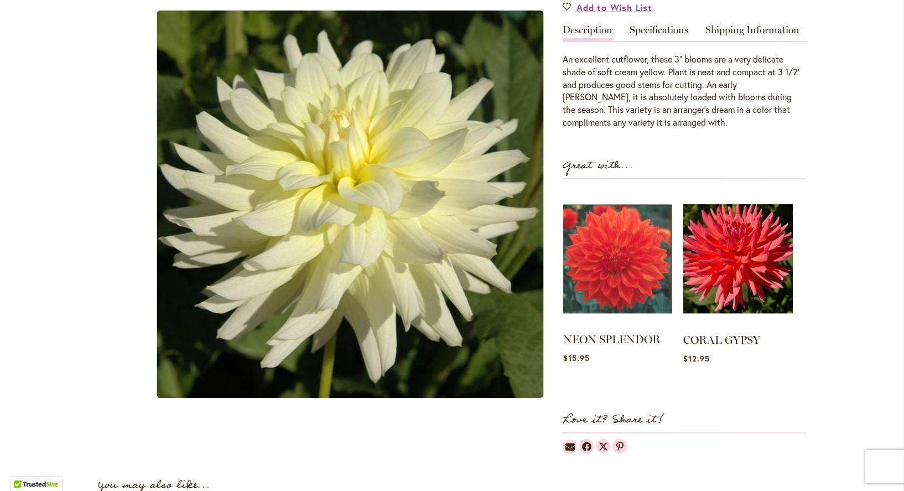
click at [623, 231] on img at bounding box center [617, 259] width 108 height 136
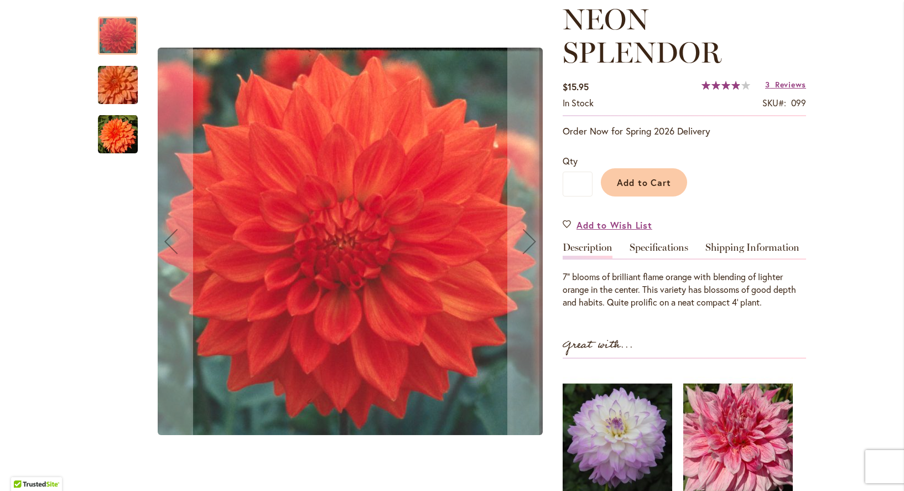
scroll to position [154, 0]
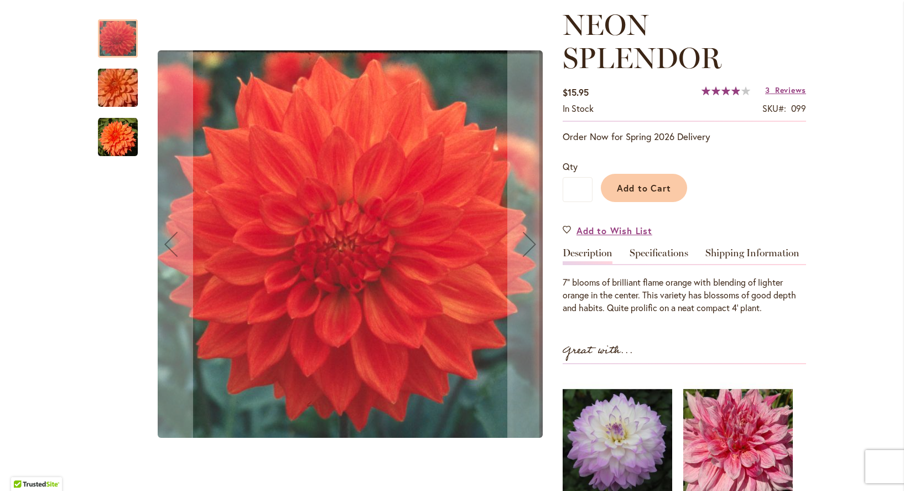
click at [121, 95] on img "Neon Splendor" at bounding box center [118, 87] width 80 height 53
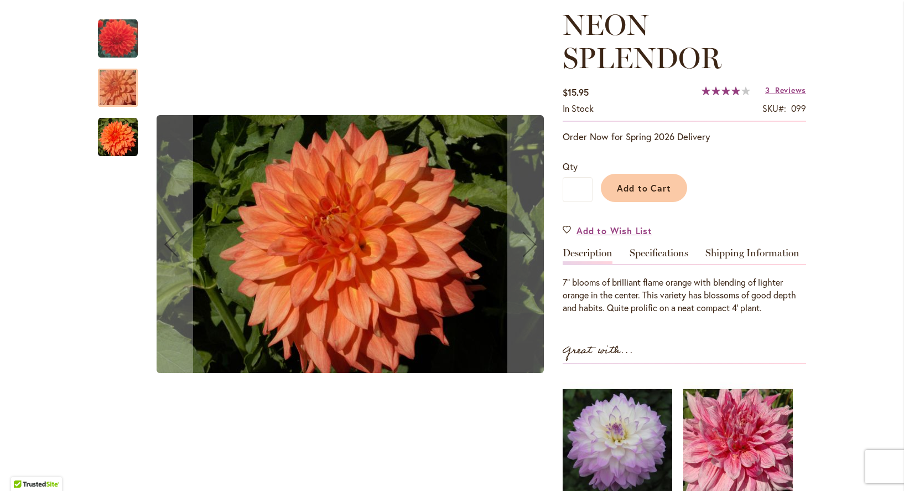
click at [116, 133] on img "Neon Splendor" at bounding box center [118, 137] width 40 height 40
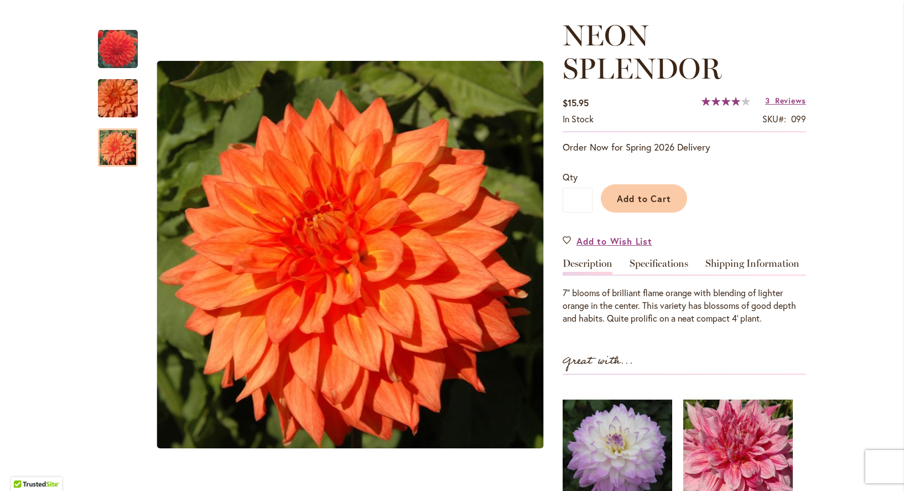
scroll to position [38, 0]
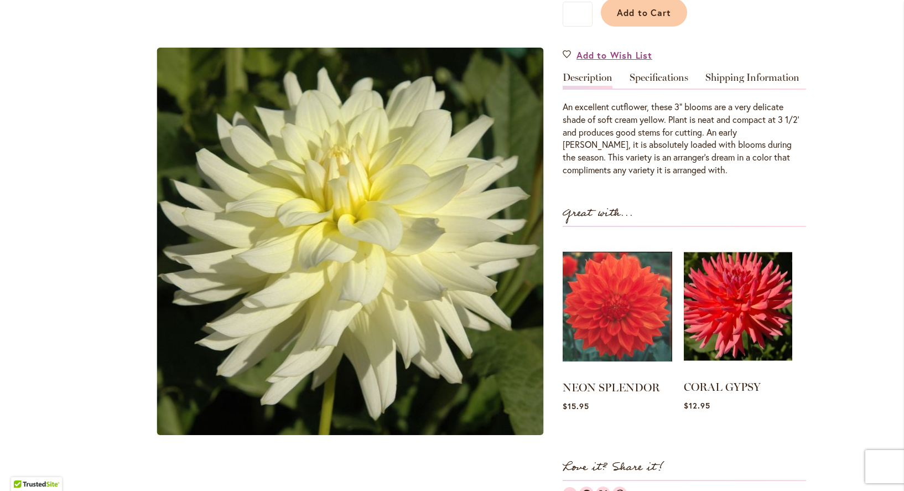
scroll to position [298, 0]
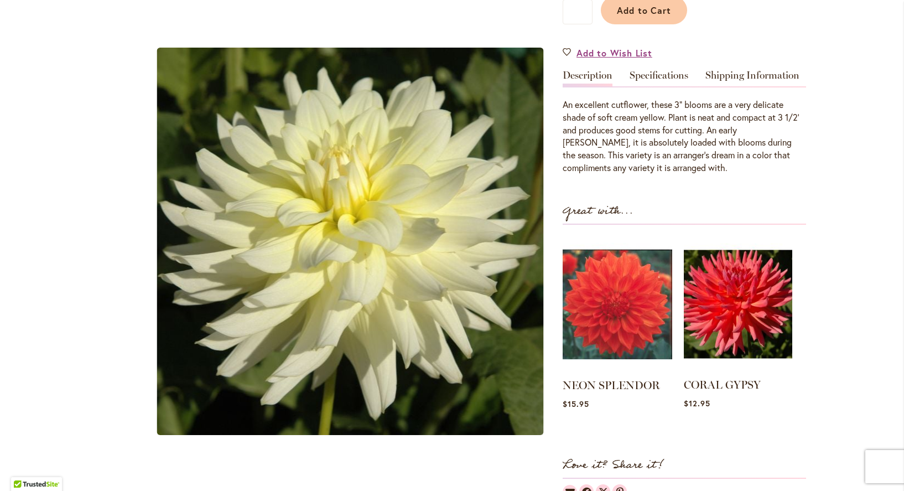
click at [691, 309] on img at bounding box center [738, 304] width 108 height 136
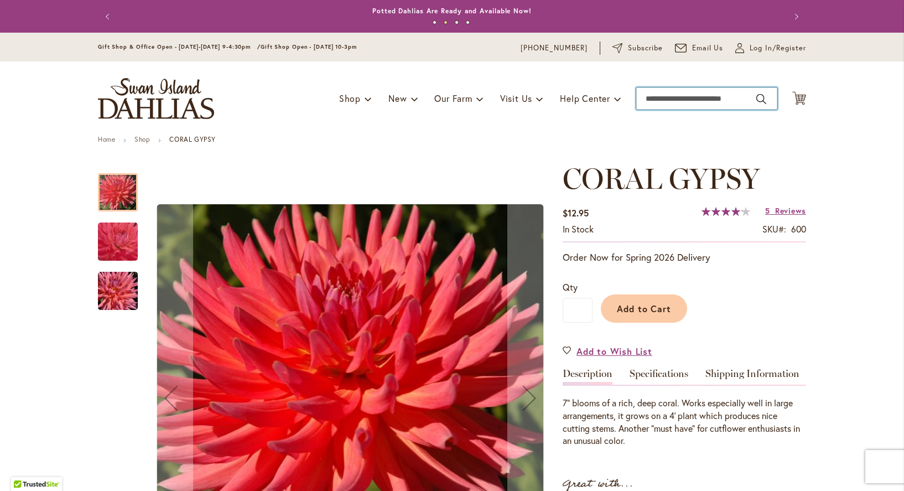
click at [686, 99] on input "Search" at bounding box center [706, 98] width 141 height 22
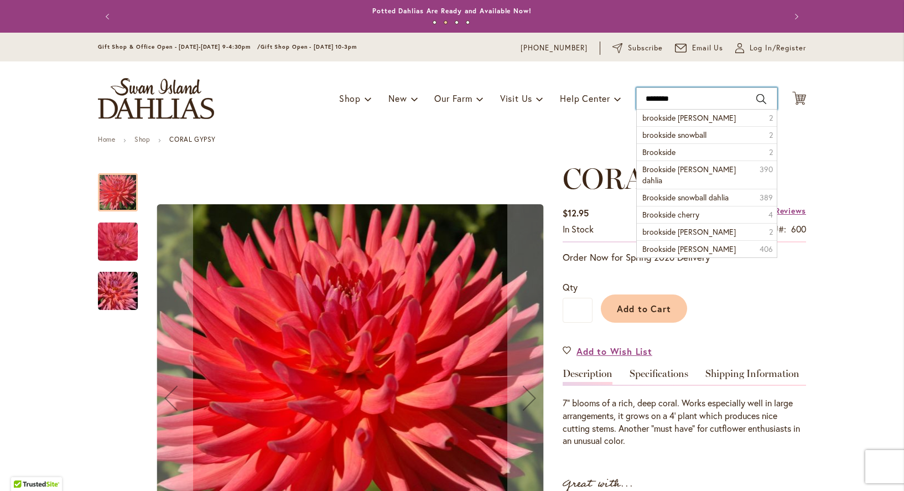
type input "*********"
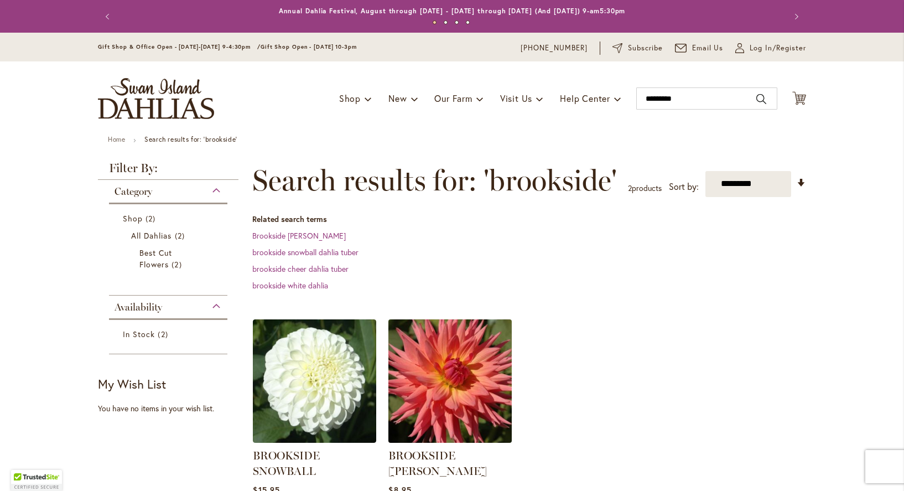
click at [434, 384] on img at bounding box center [450, 380] width 129 height 129
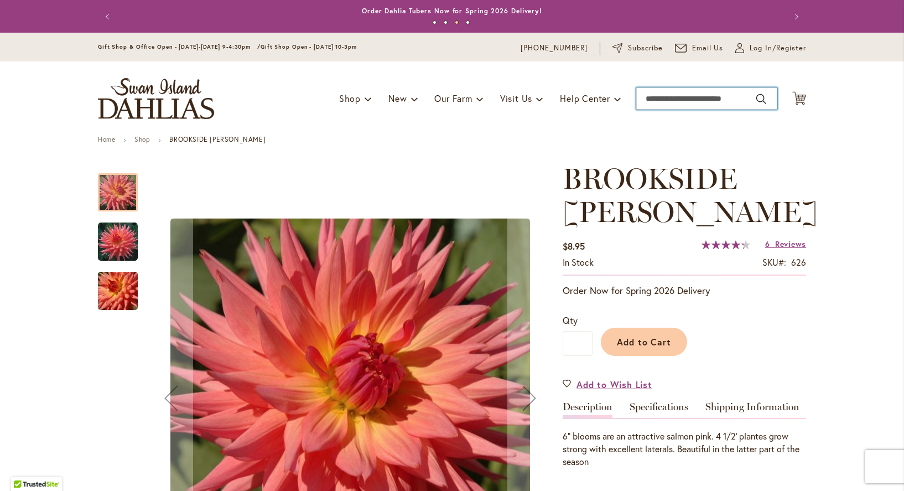
click at [651, 94] on input "Search" at bounding box center [706, 98] width 141 height 22
type input "*******"
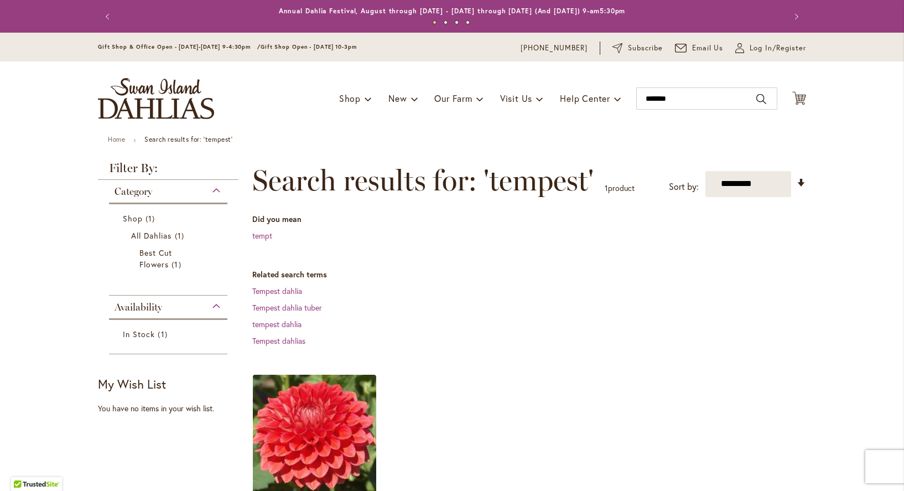
click at [327, 406] on img at bounding box center [314, 435] width 129 height 129
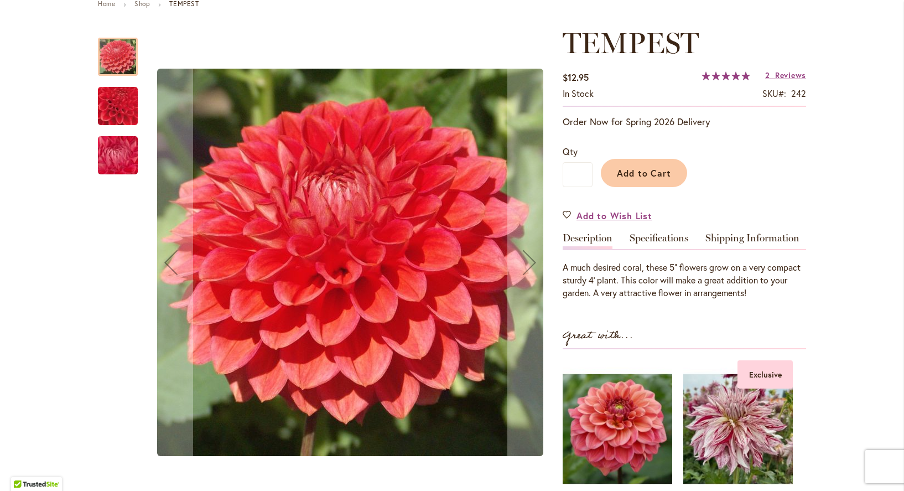
scroll to position [138, 0]
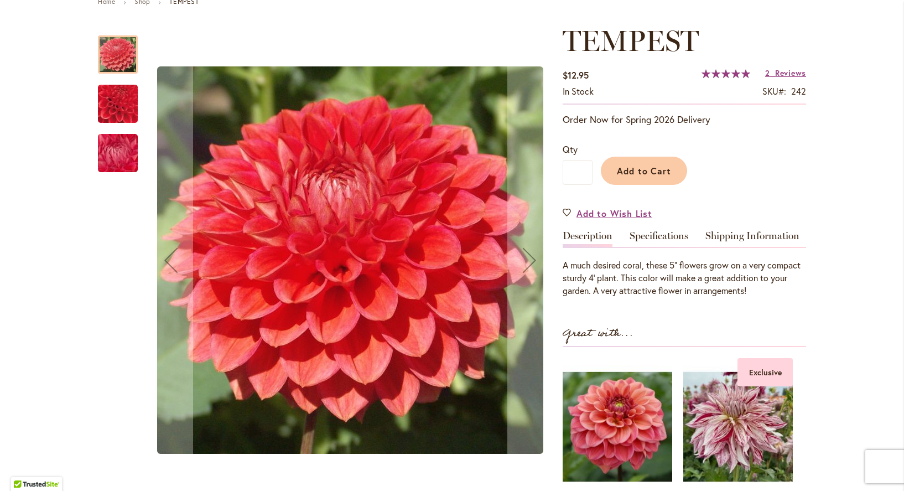
click at [102, 153] on img "TEMPEST" at bounding box center [118, 153] width 80 height 60
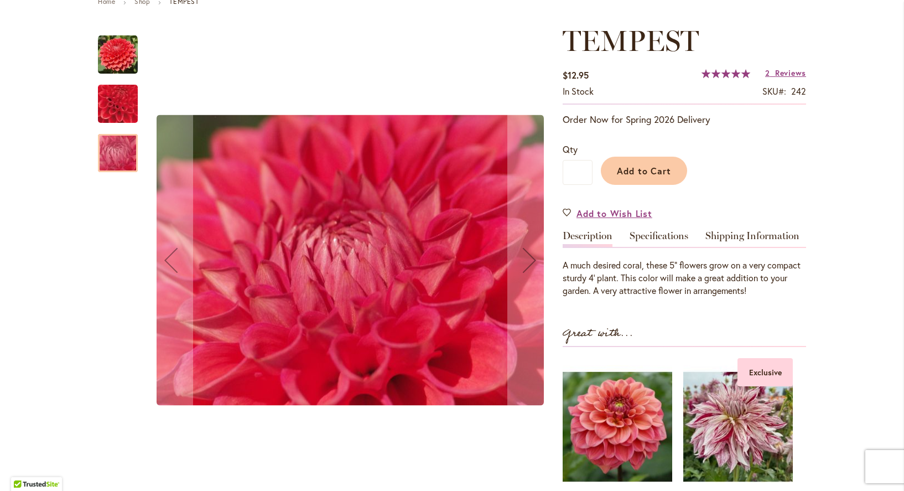
click at [110, 111] on img "TEMPEST" at bounding box center [118, 104] width 77 height 76
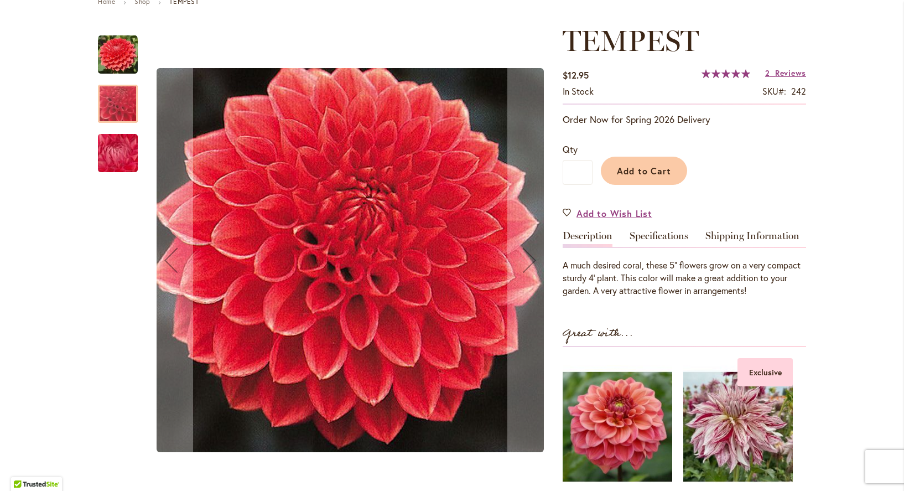
click at [120, 59] on img "TEMPEST" at bounding box center [118, 55] width 40 height 40
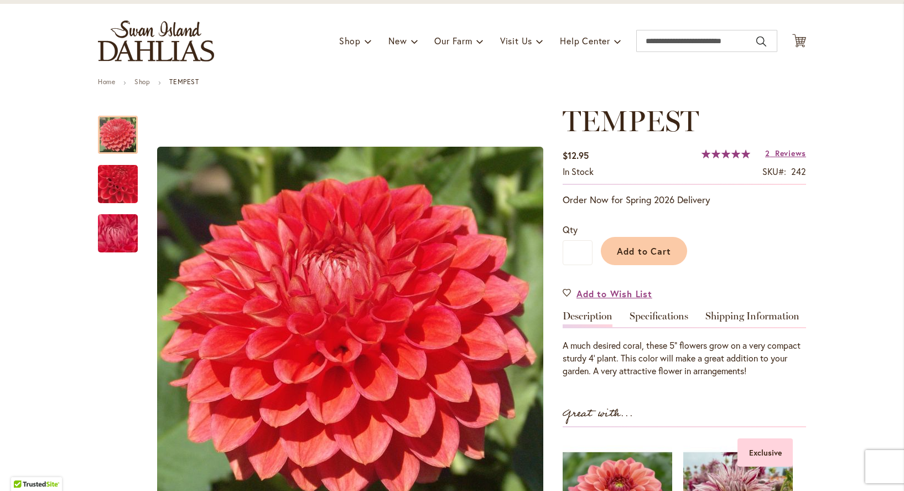
scroll to position [50, 0]
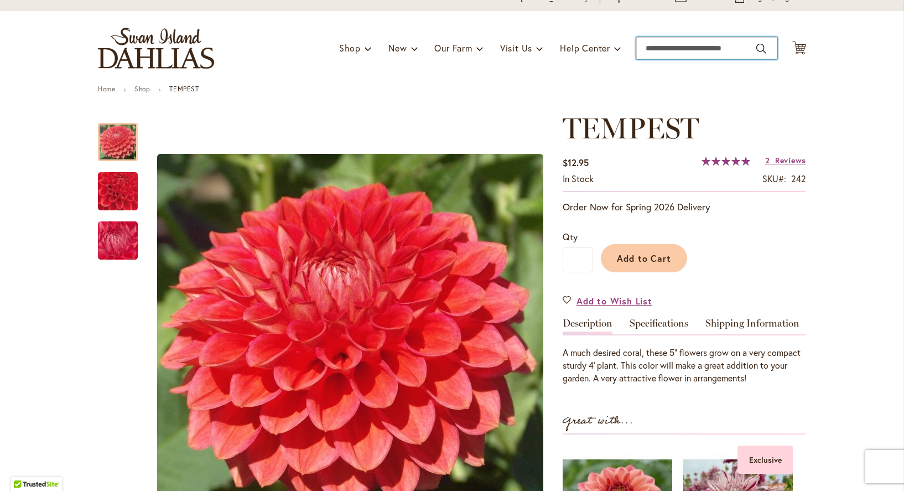
click at [683, 48] on input "Search" at bounding box center [706, 48] width 141 height 22
type input "*****"
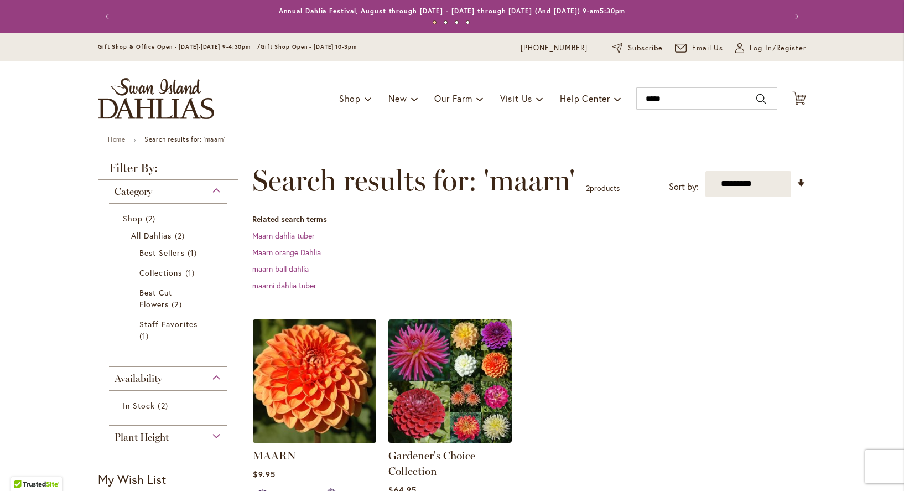
click at [272, 422] on img at bounding box center [314, 380] width 129 height 129
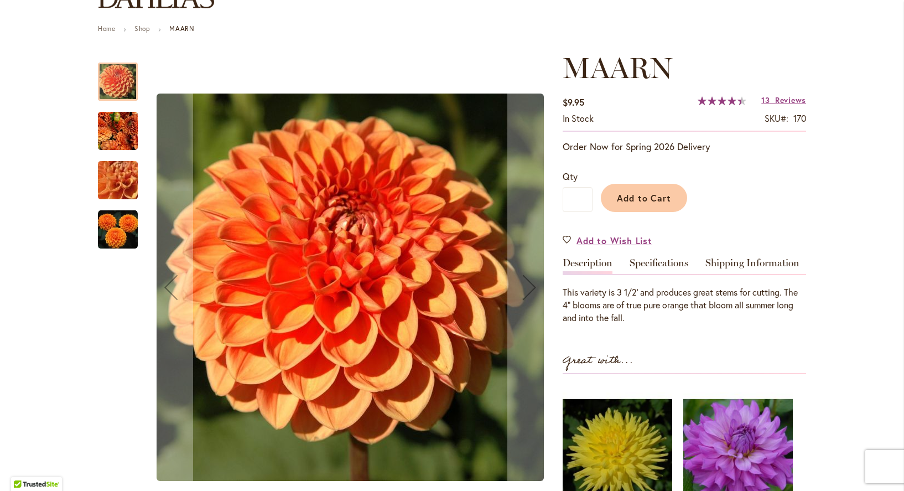
scroll to position [103, 0]
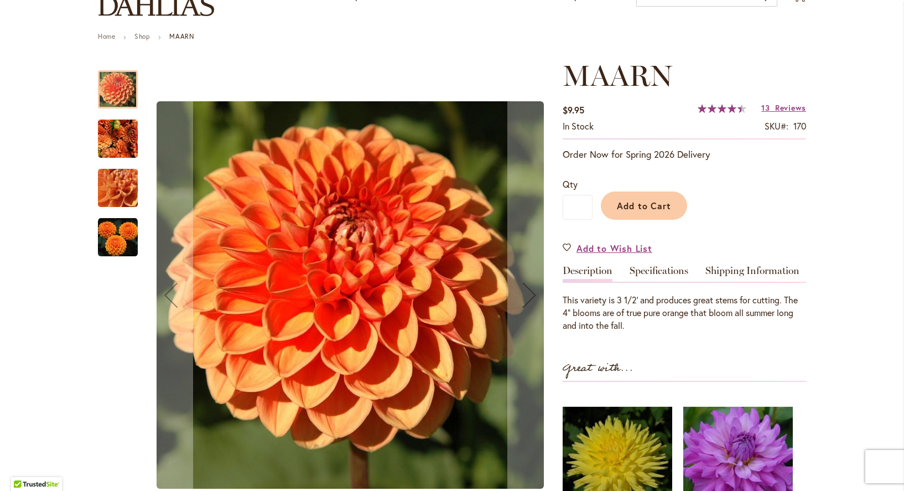
click at [113, 247] on img "MAARN" at bounding box center [118, 237] width 40 height 40
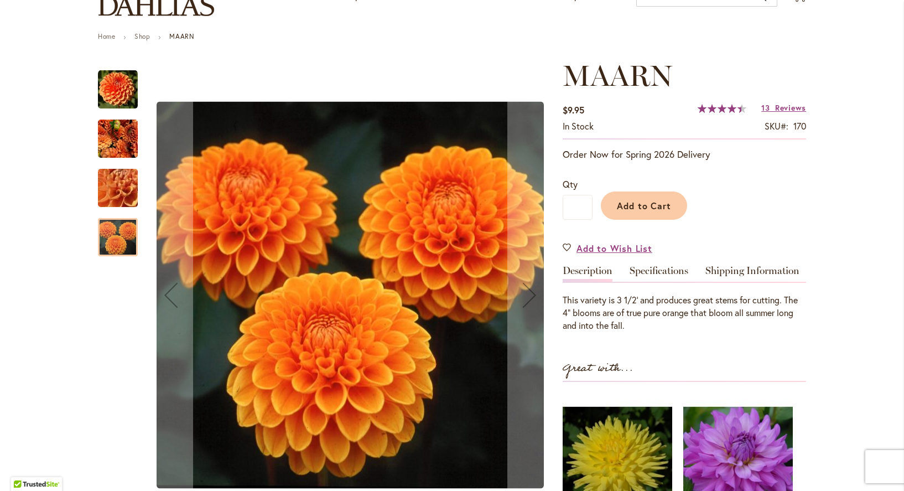
click at [113, 88] on img "MAARN" at bounding box center [118, 90] width 40 height 40
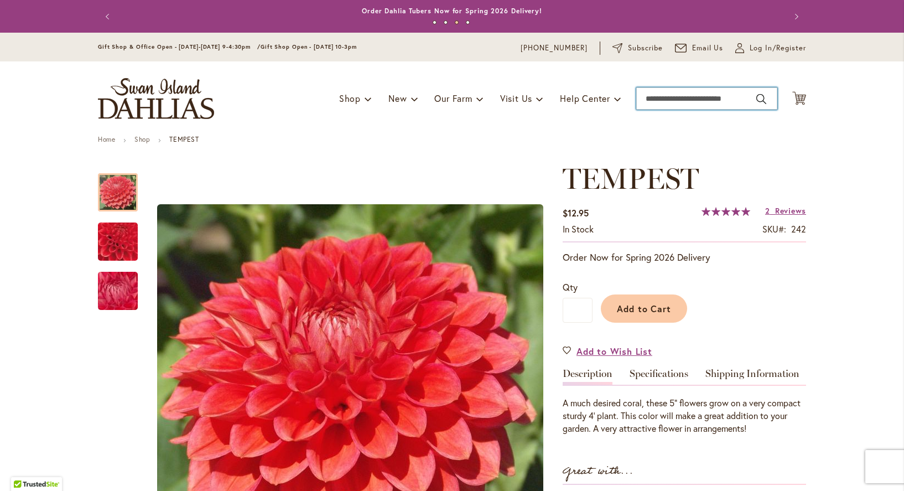
click at [646, 95] on input "Search" at bounding box center [706, 98] width 141 height 22
type input "*********"
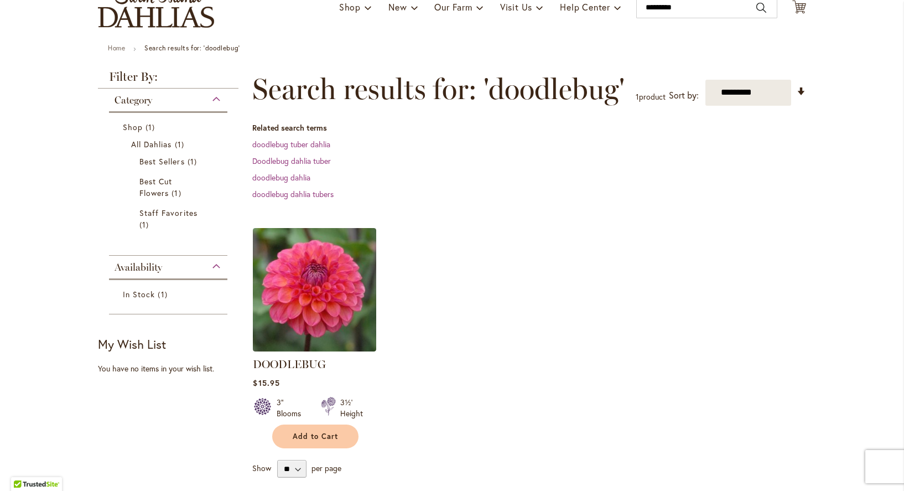
scroll to position [94, 0]
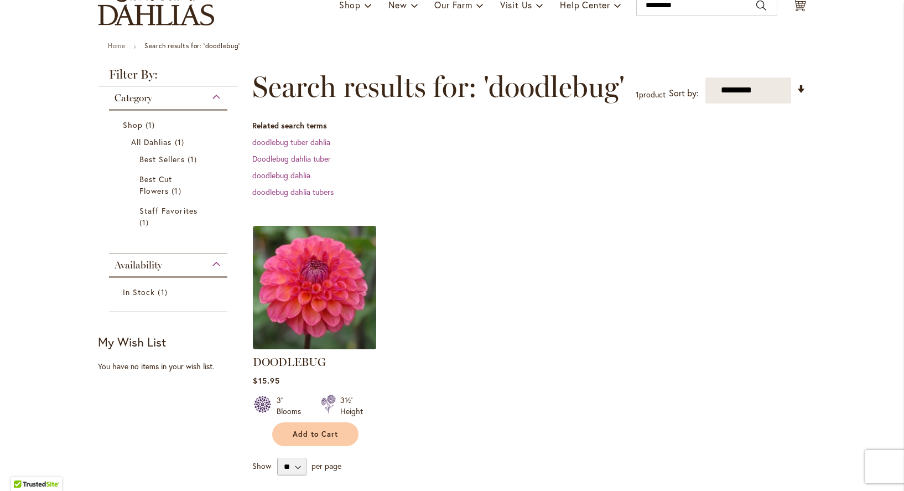
click at [293, 289] on img at bounding box center [314, 286] width 129 height 129
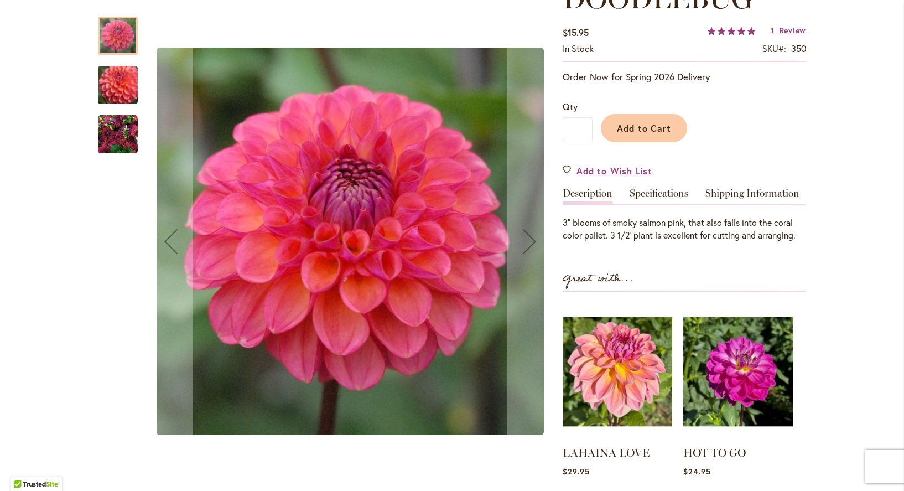
scroll to position [175, 0]
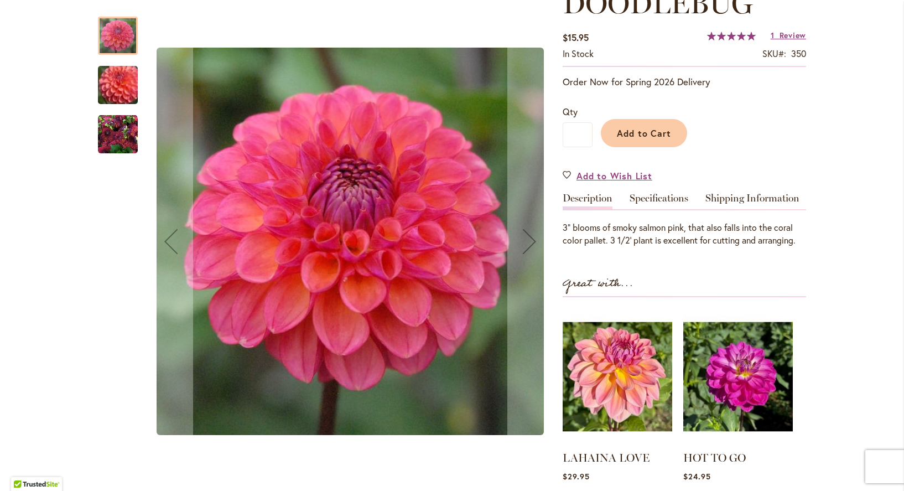
click at [110, 99] on img "DOODLEBUG" at bounding box center [118, 85] width 80 height 68
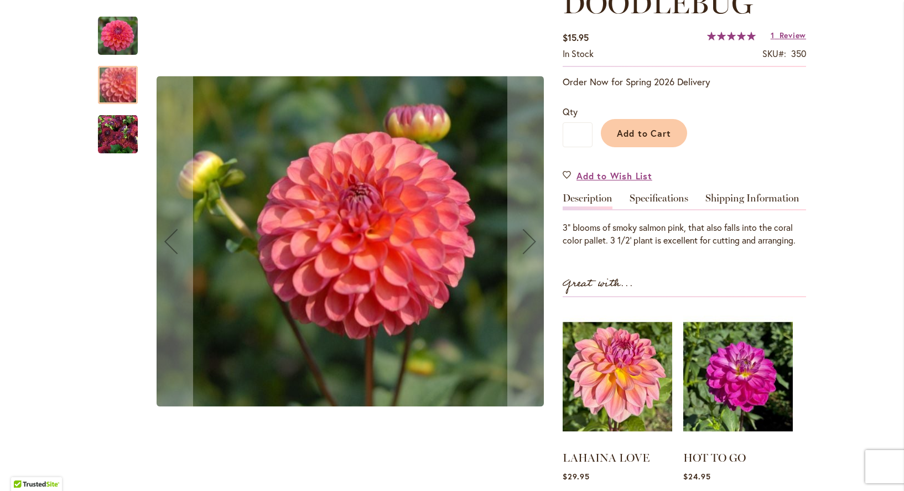
click at [107, 30] on img "DOODLEBUG" at bounding box center [118, 36] width 40 height 40
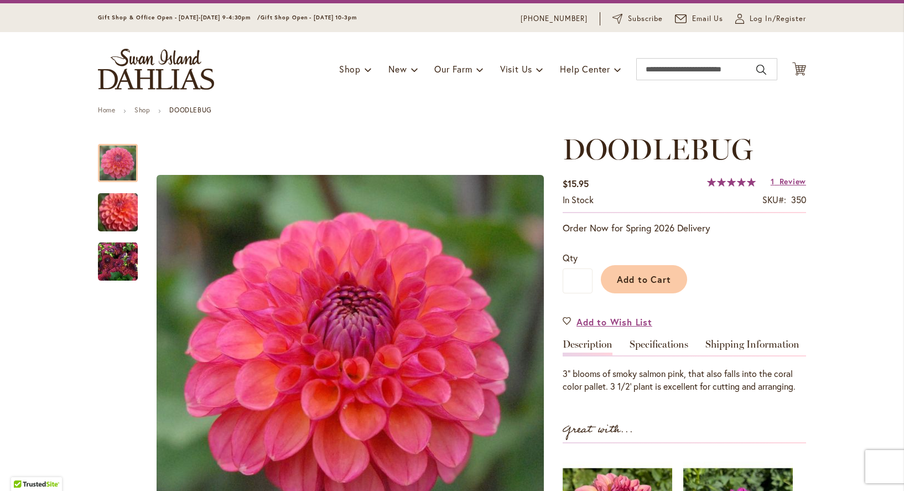
scroll to position [76, 0]
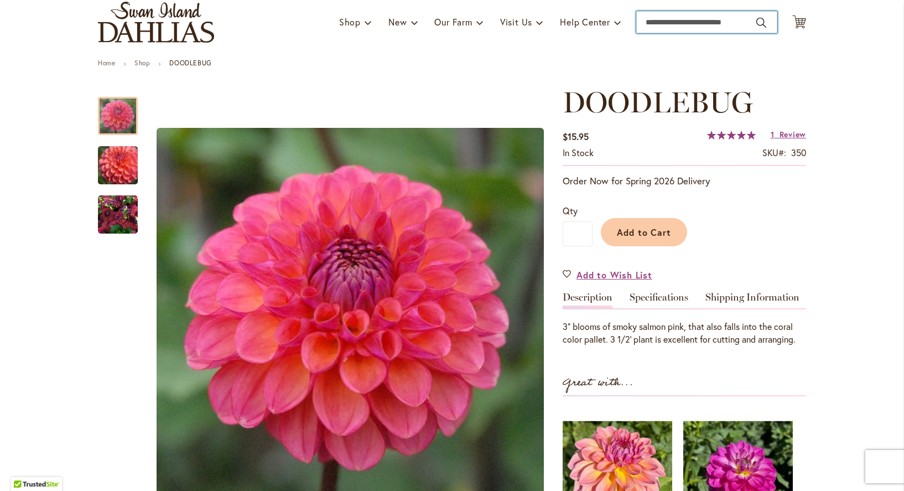
drag, startPoint x: 671, startPoint y: 20, endPoint x: 665, endPoint y: 17, distance: 7.2
click at [671, 20] on input "Search" at bounding box center [706, 22] width 141 height 22
click at [671, 42] on span "Bride-to-Be Dahlia" at bounding box center [673, 41] width 61 height 11
type input "**********"
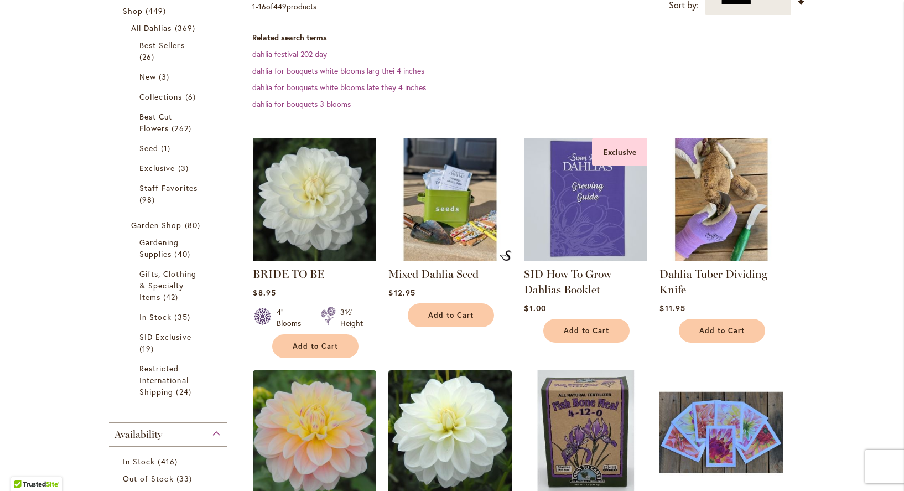
scroll to position [276, 0]
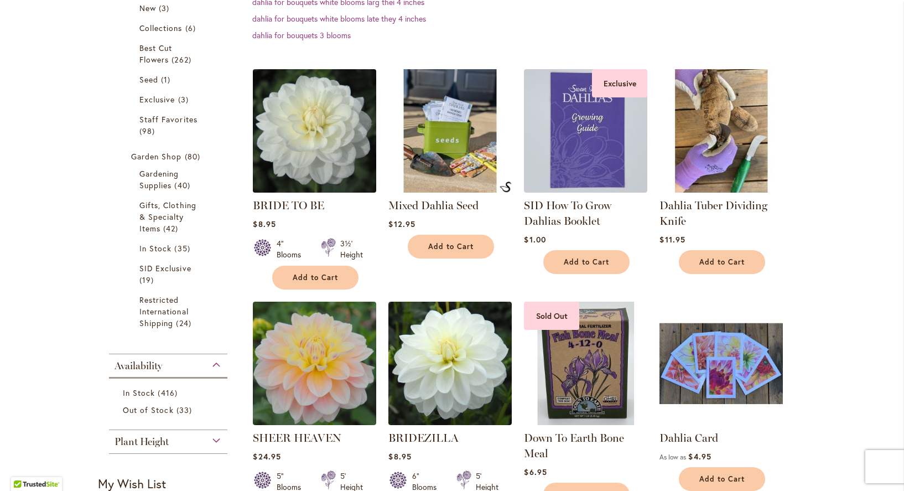
click at [313, 125] on img at bounding box center [314, 130] width 129 height 129
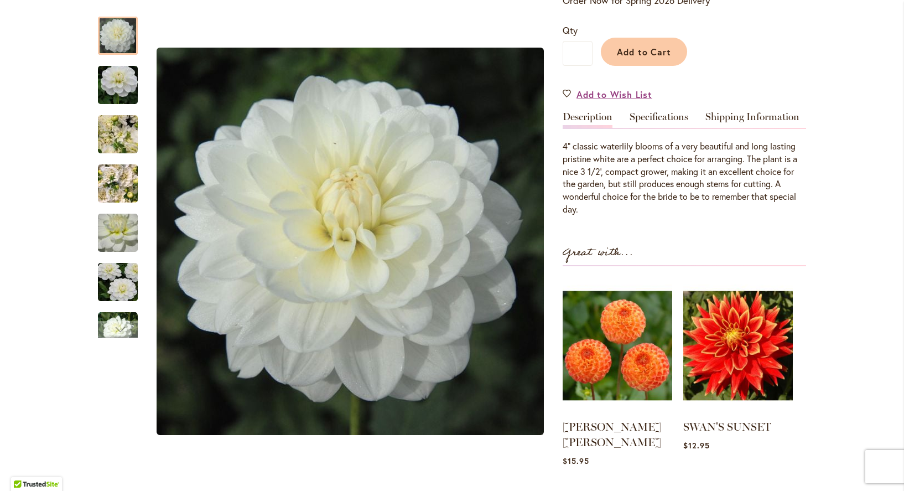
scroll to position [32, 0]
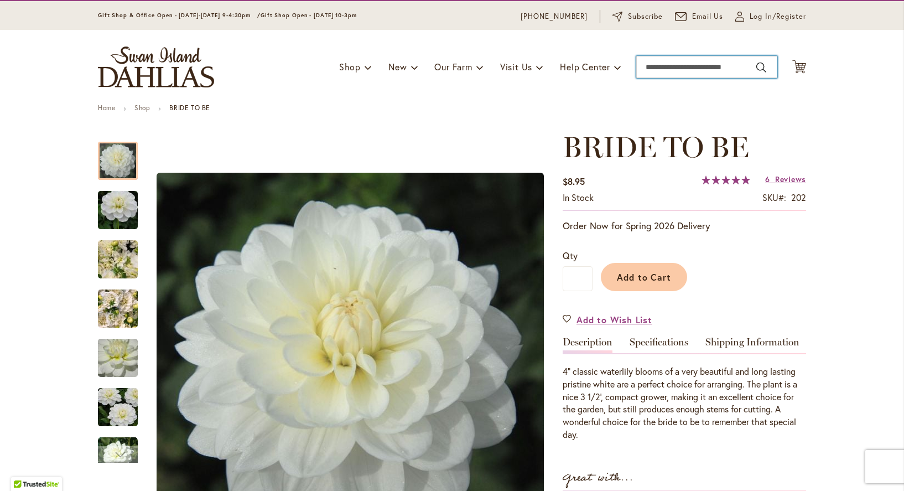
click at [708, 63] on input "Search" at bounding box center [706, 67] width 141 height 22
type input "**********"
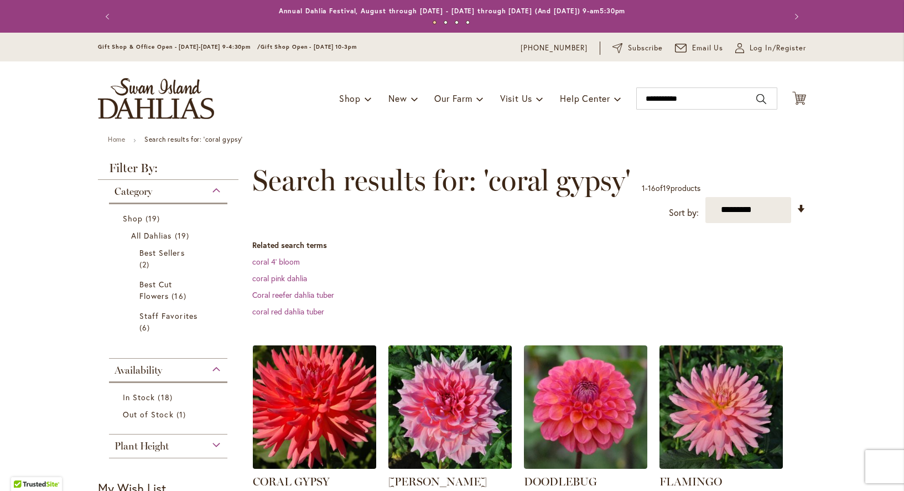
click at [320, 393] on img at bounding box center [314, 406] width 129 height 129
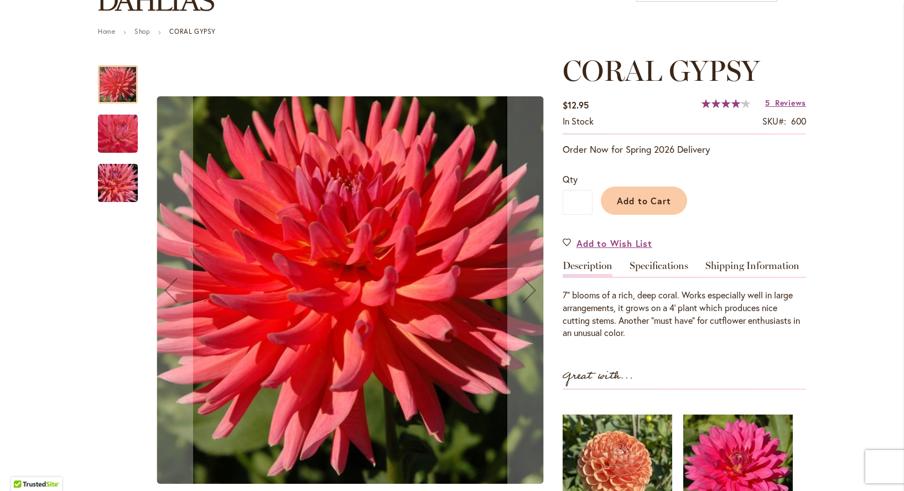
scroll to position [117, 0]
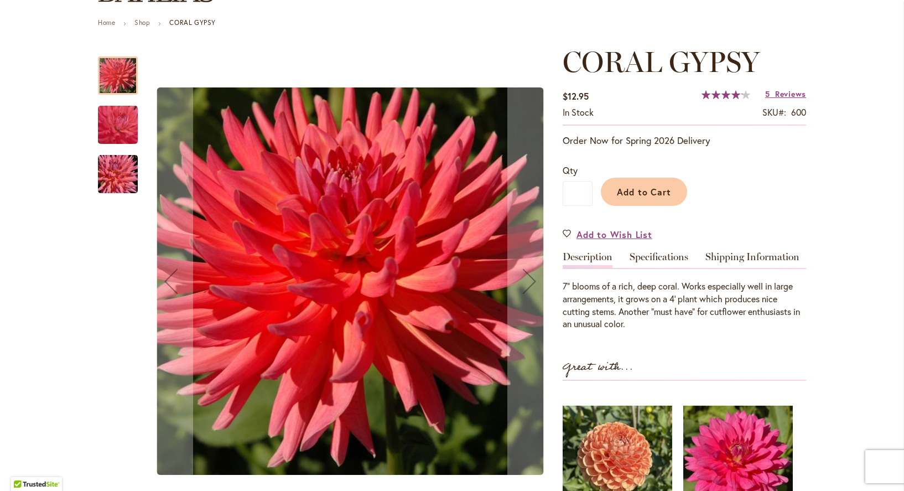
click at [107, 167] on img "CORAL GYPSY" at bounding box center [118, 174] width 80 height 53
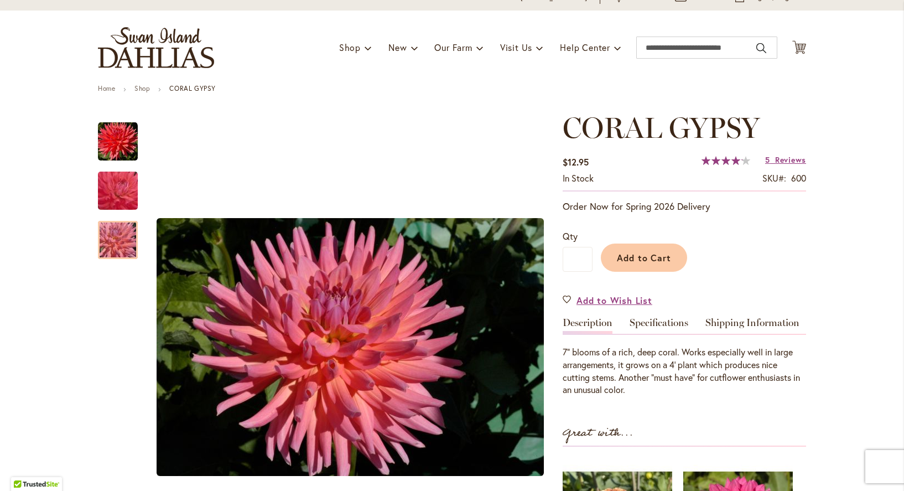
scroll to position [48, 0]
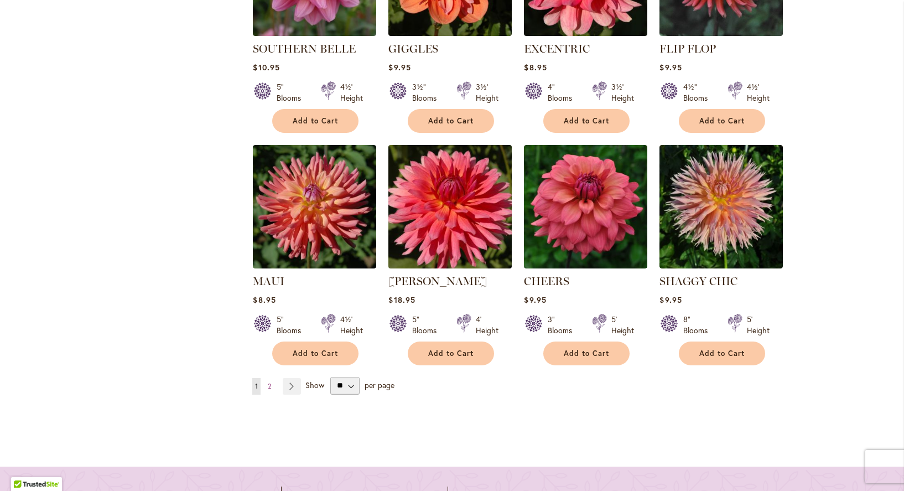
scroll to position [917, 0]
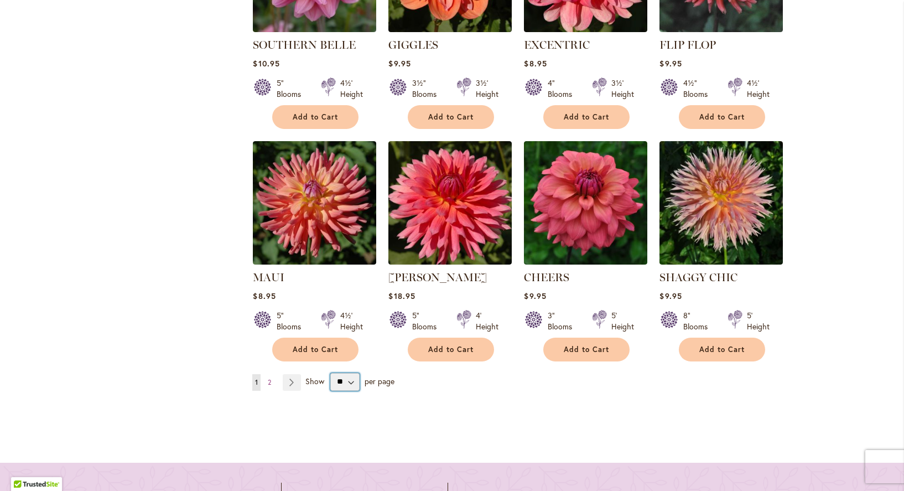
click at [349, 373] on select "** ** ** **" at bounding box center [344, 382] width 29 height 18
select select "**"
click at [330, 373] on select "** ** ** **" at bounding box center [344, 382] width 29 height 18
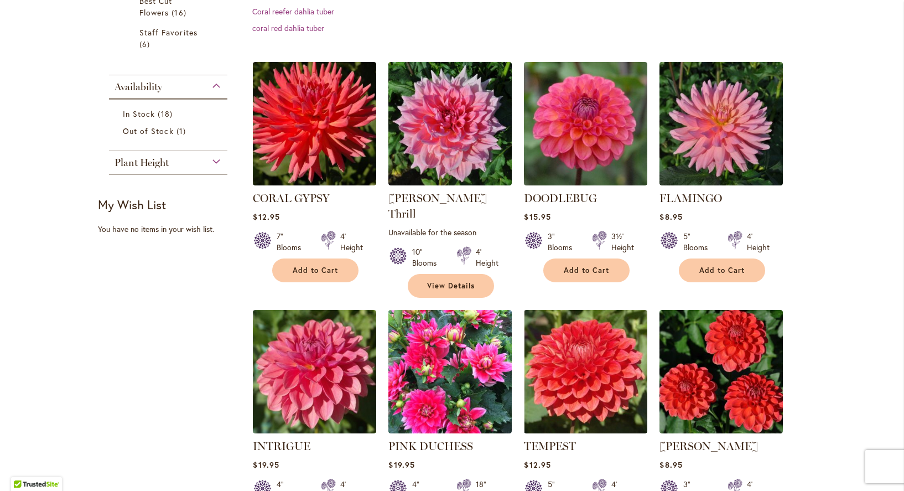
scroll to position [254, 0]
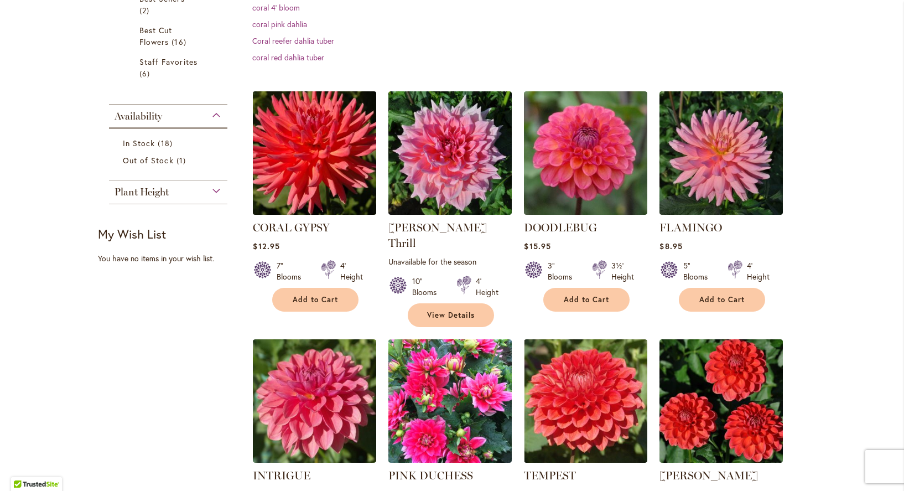
click at [306, 167] on img at bounding box center [314, 152] width 129 height 129
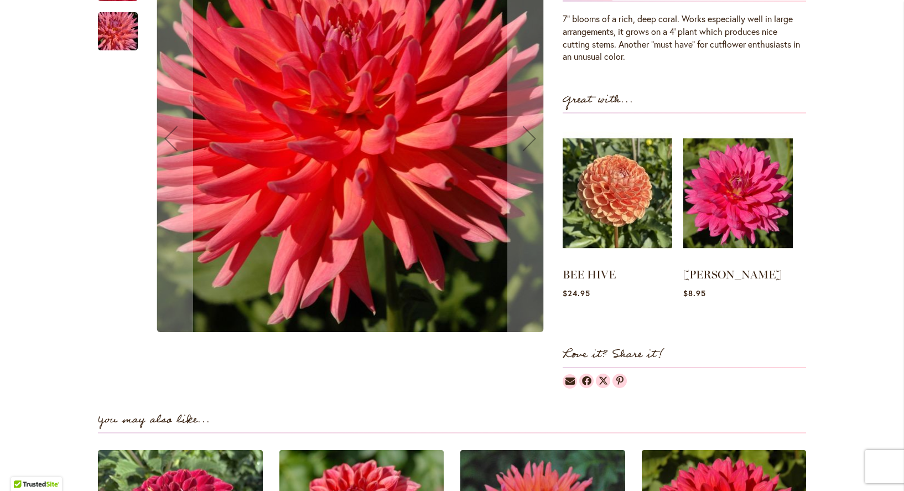
scroll to position [333, 0]
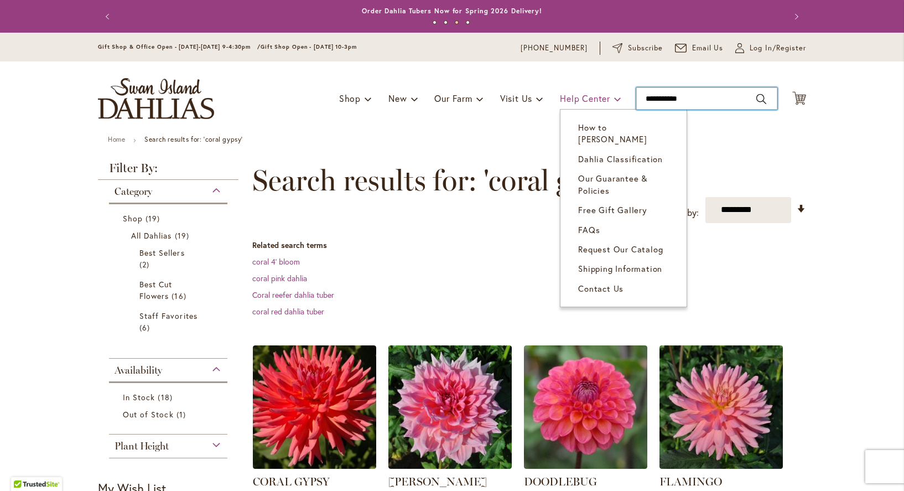
drag, startPoint x: 636, startPoint y: 91, endPoint x: 596, endPoint y: 89, distance: 39.9
click at [596, 89] on div "Toggle Nav Shop Dahlia Tubers Collections Fresh Cut Dahlias Gardening Supplies …" at bounding box center [452, 98] width 731 height 74
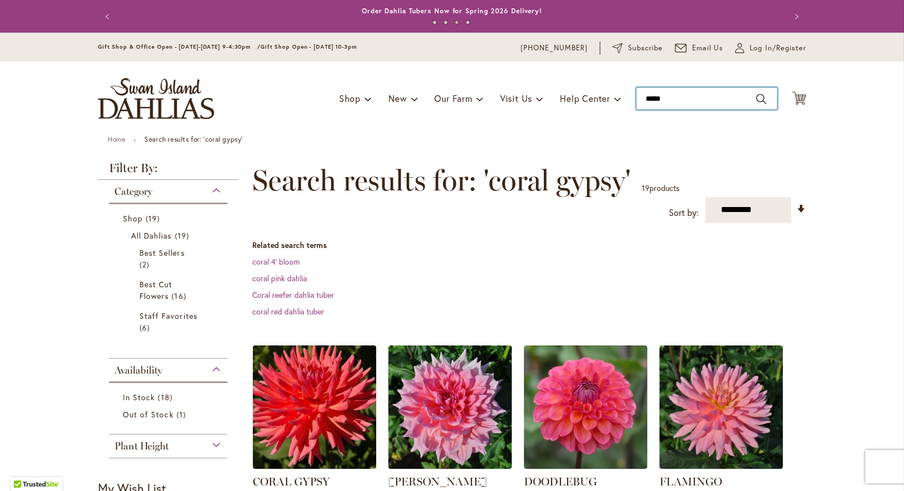
type input "******"
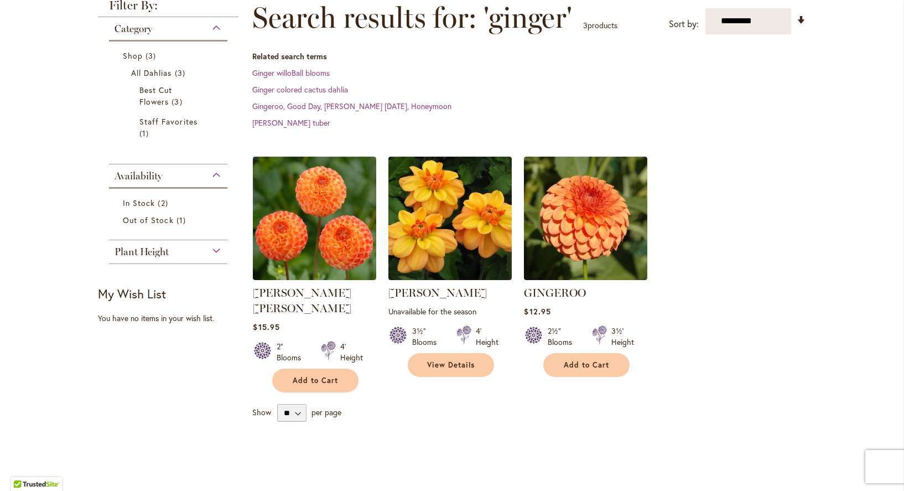
scroll to position [164, 0]
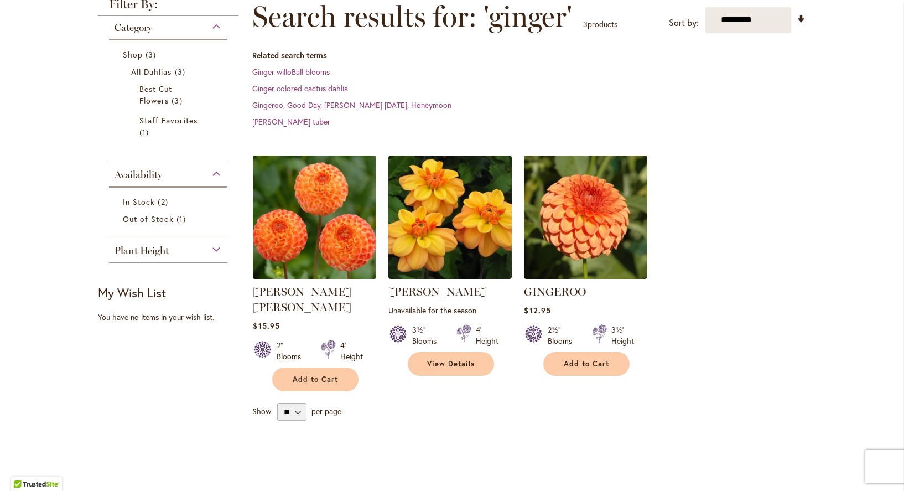
click at [300, 217] on img at bounding box center [314, 216] width 129 height 129
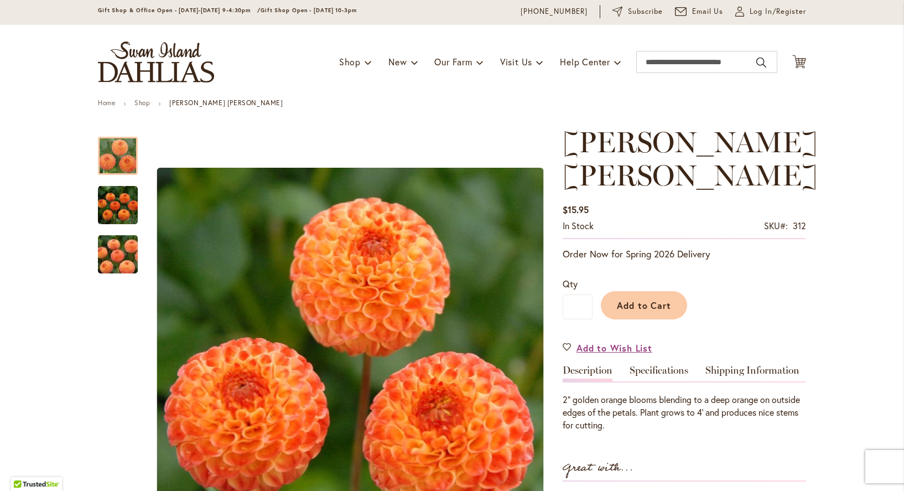
scroll to position [34, 0]
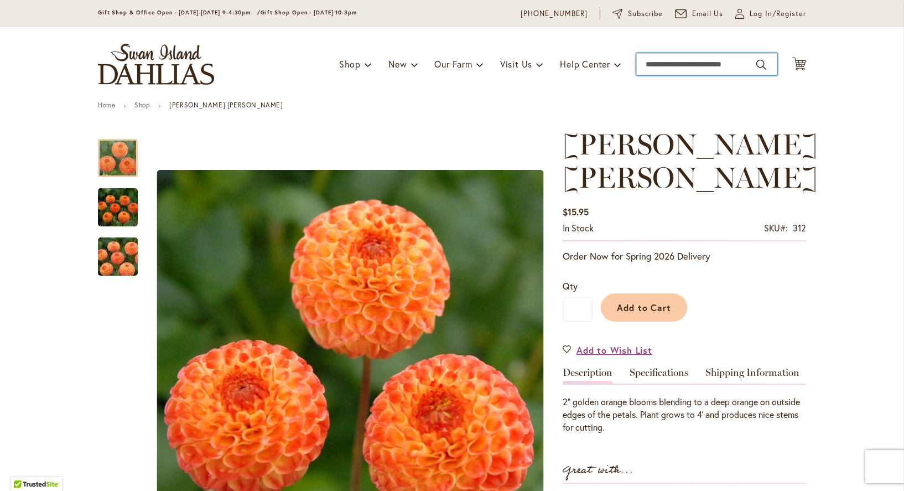
click at [654, 66] on input "Search" at bounding box center [706, 64] width 141 height 22
type input "*****"
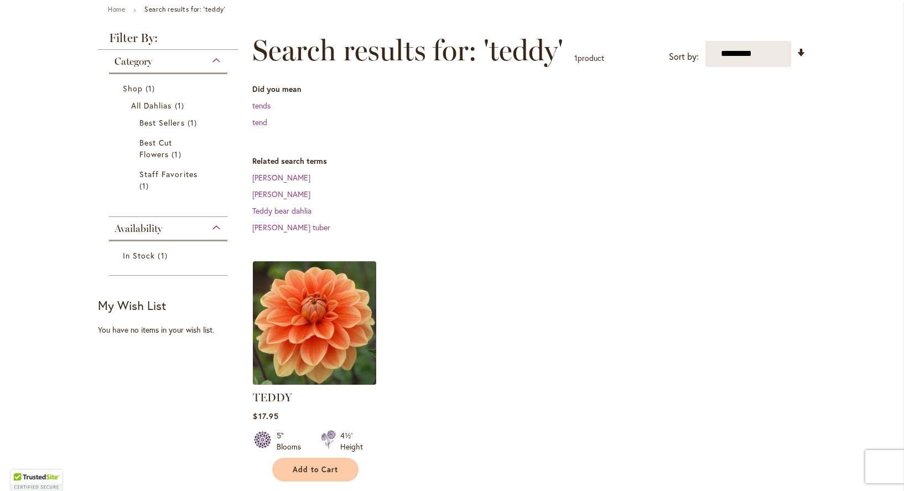
scroll to position [131, 0]
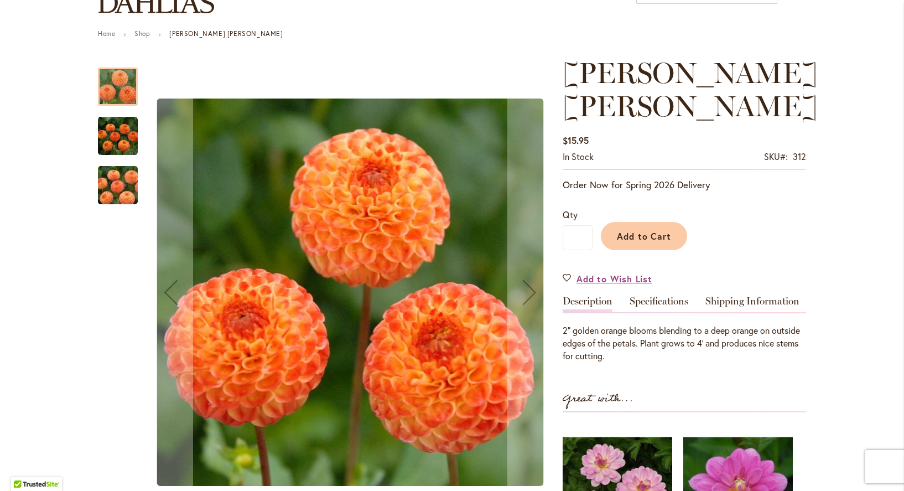
scroll to position [100, 0]
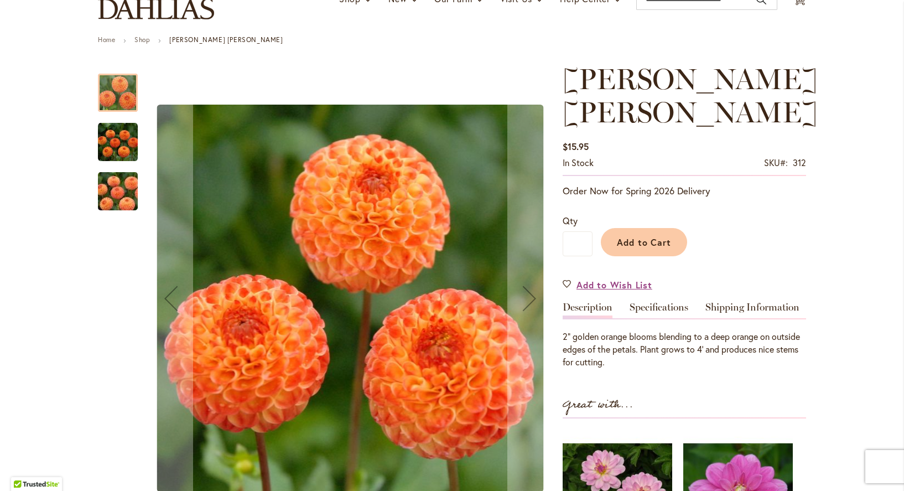
click at [103, 145] on img "GINGER WILLO" at bounding box center [118, 142] width 40 height 40
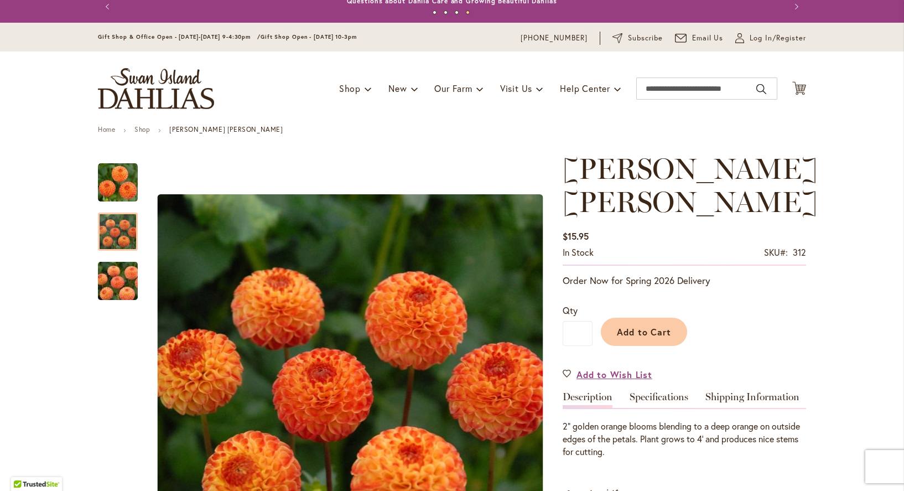
scroll to position [4, 0]
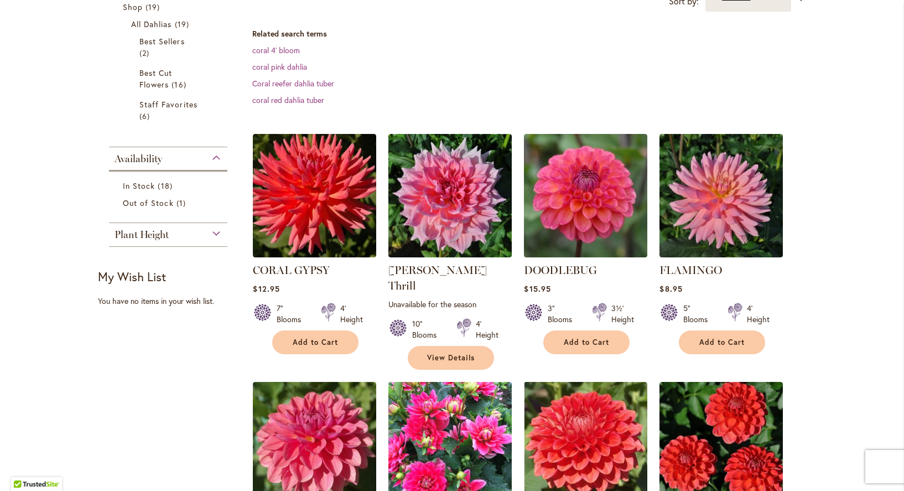
scroll to position [229, 0]
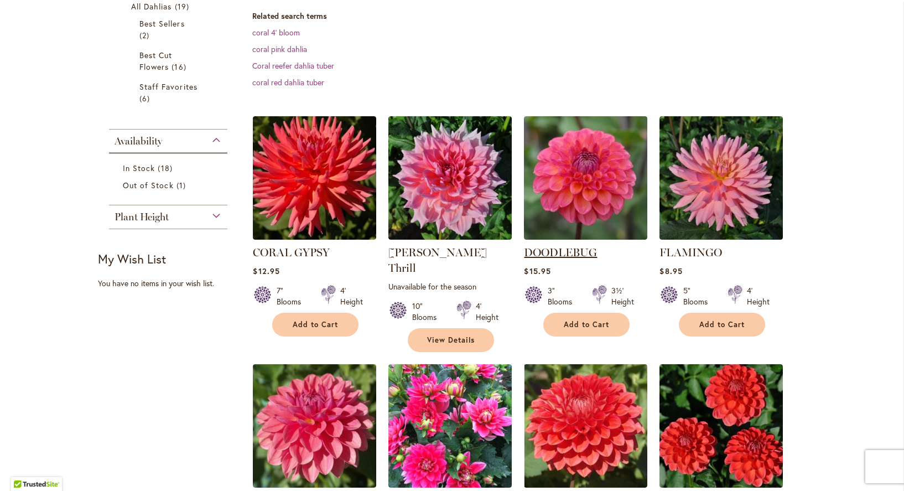
click at [572, 254] on link "DOODLEBUG" at bounding box center [560, 252] width 73 height 13
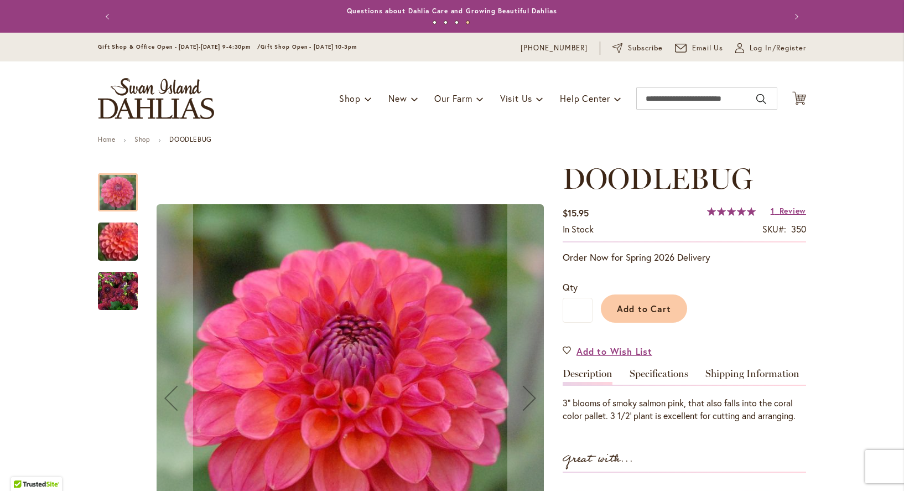
click at [106, 291] on img "DOODLEBUG" at bounding box center [118, 291] width 40 height 40
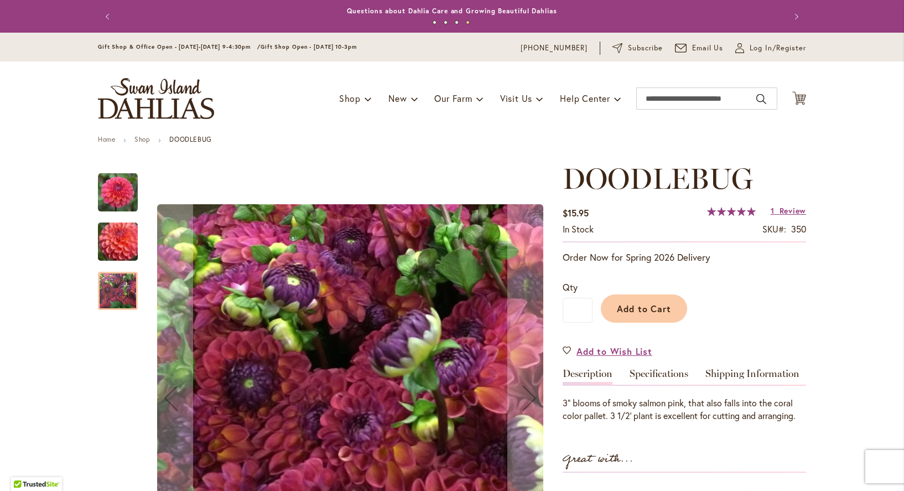
click at [112, 259] on img "DOODLEBUG" at bounding box center [118, 242] width 80 height 68
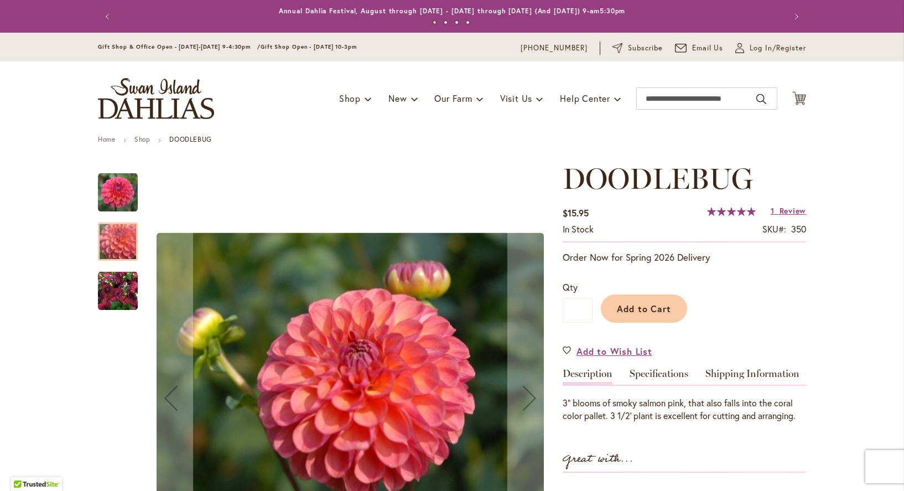
click at [120, 195] on img "DOODLEBUG" at bounding box center [118, 193] width 40 height 40
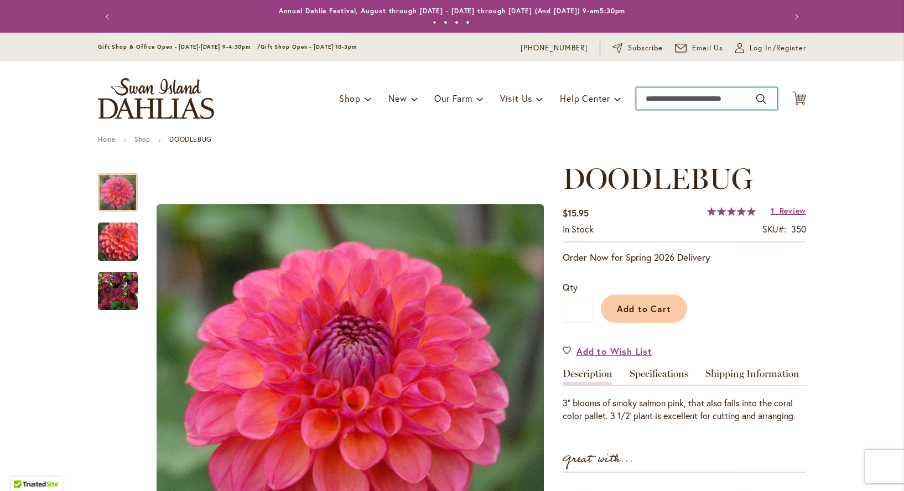
click at [649, 96] on input "Search" at bounding box center [706, 98] width 141 height 22
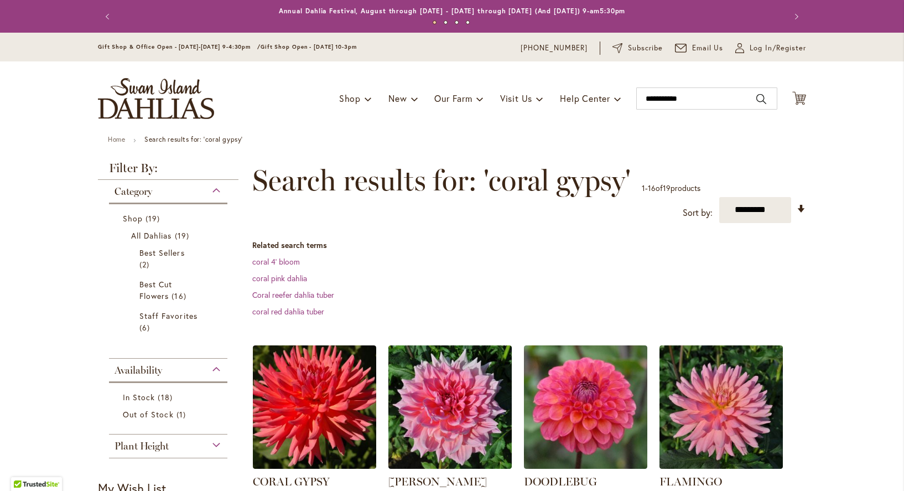
select select "**"
drag, startPoint x: 690, startPoint y: 99, endPoint x: 640, endPoint y: 98, distance: 50.4
click at [640, 98] on input "**********" at bounding box center [706, 98] width 141 height 22
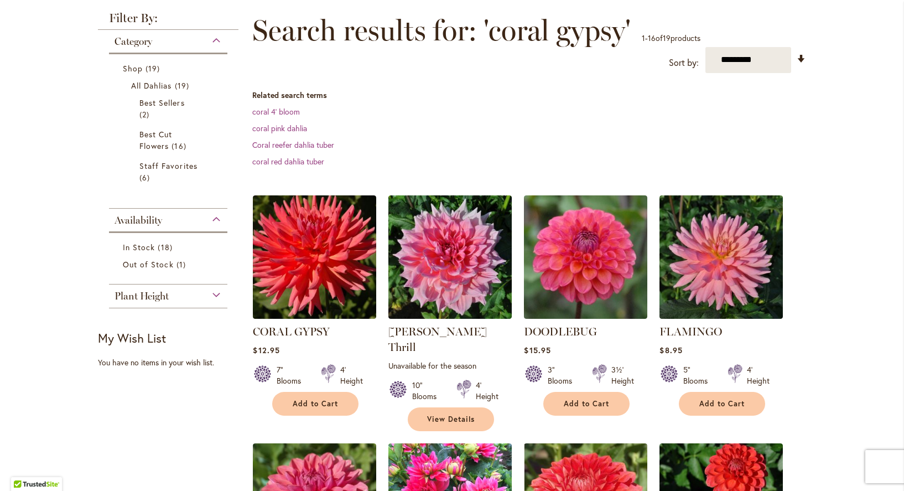
scroll to position [152, 0]
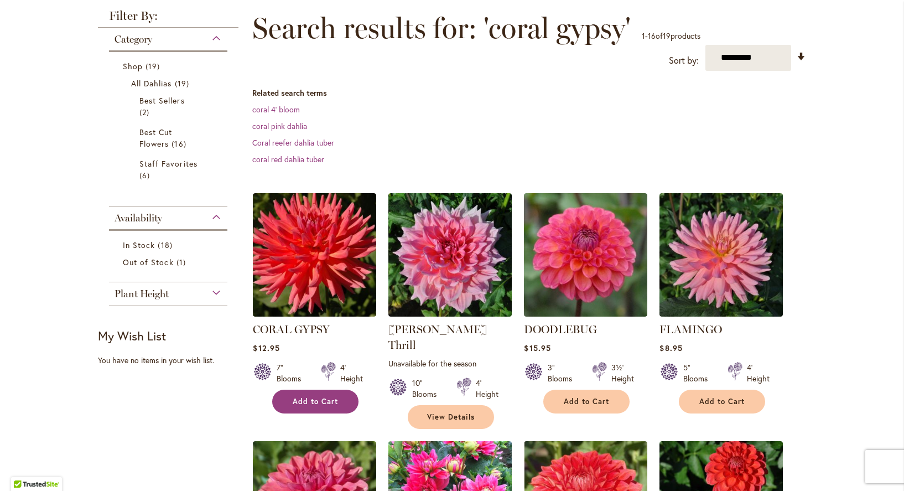
click at [303, 401] on span "Add to Cart" at bounding box center [315, 401] width 45 height 9
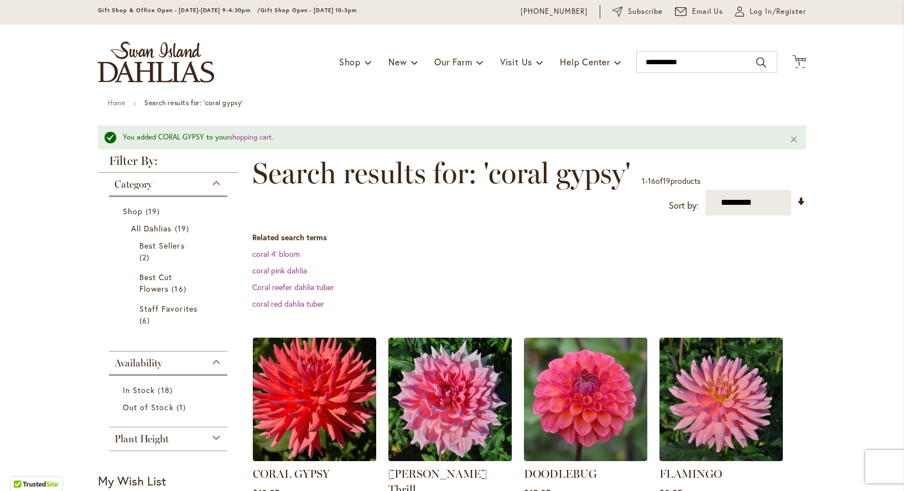
scroll to position [35, 0]
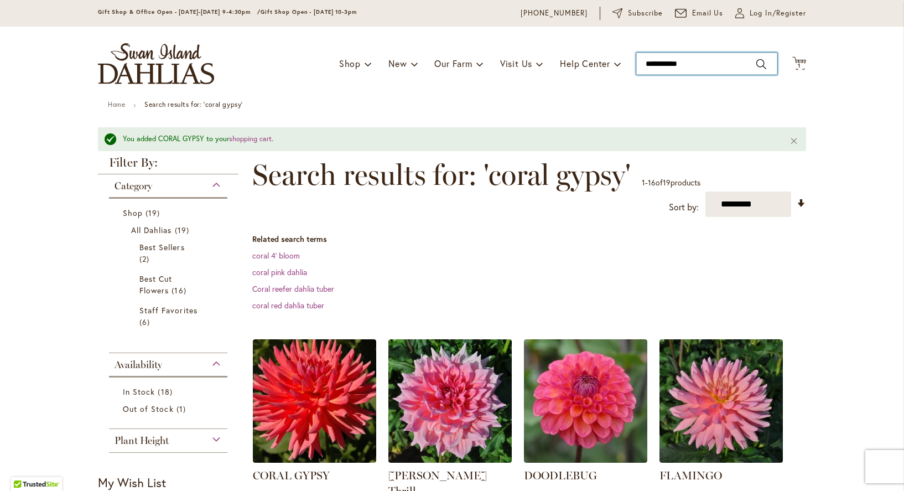
drag, startPoint x: 694, startPoint y: 63, endPoint x: 550, endPoint y: 56, distance: 144.0
click at [550, 56] on div "Toggle Nav Shop Dahlia Tubers Collections Fresh Cut Dahlias Gardening Supplies …" at bounding box center [452, 64] width 731 height 74
type input "**********"
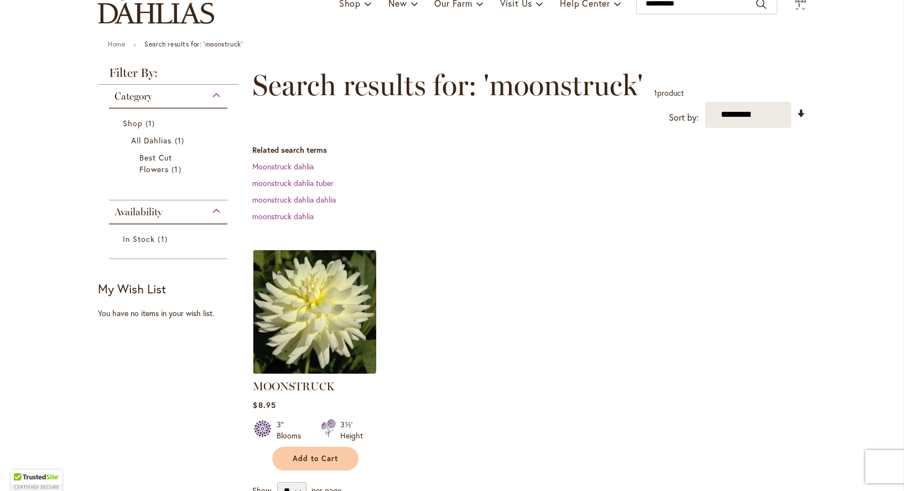
scroll to position [97, 0]
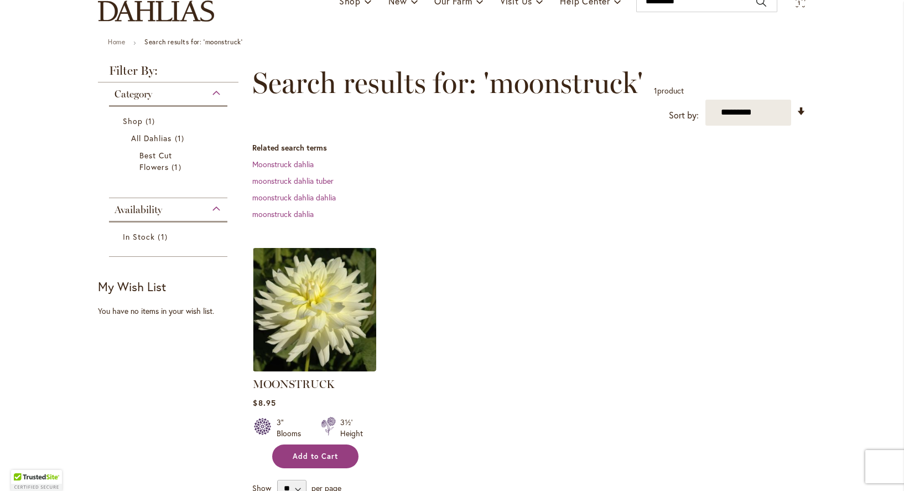
click at [314, 456] on span "Add to Cart" at bounding box center [315, 456] width 45 height 9
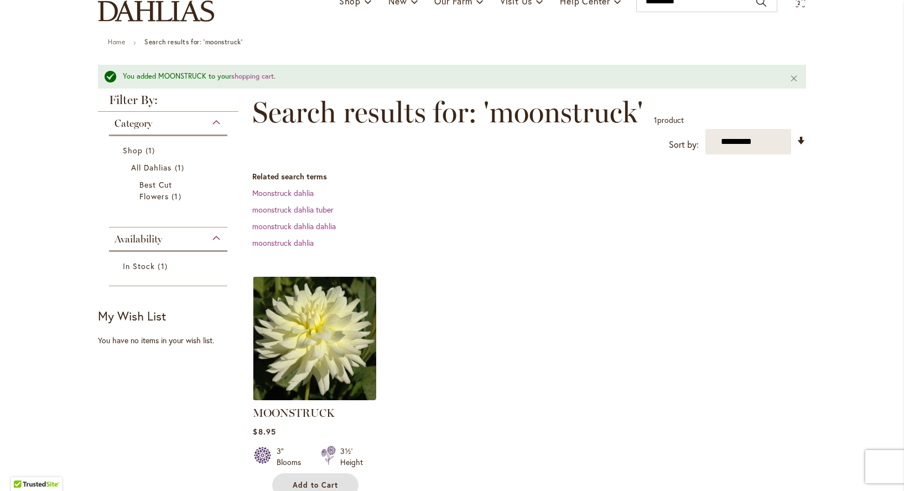
scroll to position [0, 0]
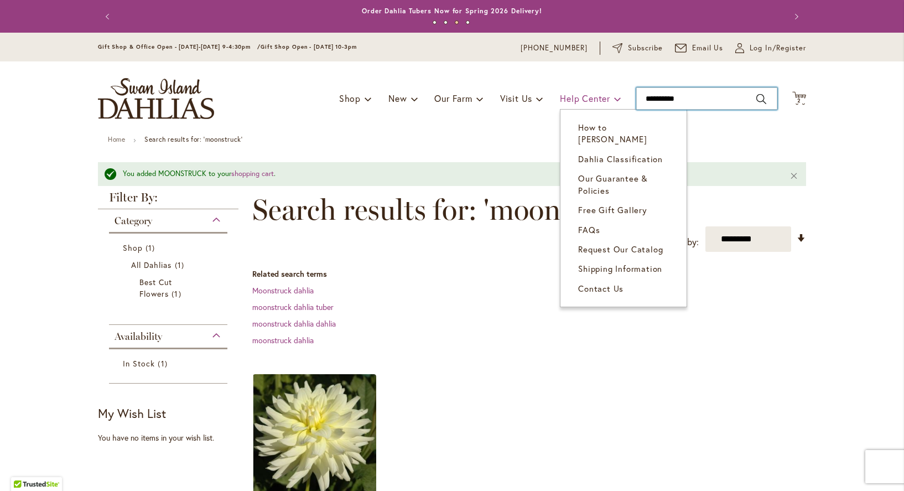
drag, startPoint x: 702, startPoint y: 94, endPoint x: 613, endPoint y: 94, distance: 89.1
click at [614, 96] on div "Toggle Nav Shop Dahlia Tubers Collections Fresh Cut Dahlias Gardening Supplies …" at bounding box center [452, 98] width 731 height 74
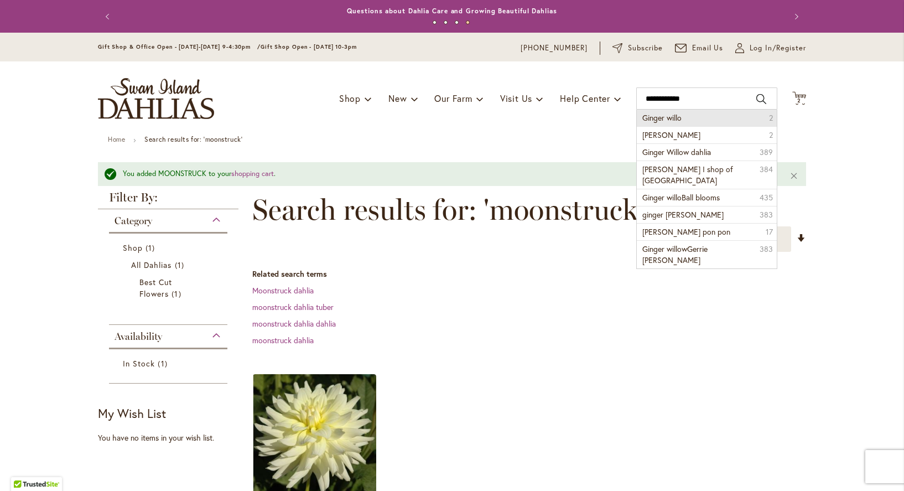
click at [757, 101] on button "Search" at bounding box center [762, 99] width 10 height 18
type input "**********"
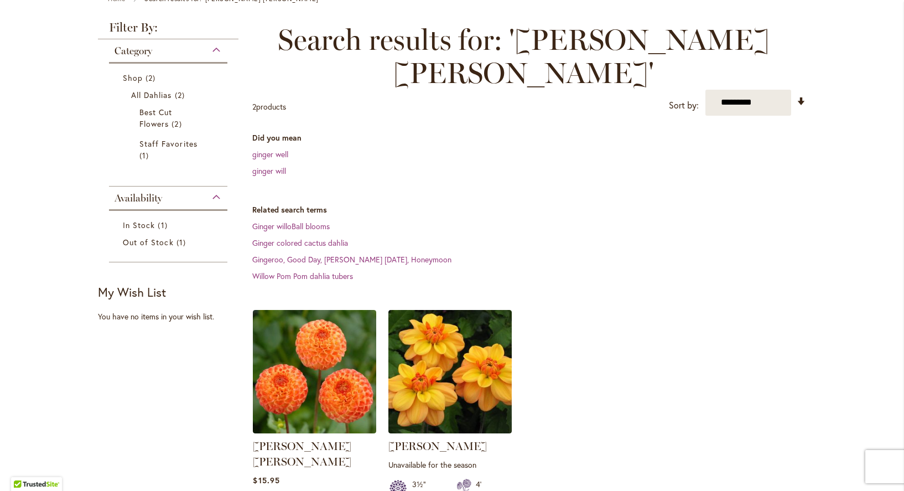
scroll to position [160, 0]
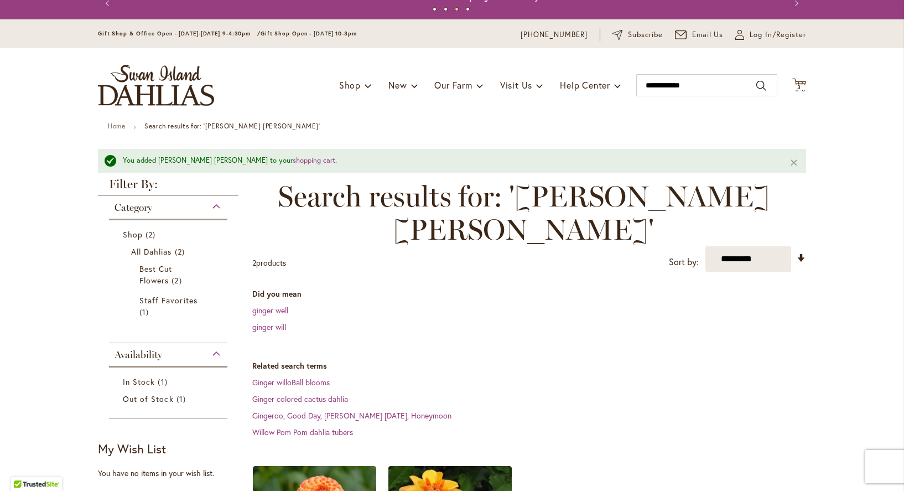
scroll to position [9, 0]
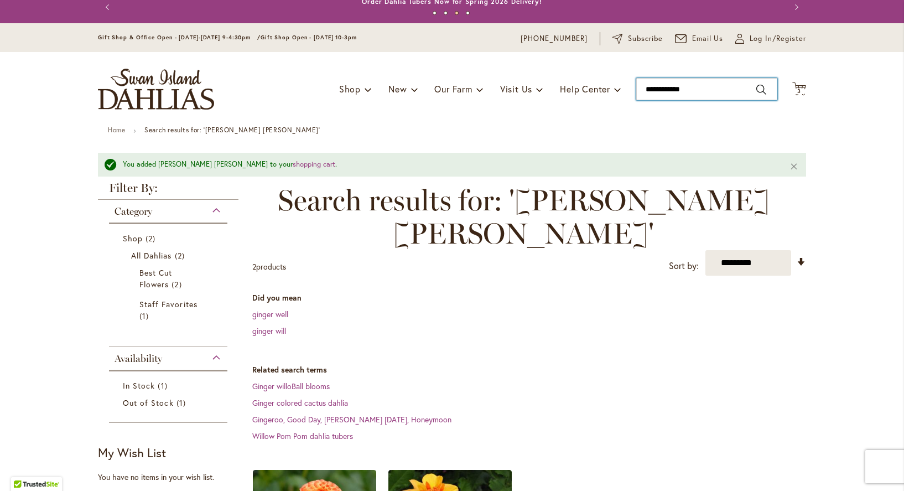
drag, startPoint x: 694, startPoint y: 88, endPoint x: 623, endPoint y: 83, distance: 71.0
click at [623, 83] on div "Toggle Nav Shop Dahlia Tubers Collections Fresh Cut Dahlias Gardening Supplies …" at bounding box center [452, 89] width 731 height 74
type input "*****"
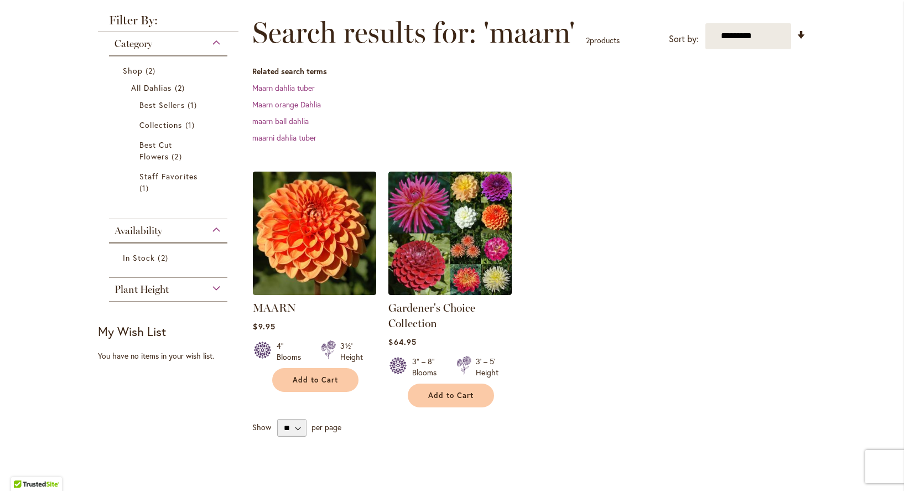
scroll to position [149, 0]
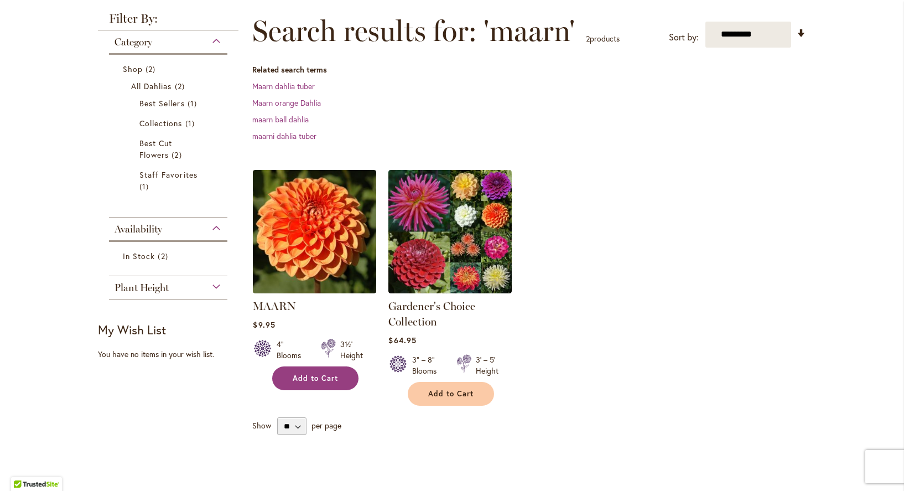
click at [310, 375] on span "Add to Cart" at bounding box center [315, 378] width 45 height 9
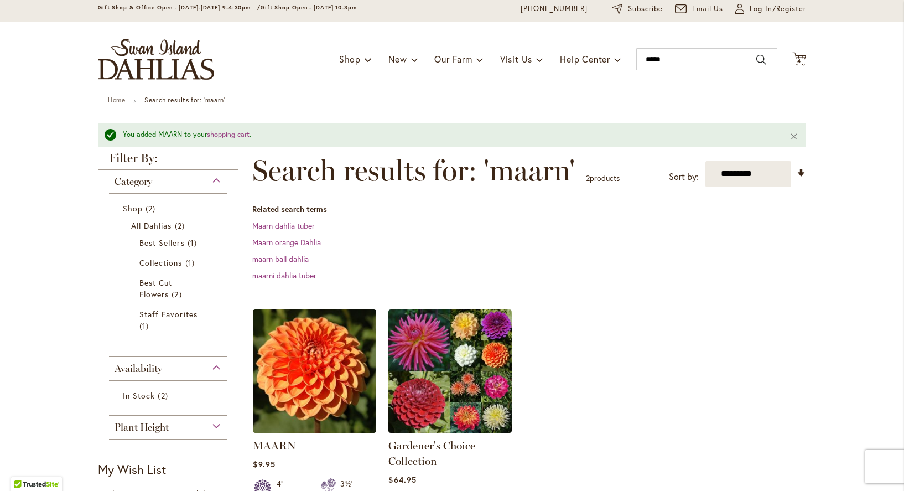
scroll to position [15, 0]
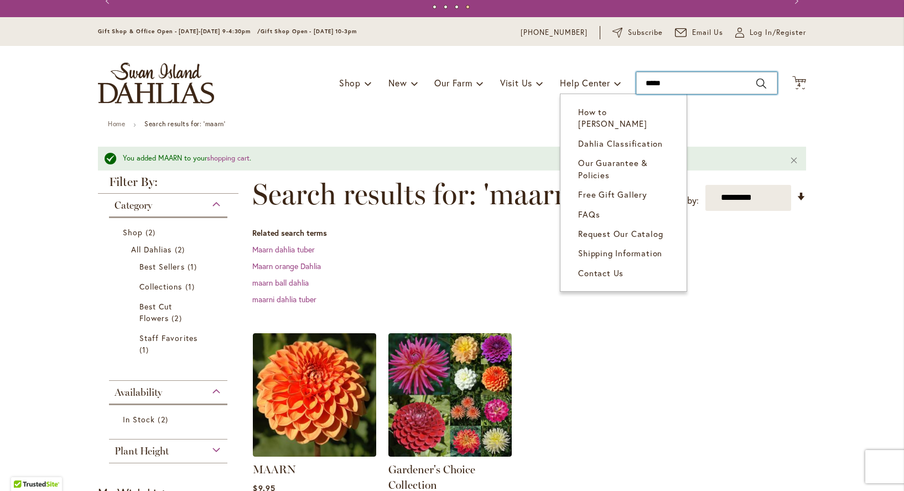
drag, startPoint x: 681, startPoint y: 85, endPoint x: 532, endPoint y: 42, distance: 155.4
click at [582, 78] on div "Toggle Nav Shop Dahlia Tubers Collections Fresh Cut Dahlias Gardening Supplies …" at bounding box center [452, 83] width 731 height 74
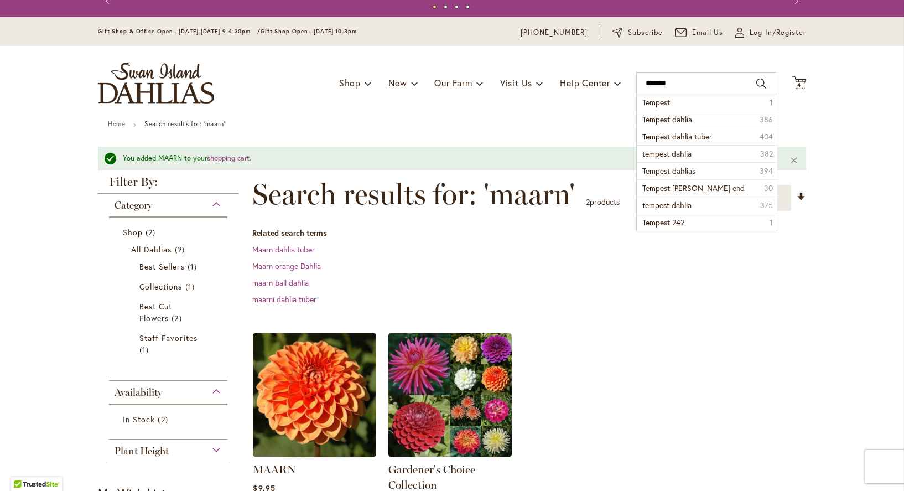
click at [757, 81] on button "Search" at bounding box center [762, 84] width 10 height 18
type input "*******"
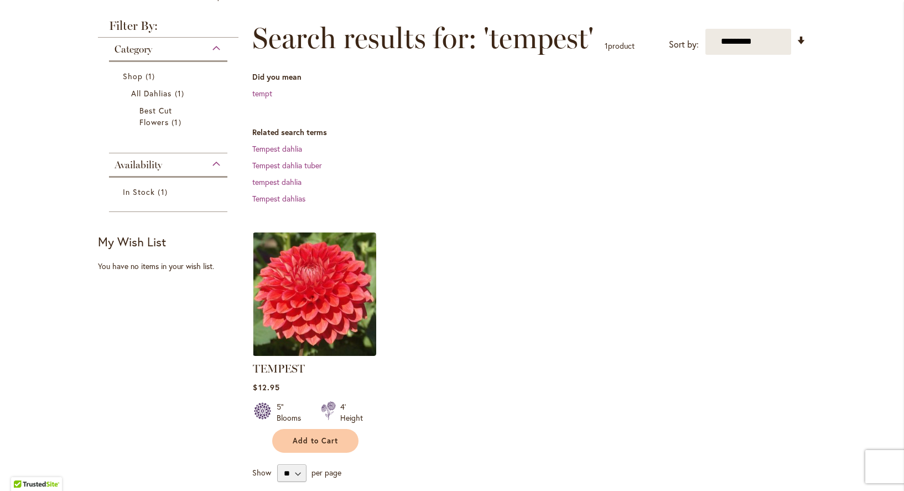
scroll to position [149, 0]
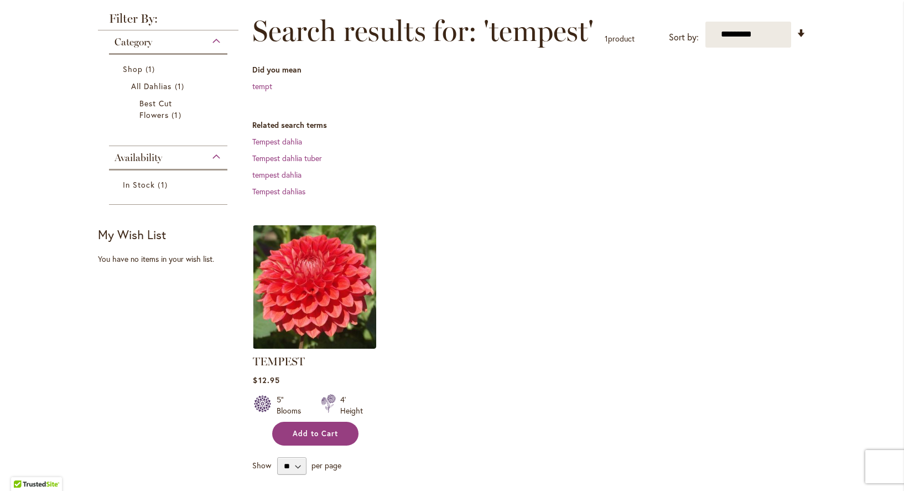
click at [329, 434] on span "Add to Cart" at bounding box center [315, 433] width 45 height 9
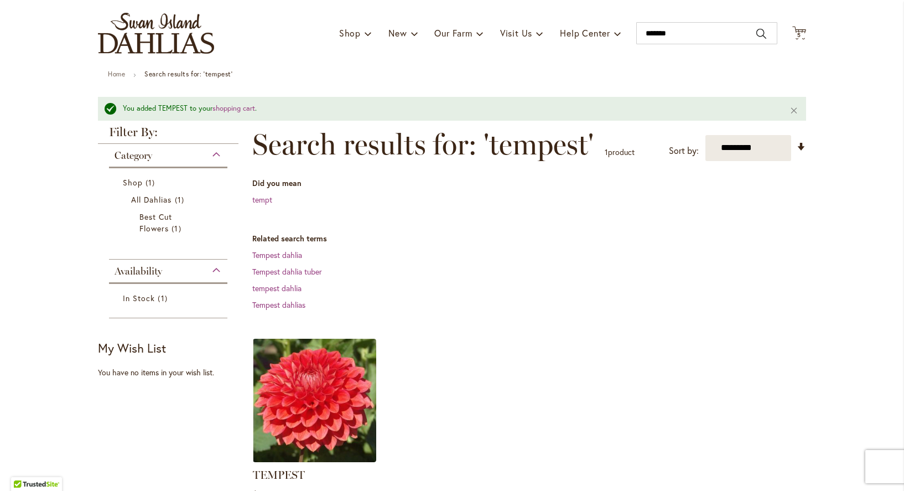
scroll to position [0, 0]
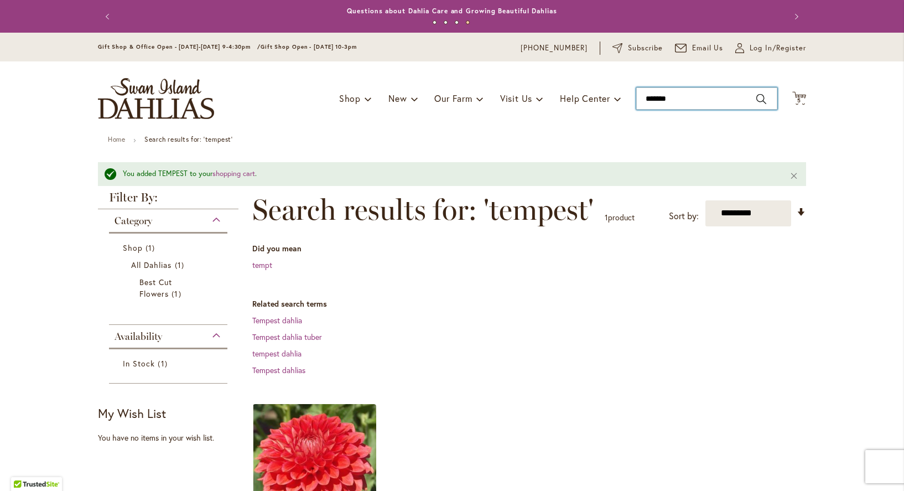
drag, startPoint x: 695, startPoint y: 97, endPoint x: 511, endPoint y: 70, distance: 185.7
click at [540, 83] on div "Toggle Nav Shop Dahlia Tubers Collections Fresh Cut Dahlias Gardening Supplies …" at bounding box center [452, 98] width 731 height 74
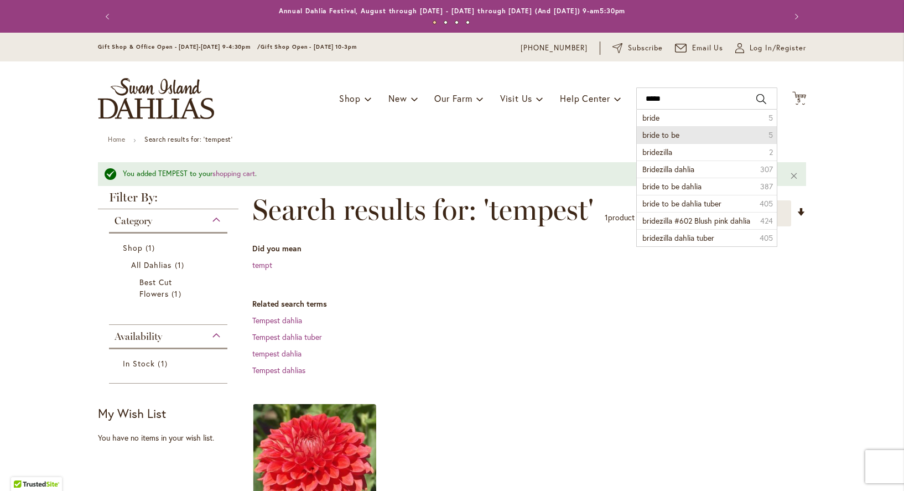
click at [651, 133] on span "bride to be" at bounding box center [661, 134] width 37 height 11
type input "**********"
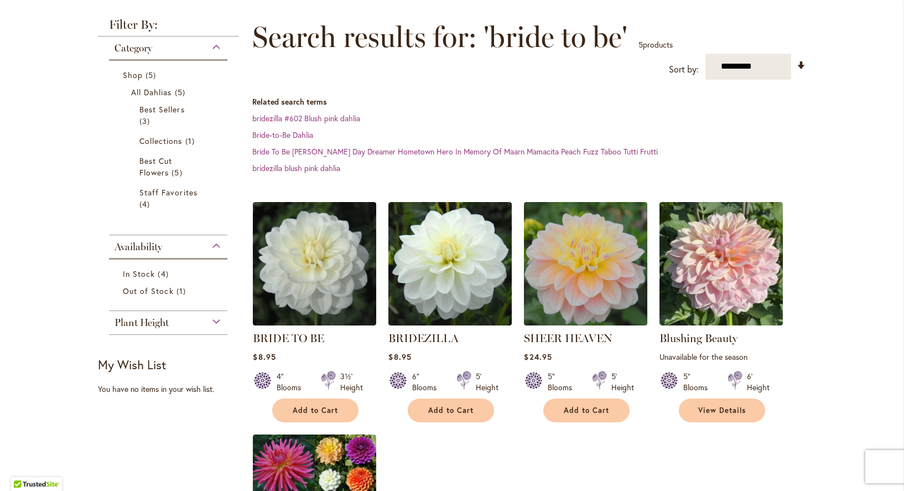
scroll to position [148, 0]
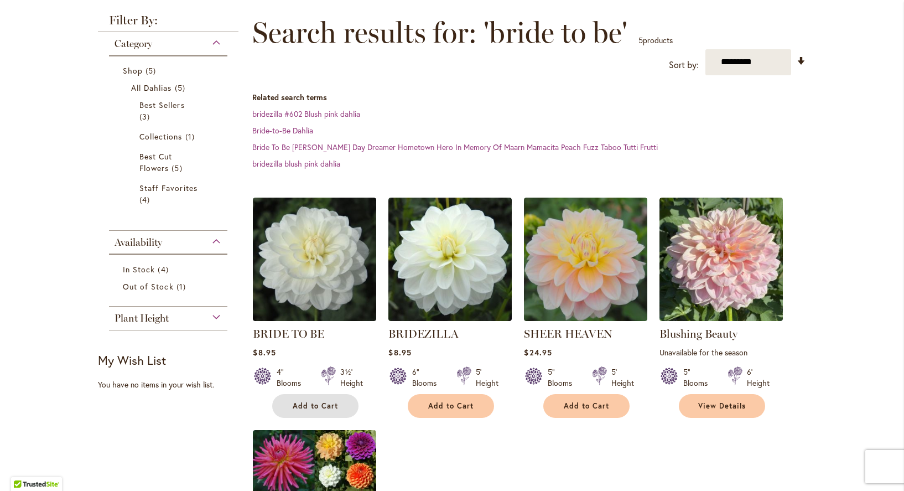
drag, startPoint x: 313, startPoint y: 401, endPoint x: 309, endPoint y: 396, distance: 7.1
click at [313, 401] on span "Add to Cart" at bounding box center [315, 405] width 45 height 9
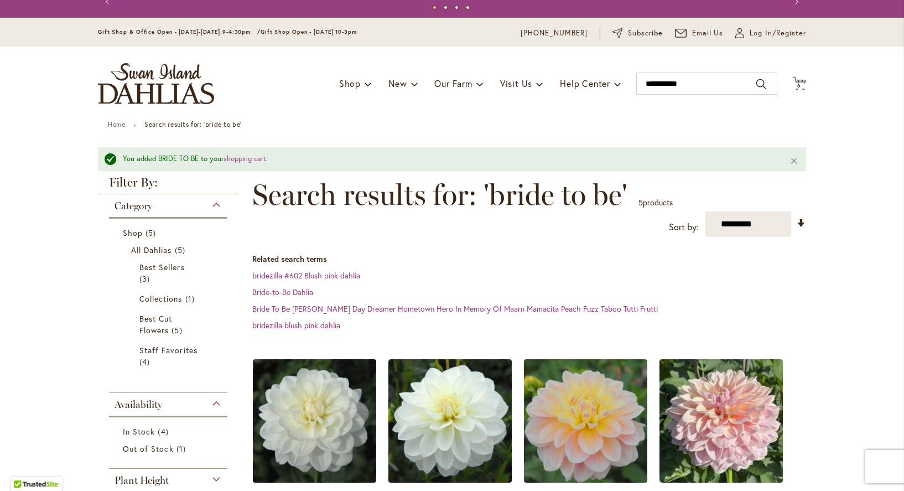
scroll to position [0, 0]
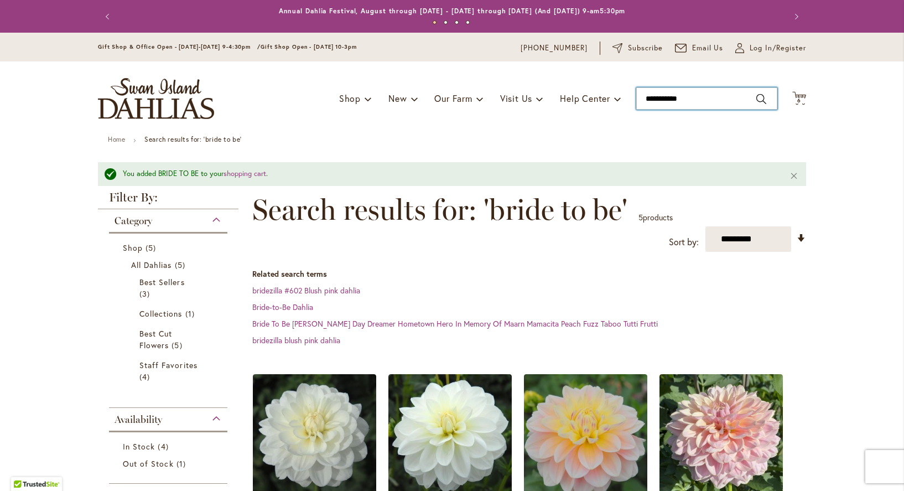
drag, startPoint x: 698, startPoint y: 97, endPoint x: 550, endPoint y: 93, distance: 147.8
click at [555, 93] on div "Toggle Nav Shop Dahlia Tubers Collections Fresh Cut Dahlias Gardening Supplies …" at bounding box center [452, 98] width 731 height 74
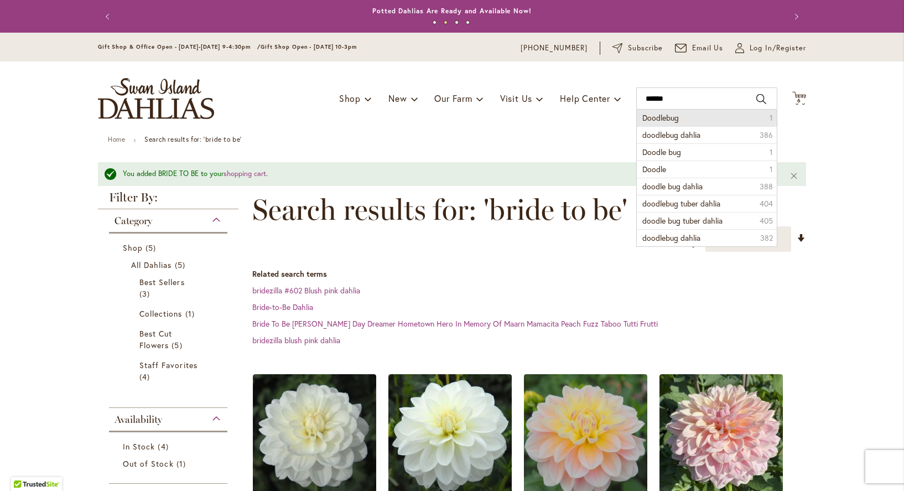
click at [660, 118] on span "Doodlebug" at bounding box center [661, 117] width 37 height 11
type input "*********"
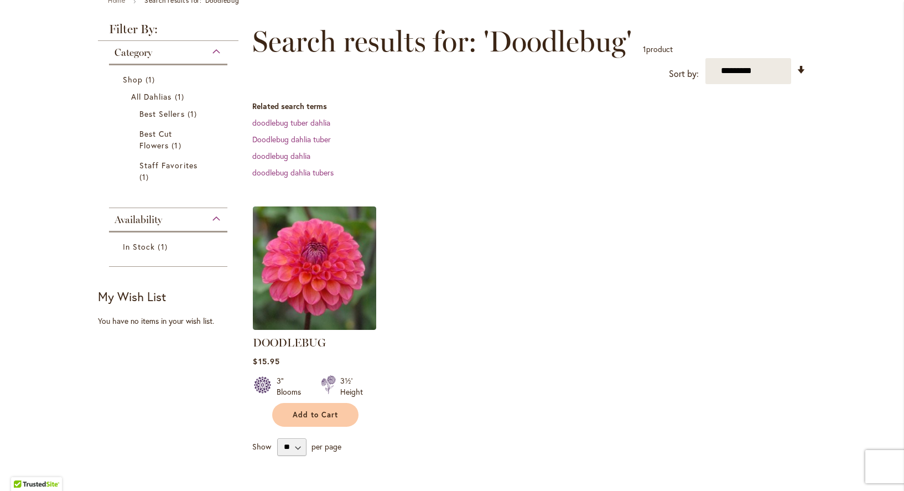
scroll to position [141, 0]
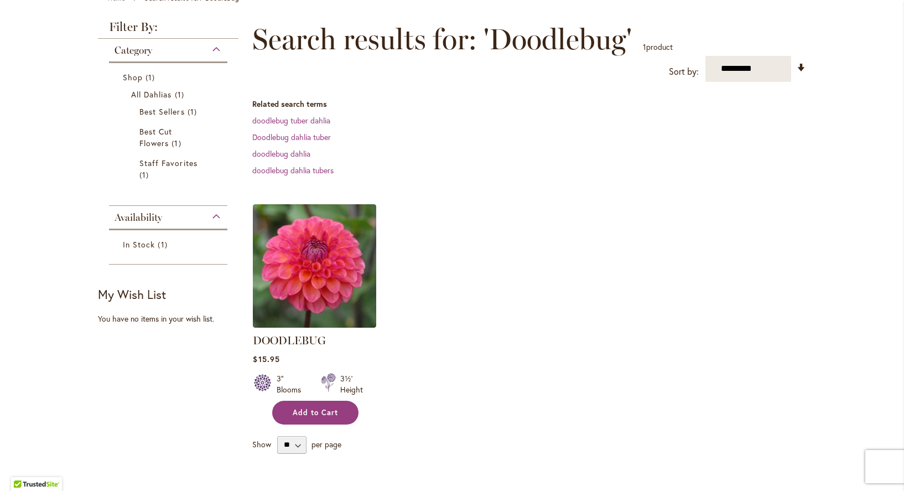
click at [325, 417] on button "Add to Cart" at bounding box center [315, 413] width 86 height 24
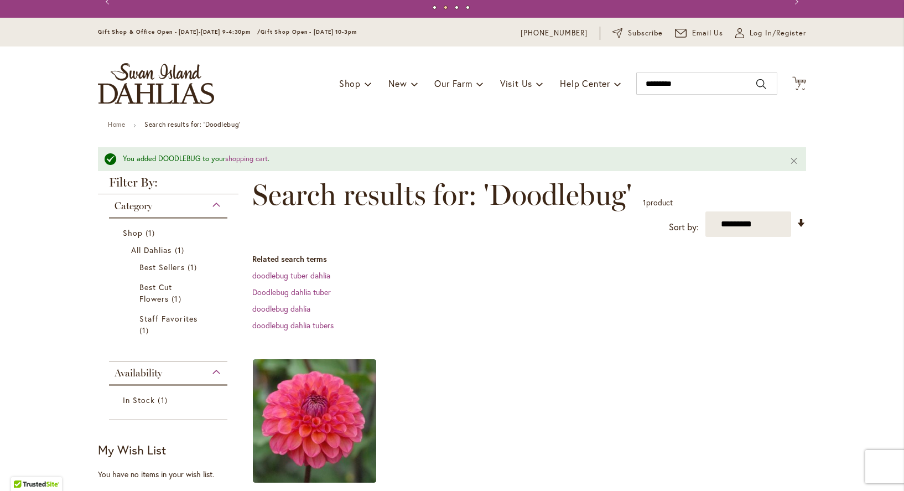
scroll to position [9, 0]
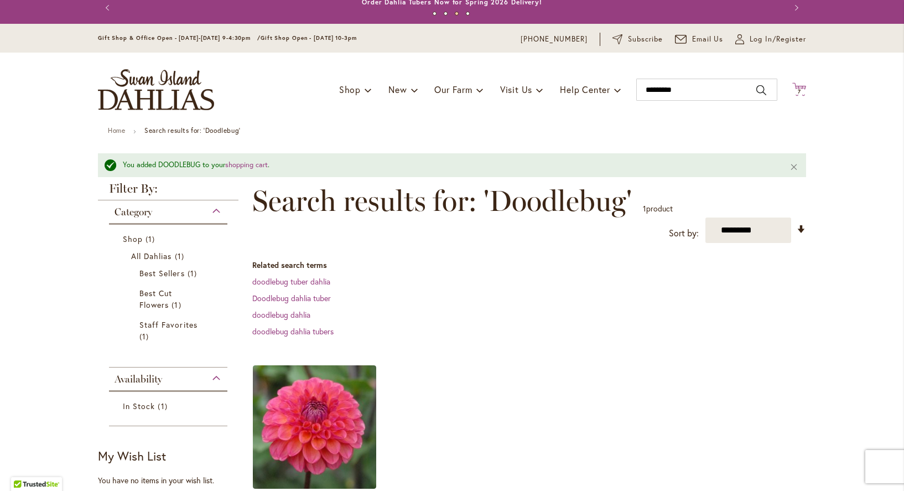
click at [800, 87] on icon "Cart .cls-1 { fill: #231f20; }" at bounding box center [799, 89] width 14 height 14
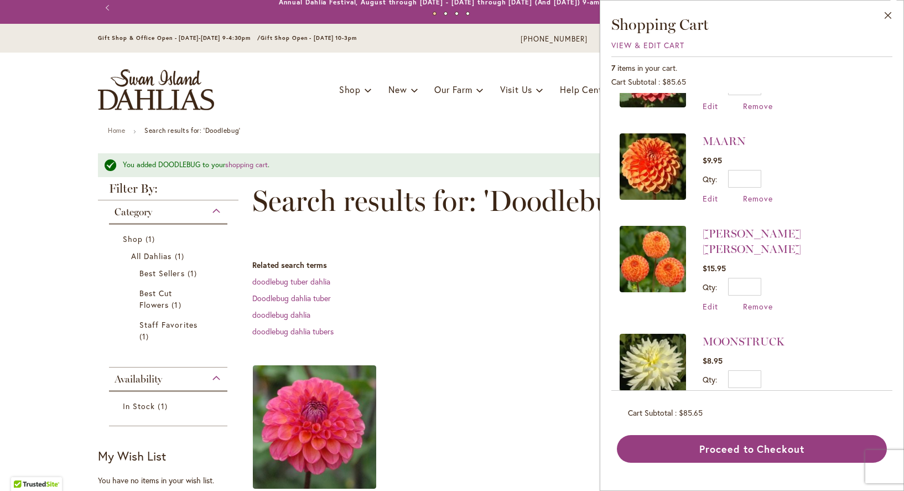
scroll to position [351, 0]
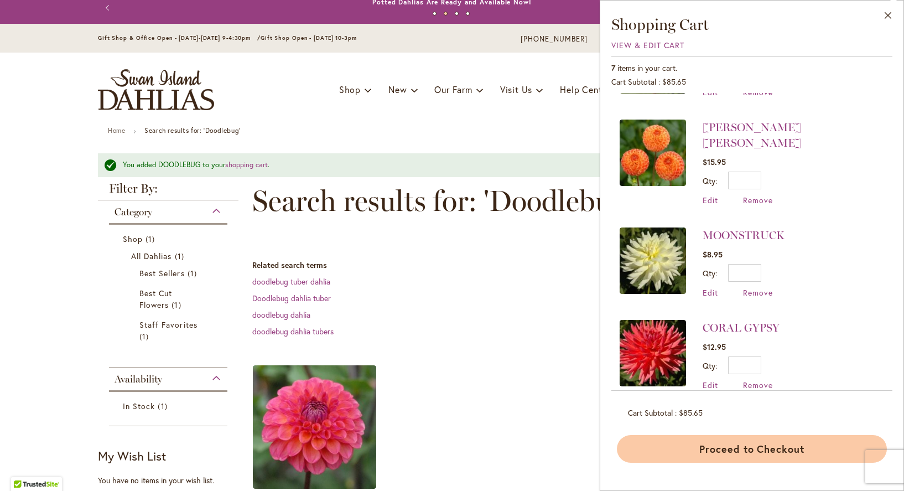
click at [768, 447] on button "Proceed to Checkout" at bounding box center [752, 449] width 270 height 28
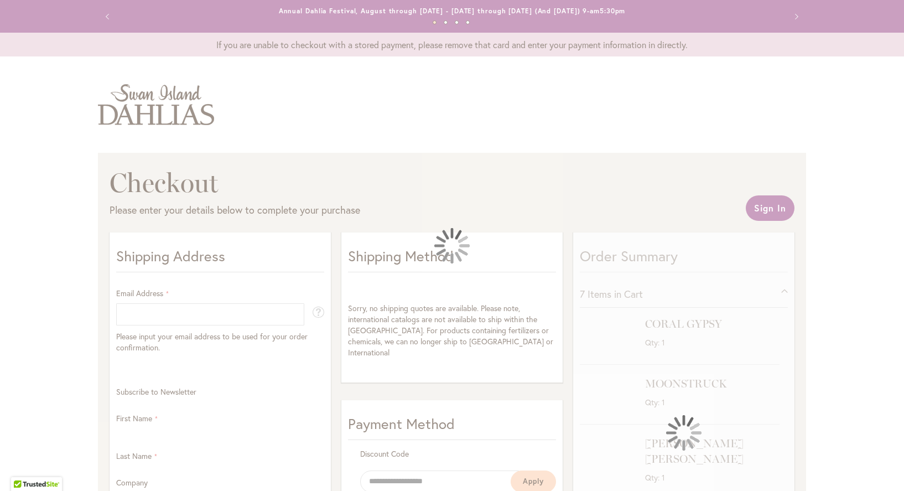
select select "**"
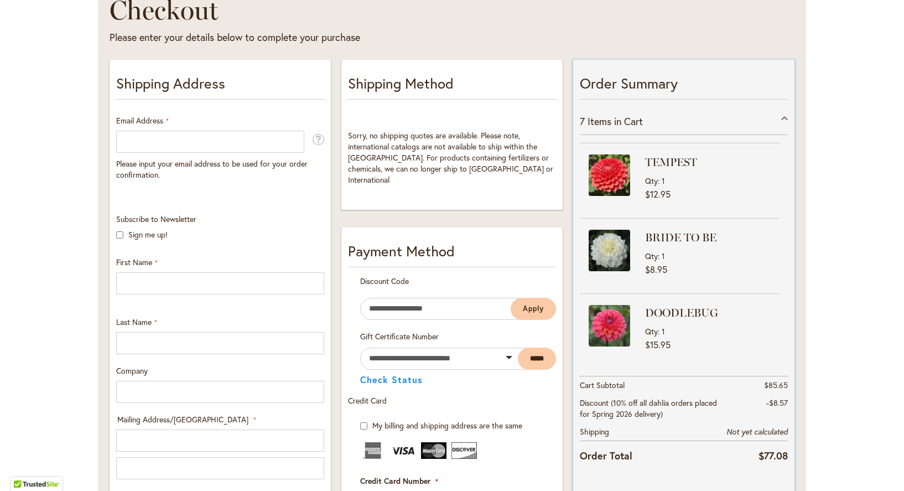
scroll to position [307, 0]
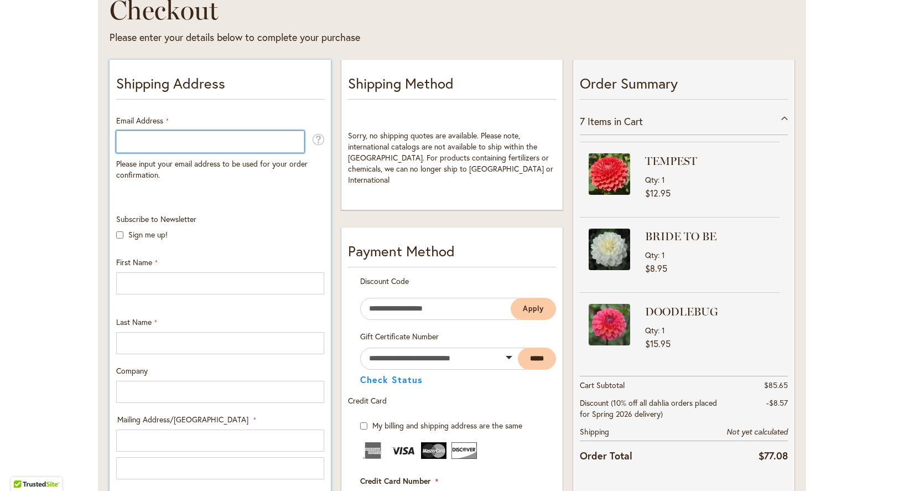
click at [132, 139] on input "Email Address" at bounding box center [210, 142] width 188 height 22
type input "**********"
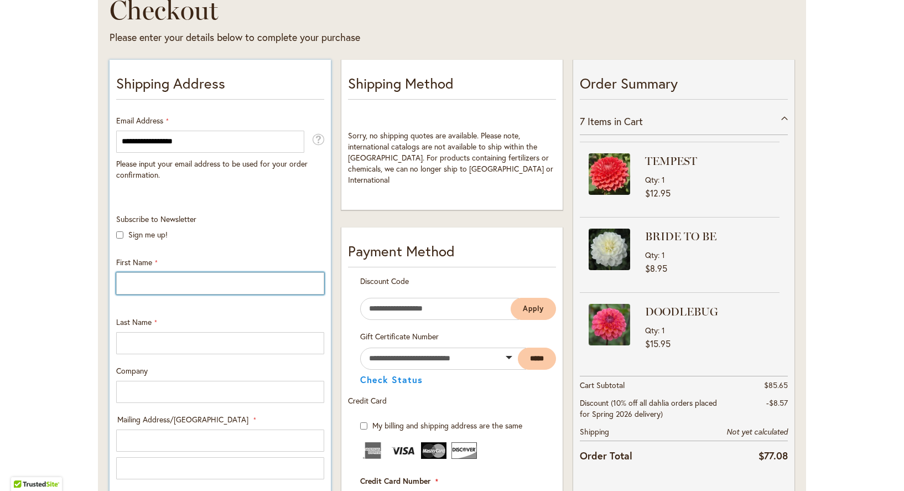
click at [134, 279] on input "First Name" at bounding box center [220, 283] width 208 height 22
type input "********"
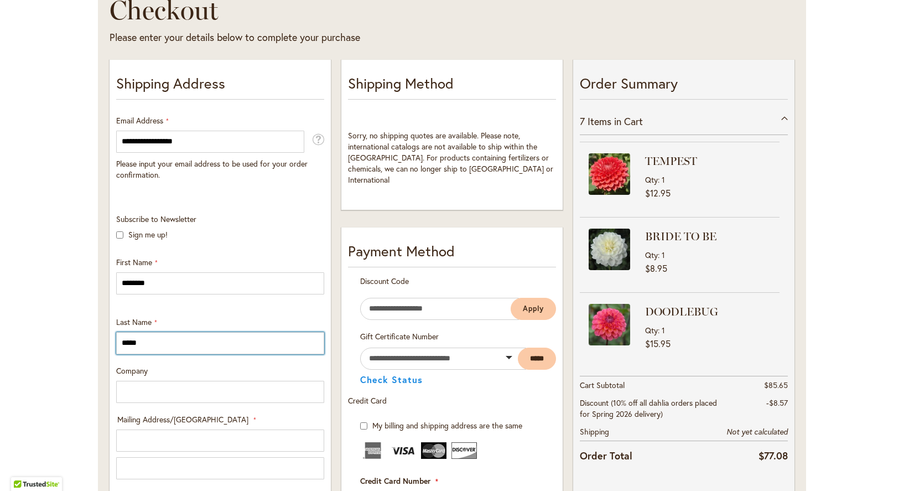
type input "*****"
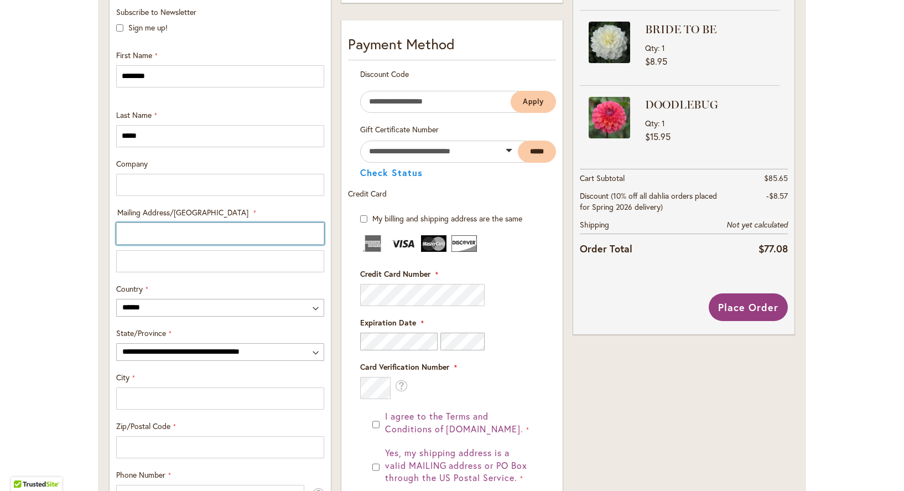
scroll to position [384, 0]
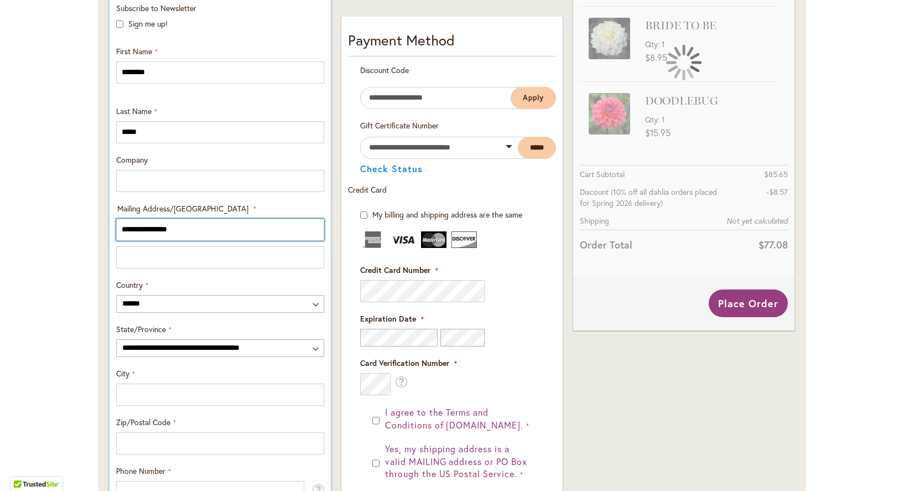
type input "**********"
click at [163, 257] on input "Mailing Address/PO BOX: Line 2" at bounding box center [220, 257] width 208 height 22
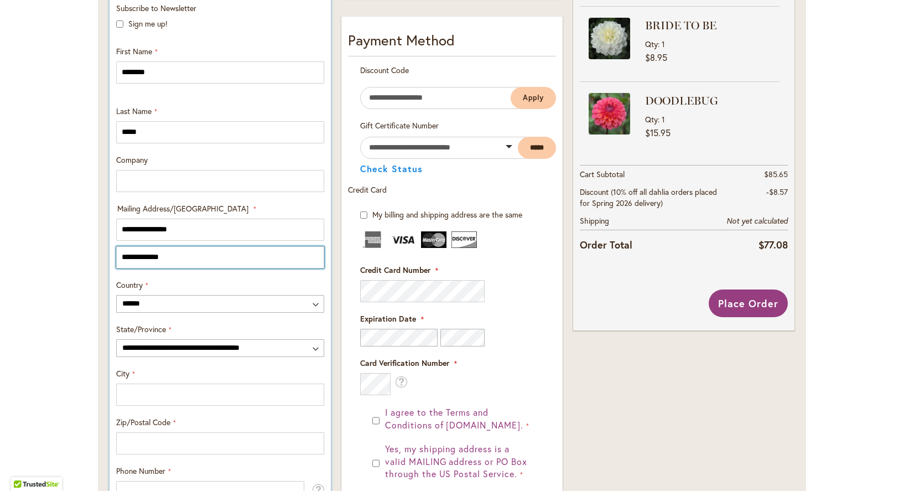
type input "**********"
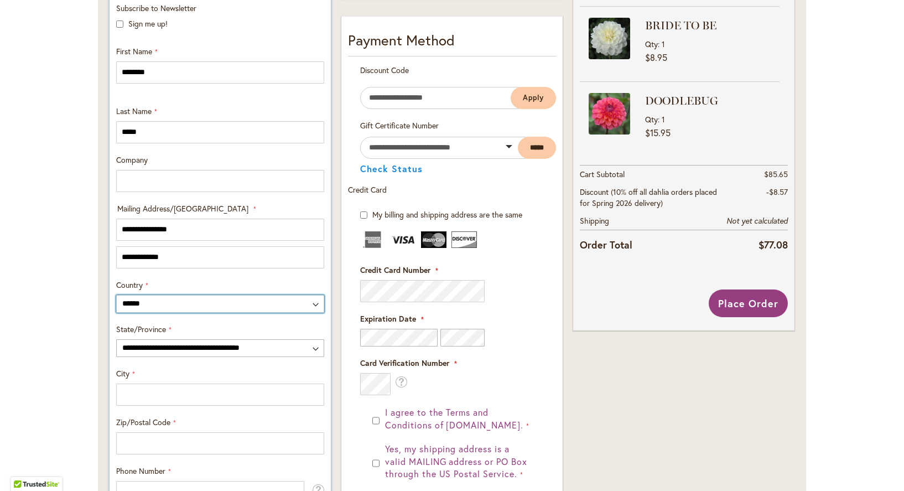
click at [312, 302] on select "**********" at bounding box center [220, 304] width 208 height 18
click at [175, 299] on select "**********" at bounding box center [220, 304] width 208 height 18
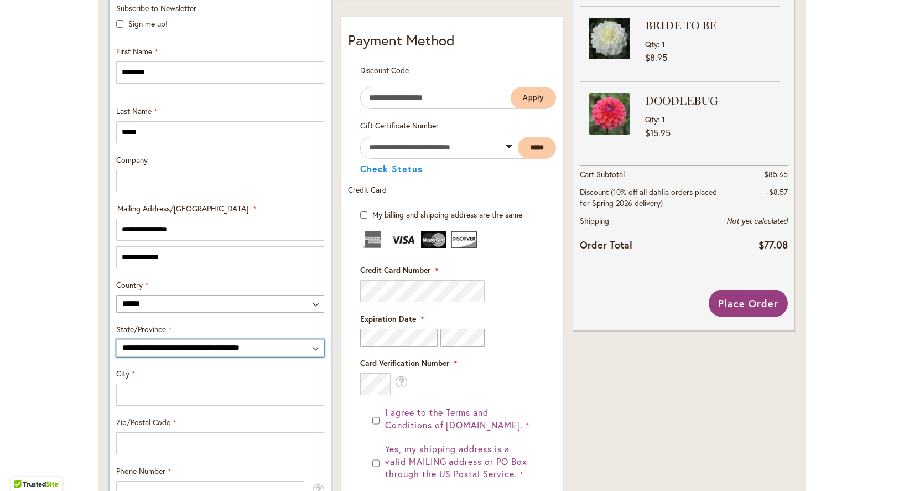
click at [314, 349] on select "**********" at bounding box center [220, 348] width 208 height 18
select select "**"
click at [116, 339] on select "**********" at bounding box center [220, 348] width 208 height 18
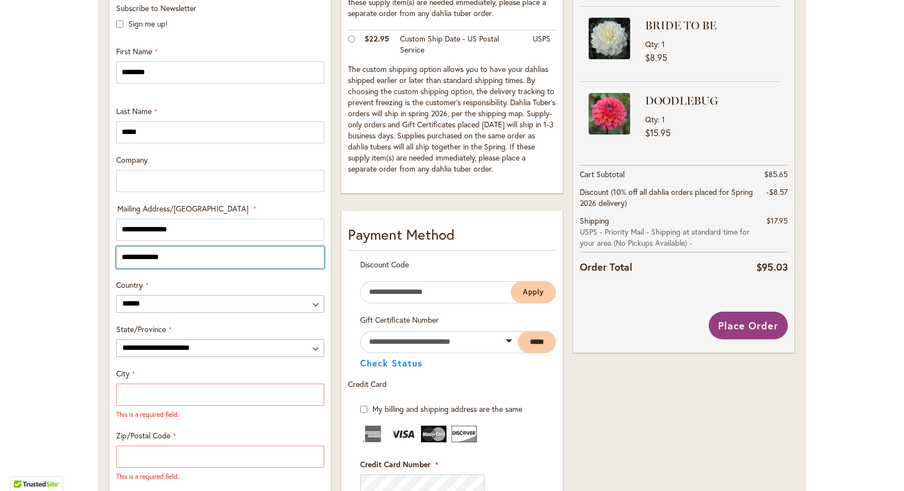
drag, startPoint x: 174, startPoint y: 257, endPoint x: 102, endPoint y: 255, distance: 72.0
click at [105, 255] on div "**********" at bounding box center [220, 341] width 231 height 993
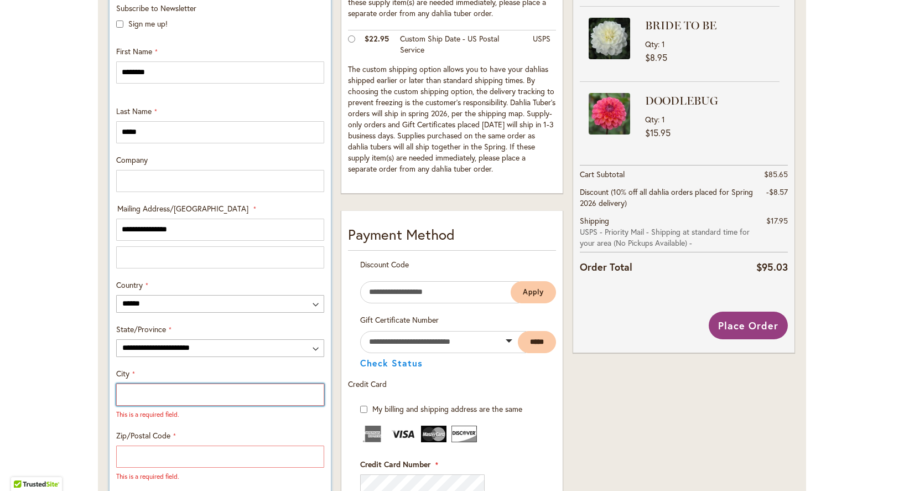
click at [134, 390] on input "City" at bounding box center [220, 395] width 208 height 22
type input "**********"
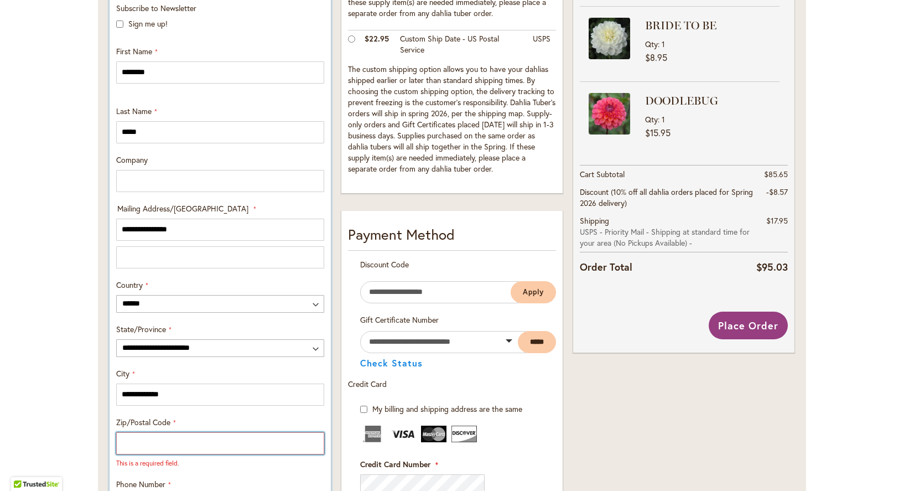
click at [144, 444] on input "Zip/Postal Code" at bounding box center [220, 443] width 208 height 22
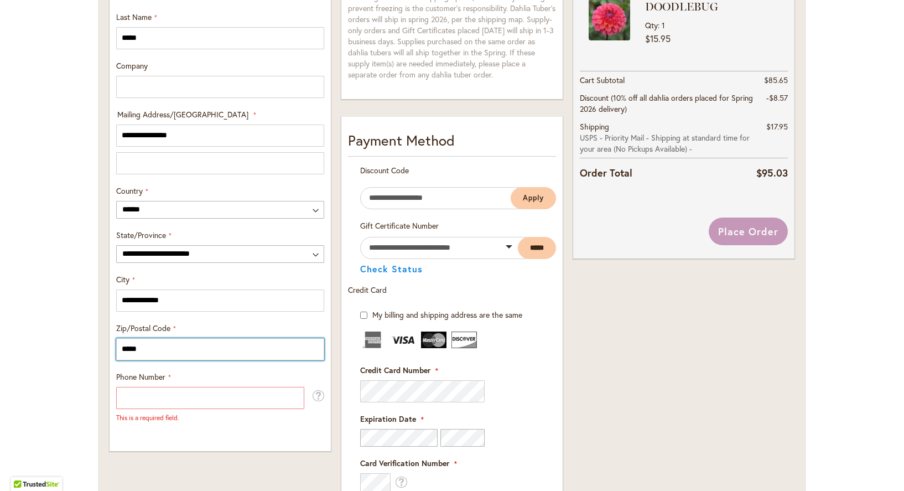
scroll to position [479, 0]
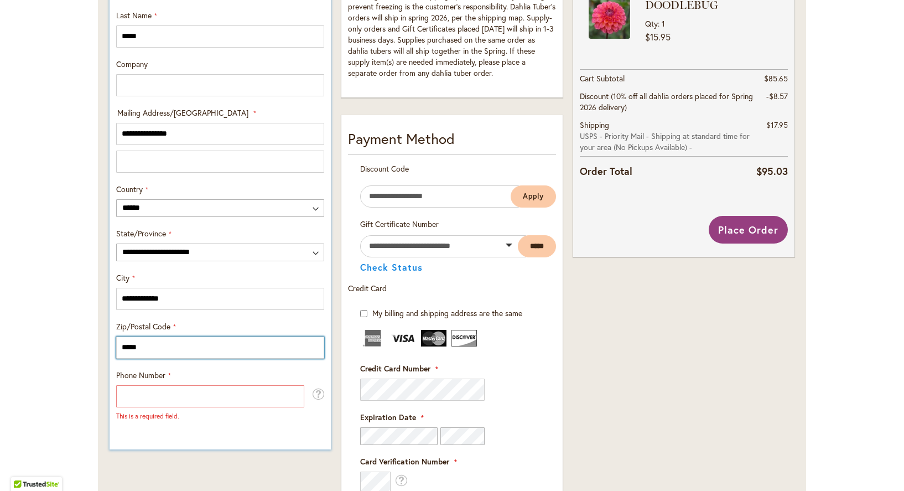
type input "*****"
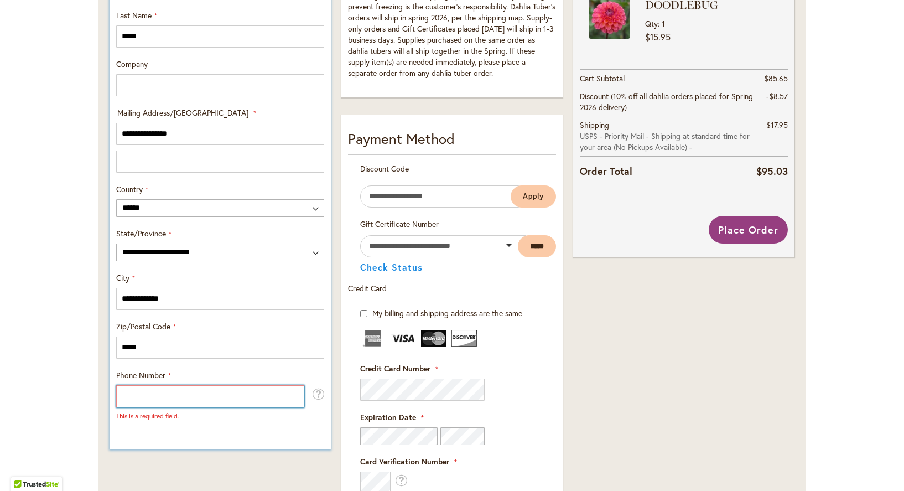
click at [146, 393] on input "Phone Number" at bounding box center [210, 396] width 188 height 22
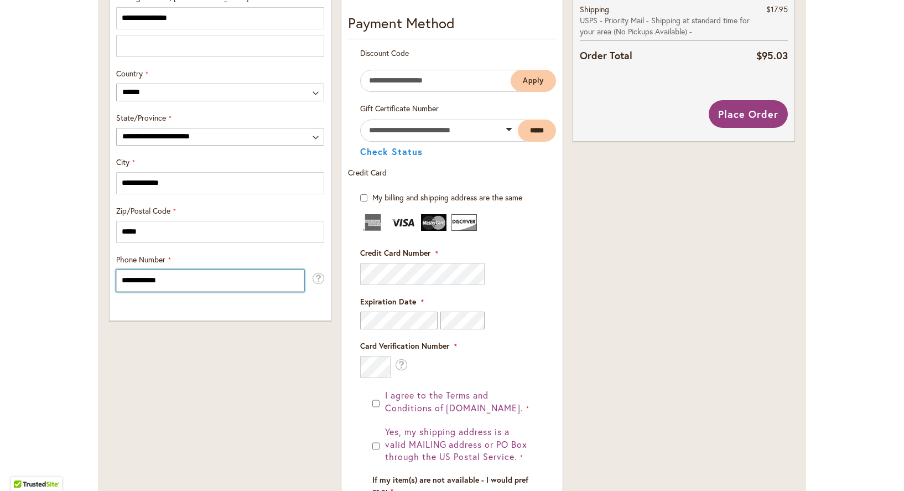
scroll to position [597, 0]
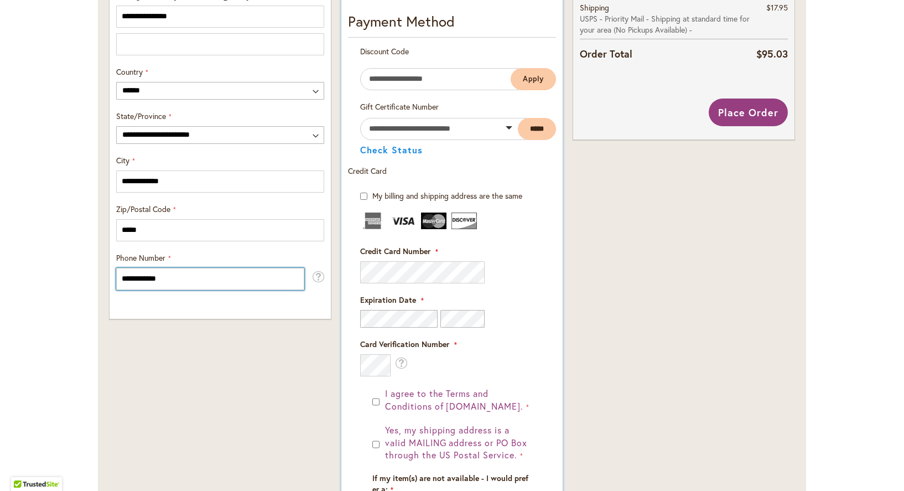
type input "**********"
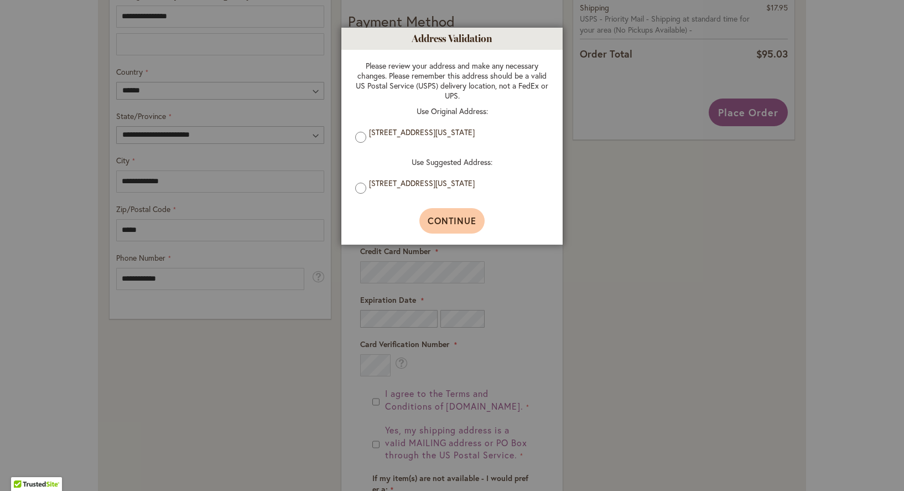
click at [447, 224] on span "Continue" at bounding box center [452, 221] width 49 height 12
type input "**********"
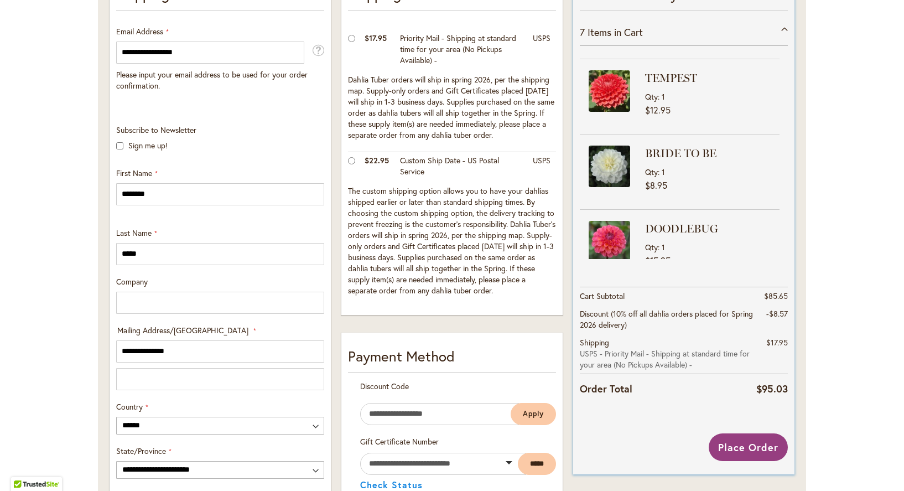
scroll to position [307, 0]
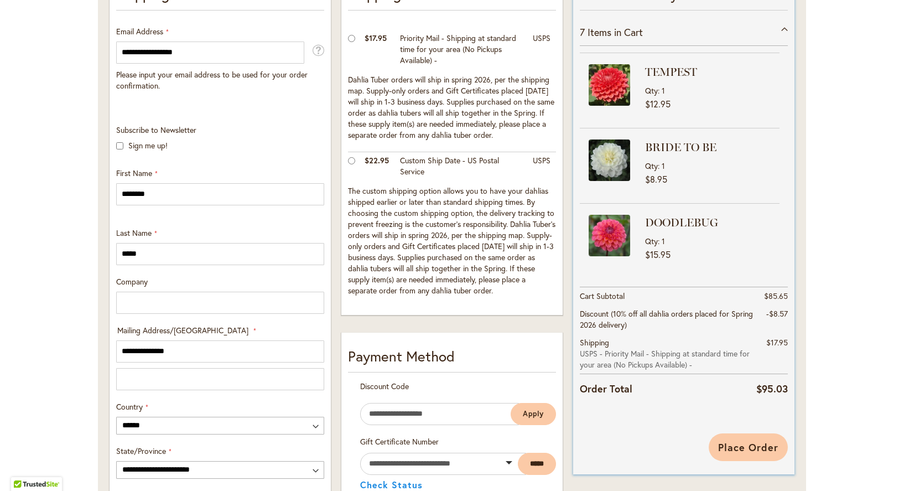
click at [763, 450] on span "Place Order" at bounding box center [748, 447] width 60 height 13
